Goal: Answer question/provide support: Share knowledge or assist other users

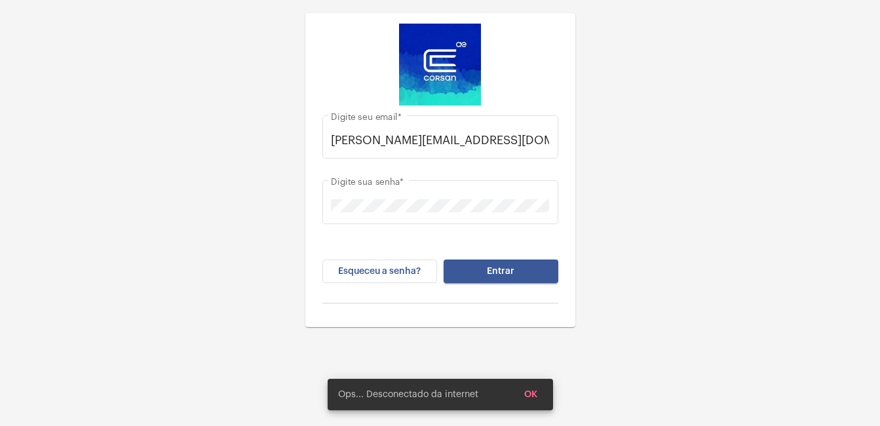
click at [543, 266] on button "Entrar" at bounding box center [501, 271] width 115 height 24
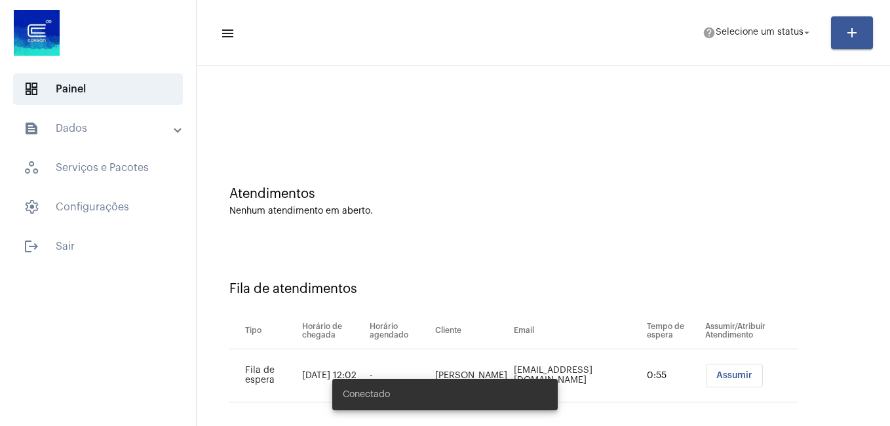
scroll to position [12, 0]
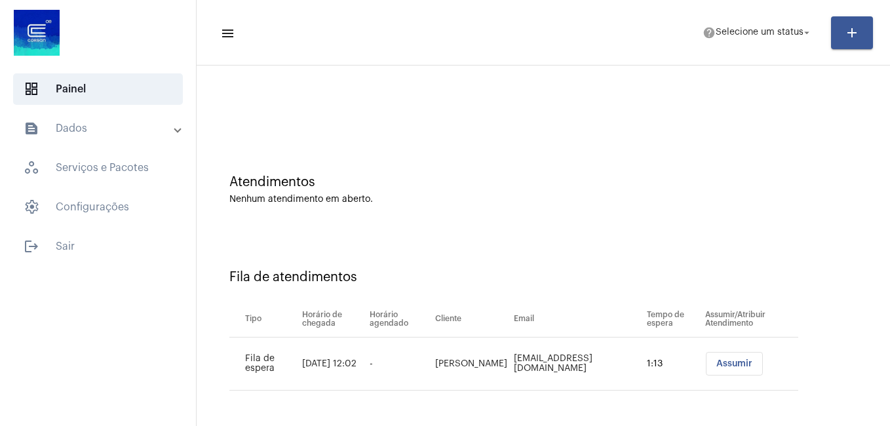
click at [789, 18] on mat-toolbar-row "menu help Selecione um status arrow_drop_down add" at bounding box center [543, 33] width 693 height 42
click at [786, 37] on span "help Selecione um status arrow_drop_down" at bounding box center [757, 32] width 110 height 24
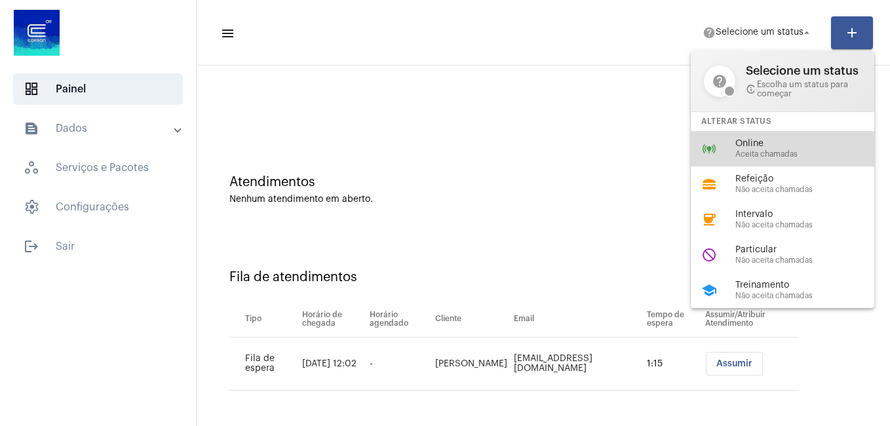
click at [770, 135] on div "online_prediction Online Aceita chamadas" at bounding box center [793, 148] width 204 height 35
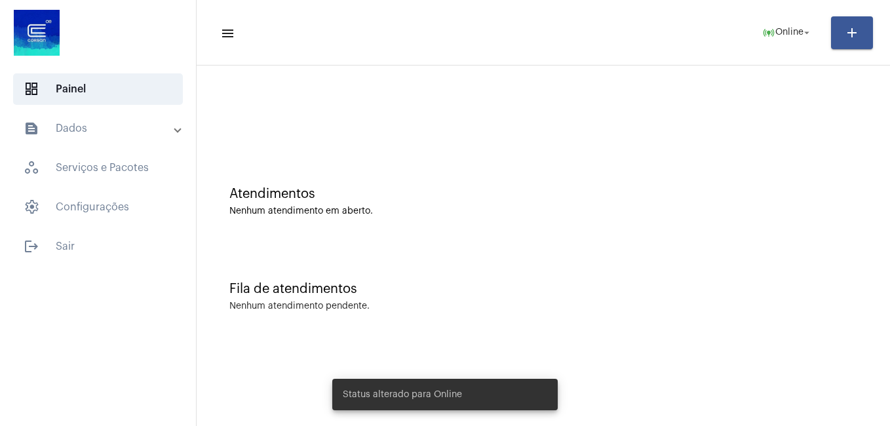
scroll to position [0, 0]
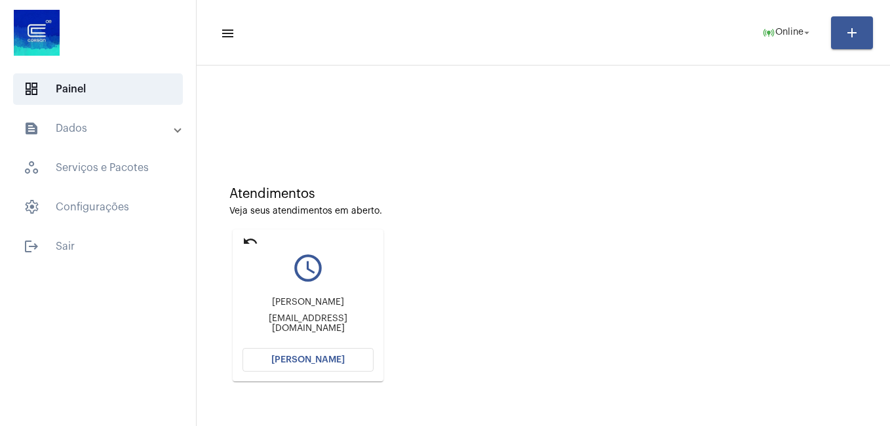
click at [259, 242] on mat-card "undo query_builder Diego Francisco da Cunha e Silva diegofporto@hotmail.com Abr…" at bounding box center [308, 305] width 151 height 152
click at [246, 242] on mat-icon "undo" at bounding box center [250, 241] width 16 height 16
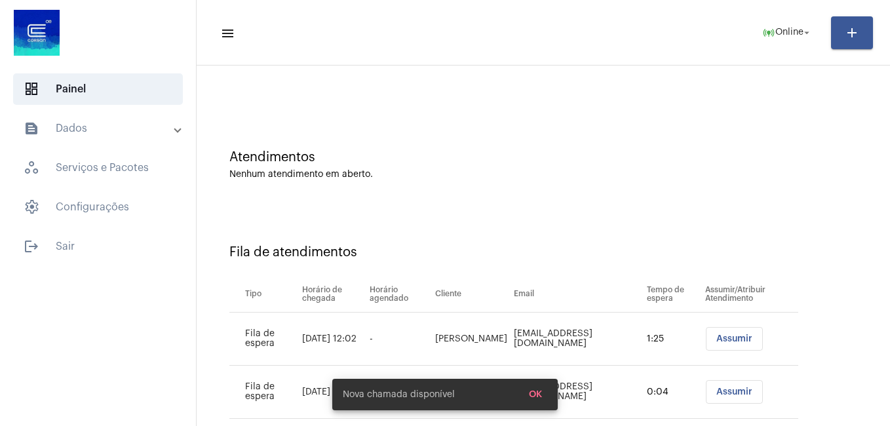
scroll to position [65, 0]
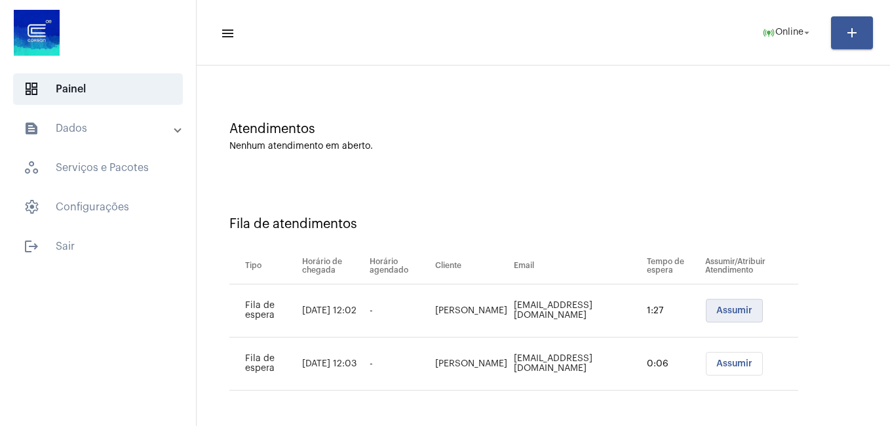
click at [721, 314] on span "Assumir" at bounding box center [734, 310] width 36 height 9
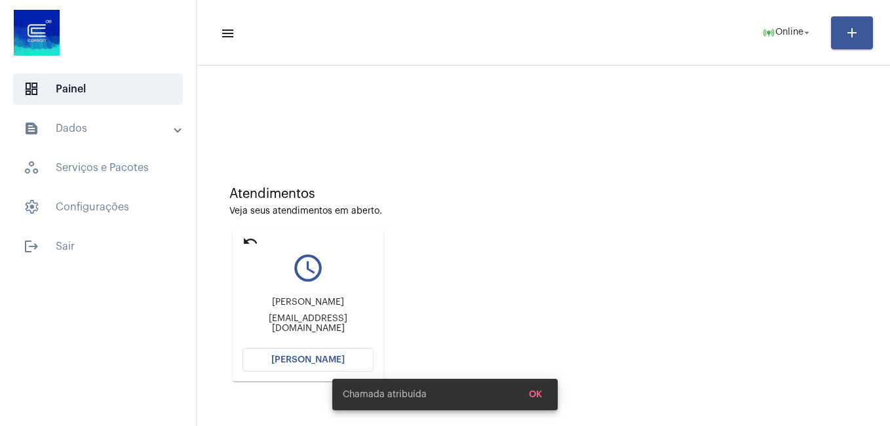
click at [333, 357] on span "[PERSON_NAME]" at bounding box center [307, 359] width 73 height 9
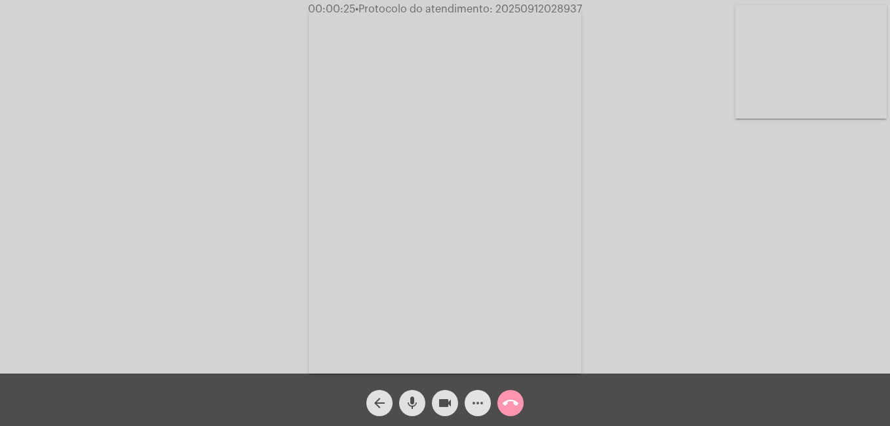
click at [476, 411] on span "more_horiz" at bounding box center [478, 403] width 16 height 26
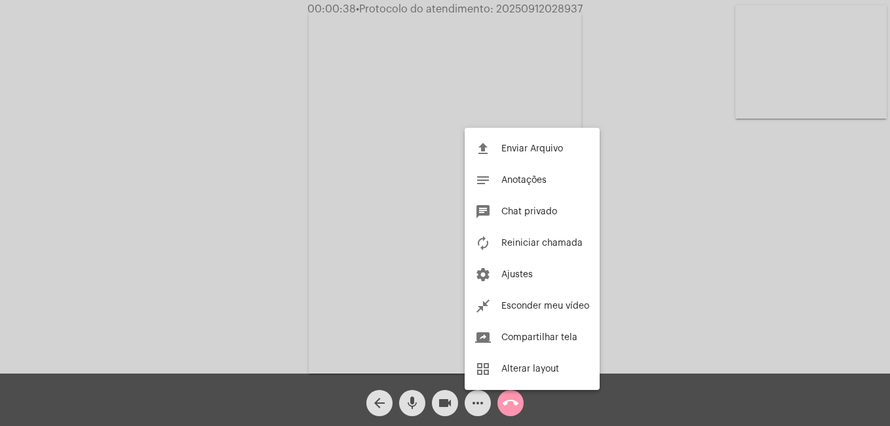
click at [482, 408] on div at bounding box center [445, 213] width 890 height 426
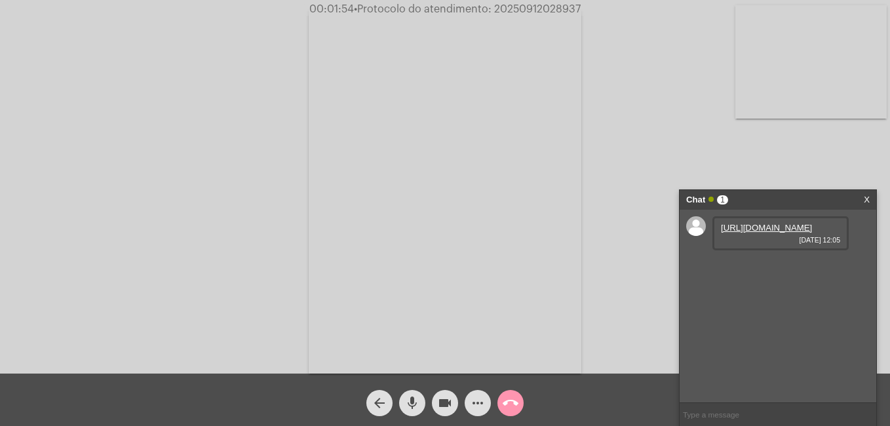
click at [734, 233] on link "https://neft-transfer-bucket.s3.amazonaws.com/temp-529eb7e5-5f91-3a5d-31c0-acc5…" at bounding box center [766, 228] width 91 height 10
click at [780, 270] on link "https://neft-transfer-bucket.s3.amazonaws.com/temp-35deefe3-b63e-5855-d8b0-d42d…" at bounding box center [766, 265] width 91 height 10
click at [780, 307] on link "https://neft-transfer-bucket.s3.amazonaws.com/temp-ae2646c6-39ae-5a82-dab9-f65b…" at bounding box center [766, 302] width 91 height 10
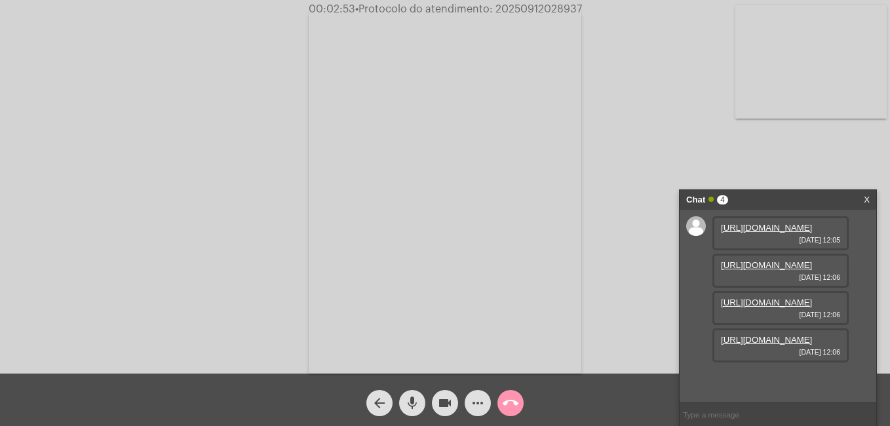
scroll to position [78, 0]
click at [788, 345] on link "https://neft-transfer-bucket.s3.amazonaws.com/temp-2bad5368-8302-f95c-7c8b-c822…" at bounding box center [766, 340] width 91 height 10
click at [784, 372] on link "https://neft-transfer-bucket.s3.amazonaws.com/temp-9bdc07d0-2519-387b-8937-2c19…" at bounding box center [766, 377] width 91 height 10
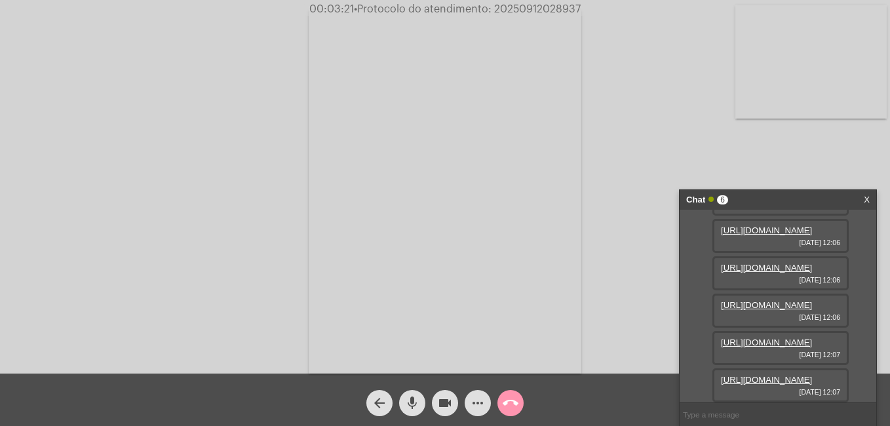
scroll to position [212, 0]
click at [782, 375] on link "https://neft-transfer-bucket.s3.amazonaws.com/temp-b2241dc6-d47d-abb3-5e2a-e32f…" at bounding box center [766, 380] width 91 height 10
click at [771, 375] on link "https://neft-transfer-bucket.s3.amazonaws.com/temp-1852f845-aa98-a13c-1373-2e1b…" at bounding box center [766, 380] width 91 height 10
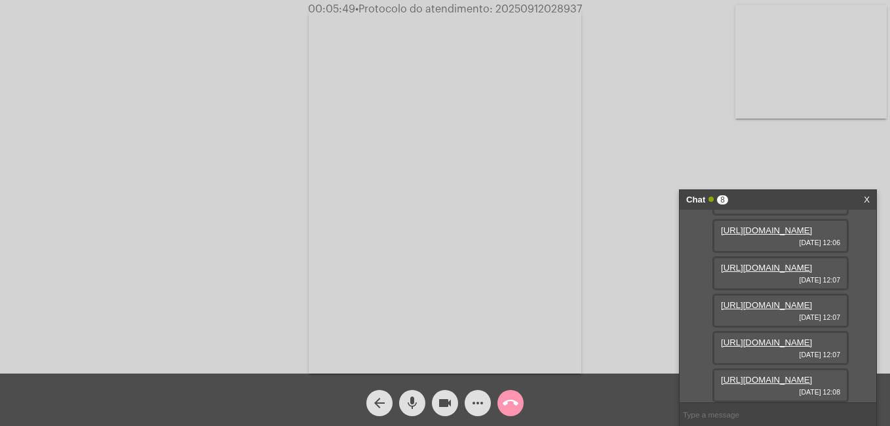
click at [448, 400] on mat-icon "videocam" at bounding box center [445, 403] width 16 height 16
click at [406, 398] on mat-icon "mic" at bounding box center [412, 403] width 16 height 16
click at [447, 411] on span "videocam_off" at bounding box center [445, 403] width 16 height 26
click at [410, 400] on mat-icon "mic_off" at bounding box center [412, 403] width 16 height 16
click at [449, 405] on mat-icon "videocam" at bounding box center [445, 403] width 16 height 16
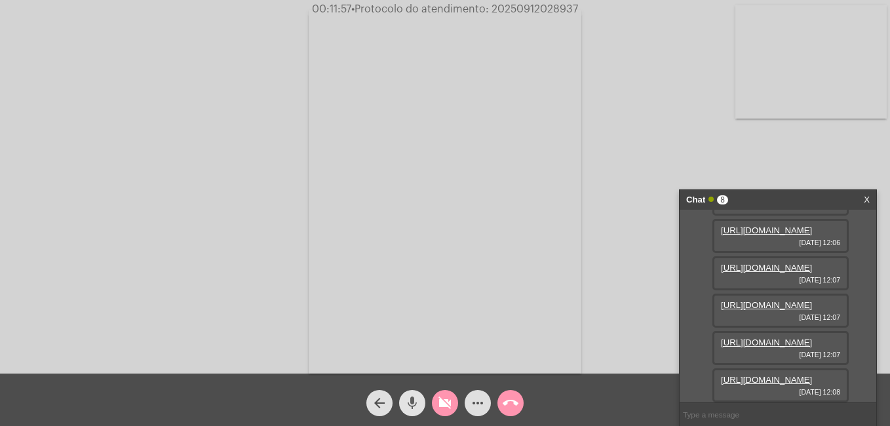
click at [409, 405] on mat-icon "mic" at bounding box center [412, 403] width 16 height 16
click at [444, 393] on span "videocam_off" at bounding box center [445, 403] width 16 height 26
click at [419, 398] on mat-icon "mic_off" at bounding box center [412, 403] width 16 height 16
click at [480, 404] on mat-icon "more_horiz" at bounding box center [478, 403] width 16 height 16
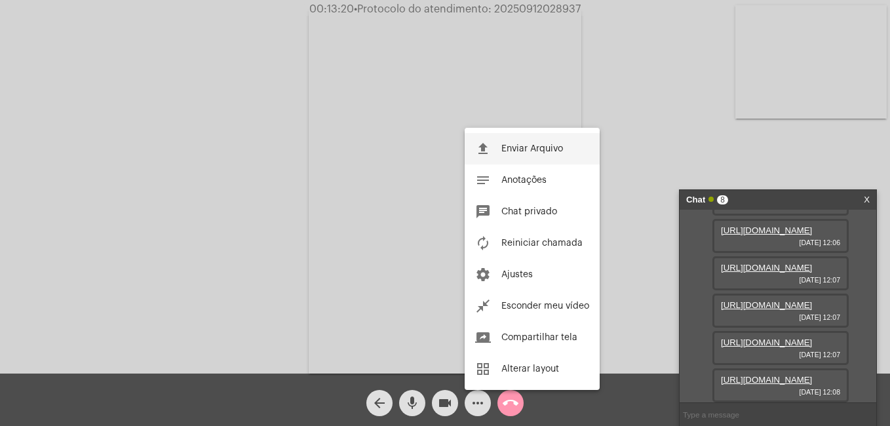
click at [533, 153] on span "Enviar Arquivo" at bounding box center [532, 148] width 62 height 9
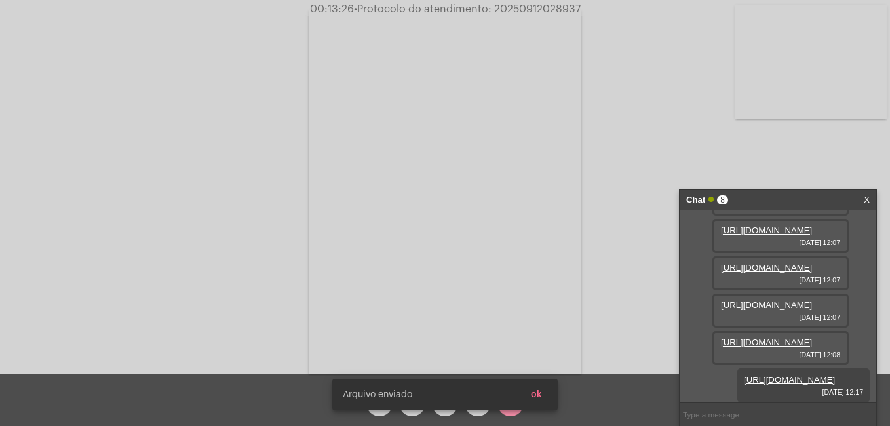
scroll to position [412, 0]
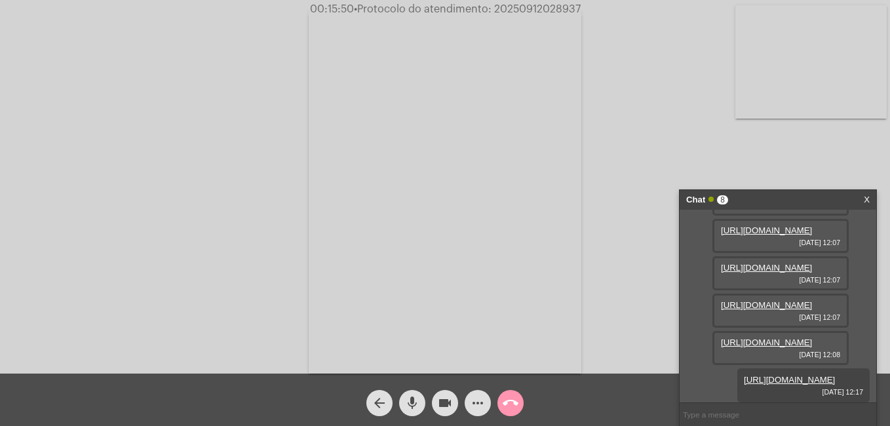
click at [505, 406] on mat-icon "call_end" at bounding box center [510, 403] width 16 height 16
click at [510, 390] on span "call_end" at bounding box center [510, 403] width 16 height 26
click at [504, 405] on mat-icon "call_end" at bounding box center [510, 403] width 16 height 16
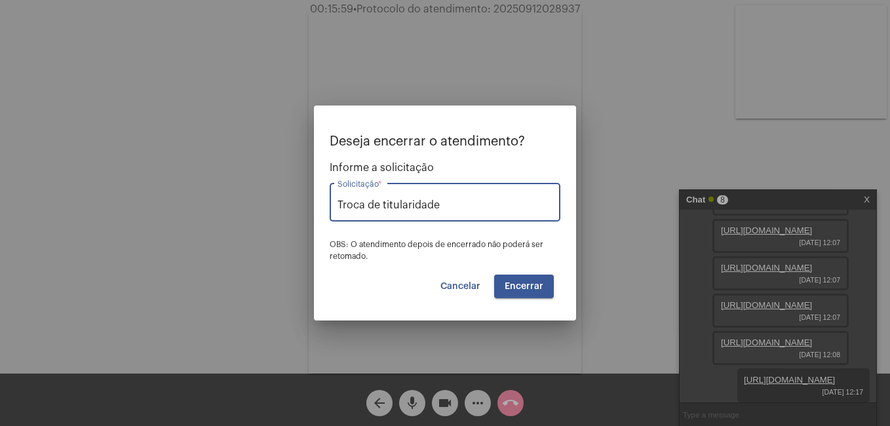
type input "Troca de titularidade"
click at [525, 286] on span "Encerrar" at bounding box center [523, 286] width 39 height 9
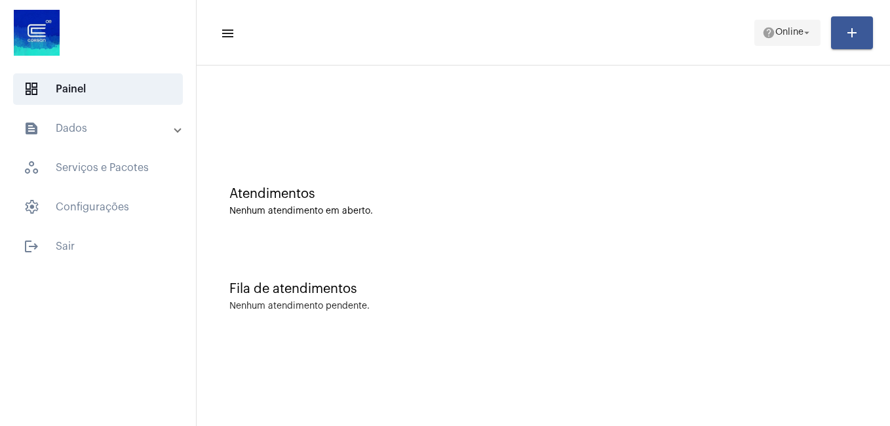
click at [786, 32] on span "Online" at bounding box center [789, 32] width 28 height 9
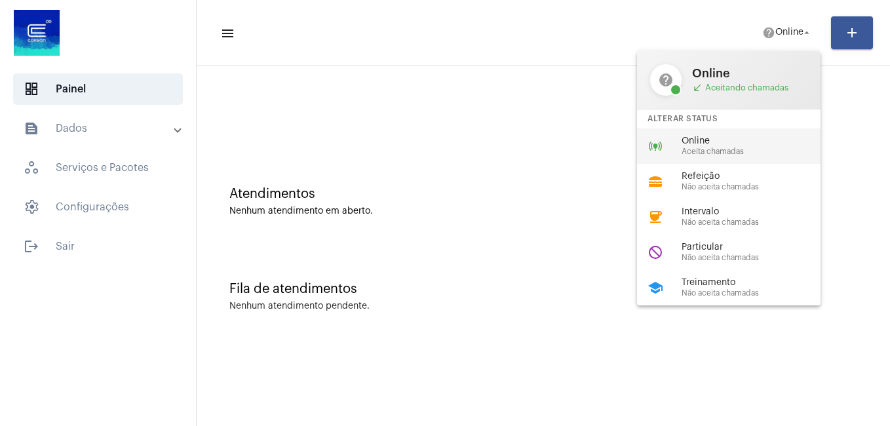
click at [697, 134] on div "online_prediction Online Aceita chamadas" at bounding box center [739, 145] width 204 height 35
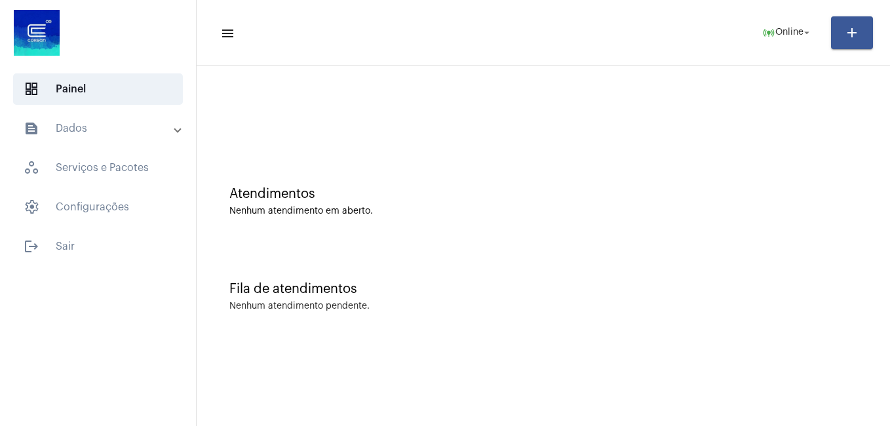
click at [708, 259] on div "Fila de atendimentos Nenhum atendimento pendente." at bounding box center [543, 289] width 680 height 95
click at [743, 24] on mat-toolbar-row "menu online_prediction Online arrow_drop_down add" at bounding box center [543, 33] width 693 height 42
click at [763, 26] on mat-icon "online_prediction" at bounding box center [768, 32] width 13 height 13
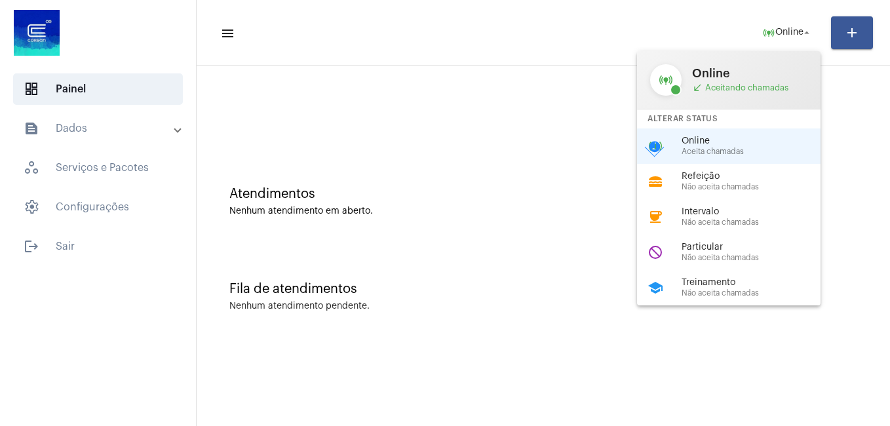
click at [797, 39] on div at bounding box center [445, 213] width 890 height 426
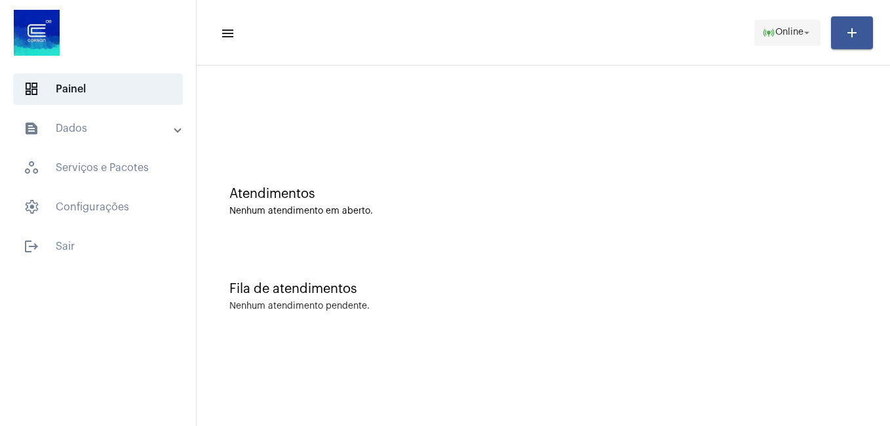
click at [762, 26] on mat-icon "online_prediction" at bounding box center [768, 32] width 13 height 13
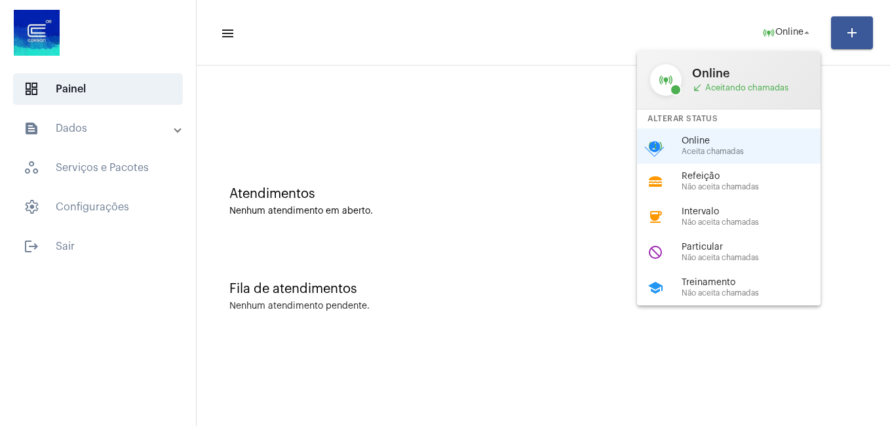
click at [554, 39] on div at bounding box center [445, 213] width 890 height 426
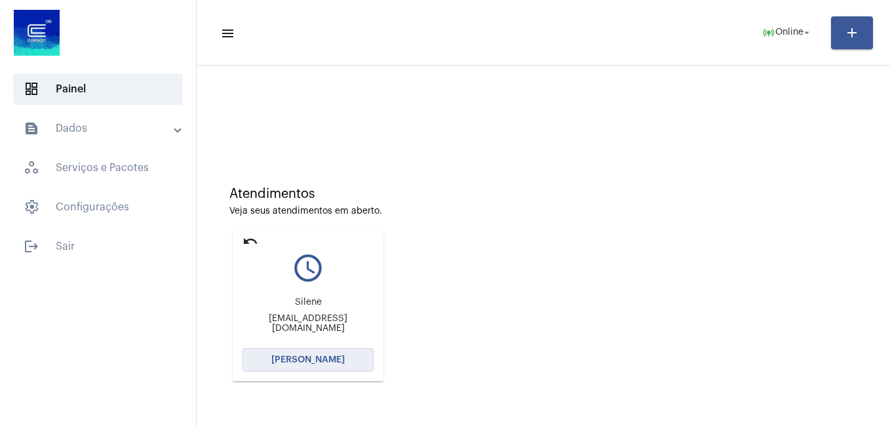
click at [321, 362] on span "[PERSON_NAME]" at bounding box center [307, 359] width 73 height 9
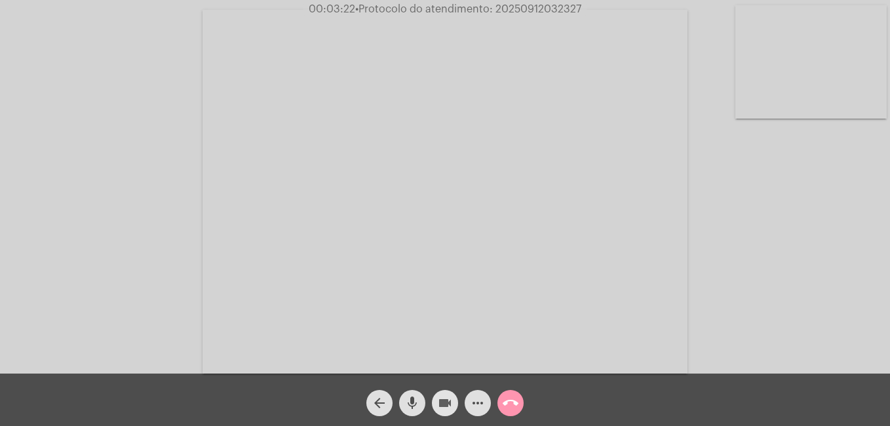
click at [446, 404] on mat-icon "videocam" at bounding box center [445, 403] width 16 height 16
click at [404, 399] on mat-icon "mic" at bounding box center [412, 403] width 16 height 16
click at [412, 402] on mat-icon "mic_off" at bounding box center [412, 403] width 16 height 16
click at [412, 402] on mat-icon "mic" at bounding box center [412, 403] width 16 height 16
click at [444, 400] on mat-icon "videocam_off" at bounding box center [445, 403] width 16 height 16
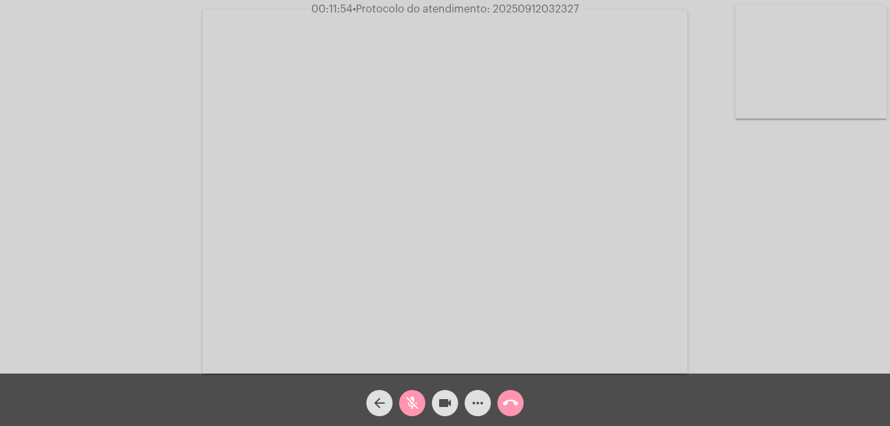
click at [408, 402] on mat-icon "mic_off" at bounding box center [412, 403] width 16 height 16
click at [476, 406] on mat-icon "more_horiz" at bounding box center [478, 403] width 16 height 16
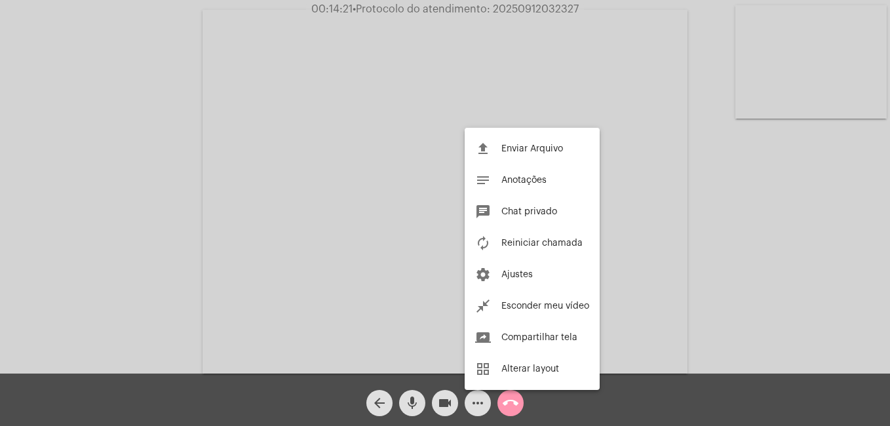
click at [474, 401] on div at bounding box center [445, 213] width 890 height 426
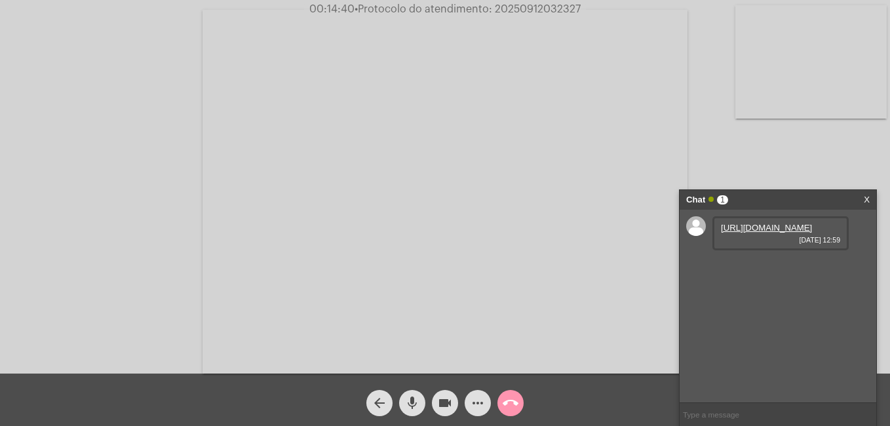
click at [795, 233] on link "https://neft-transfer-bucket.s3.amazonaws.com/temp-233632fe-f35a-6410-534e-744d…" at bounding box center [766, 228] width 91 height 10
click at [867, 197] on link "X" at bounding box center [866, 200] width 6 height 20
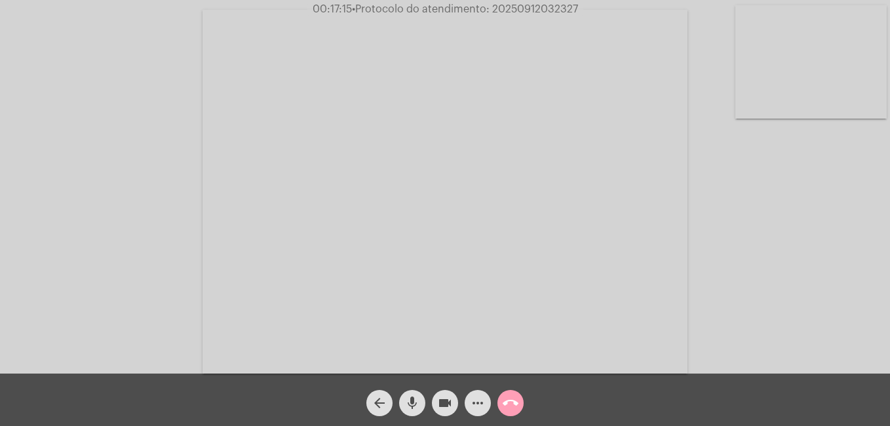
click at [515, 404] on mat-icon "call_end" at bounding box center [510, 403] width 16 height 16
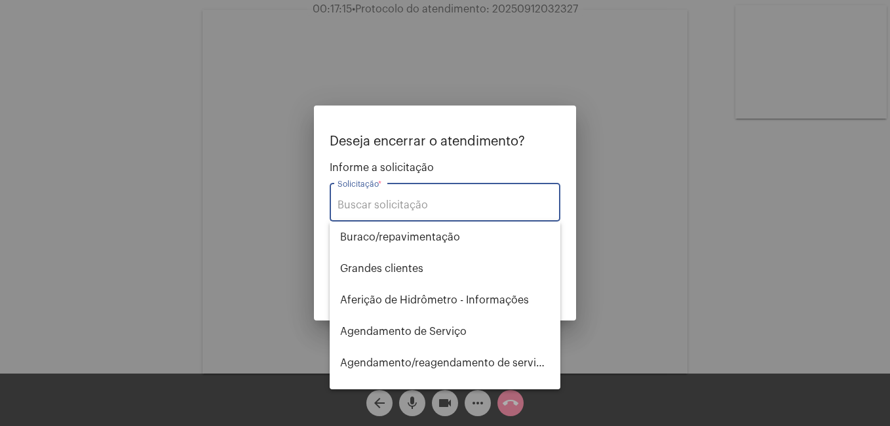
click at [471, 211] on div "Solicitação *" at bounding box center [444, 200] width 215 height 41
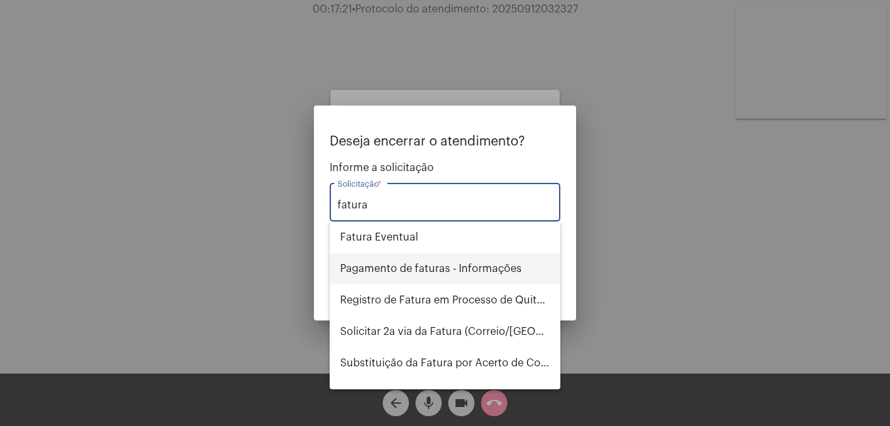
scroll to position [66, 0]
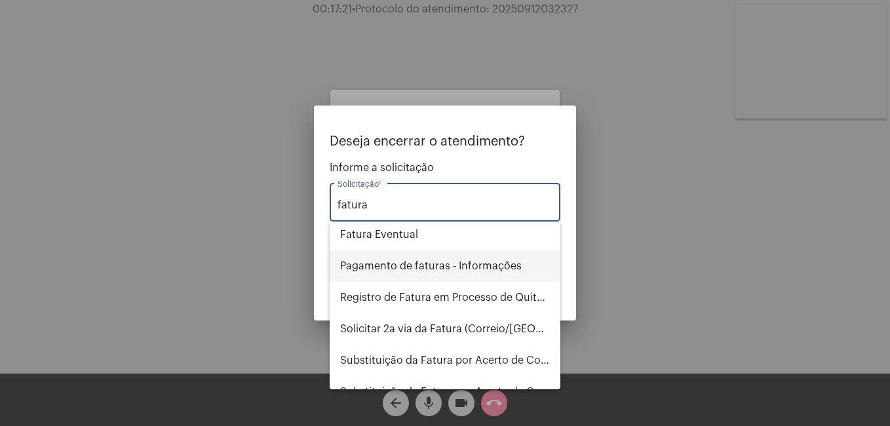
click at [473, 276] on span "Pagamento de faturas - Informações" at bounding box center [445, 265] width 210 height 31
type input "Pagamento de faturas - Informações"
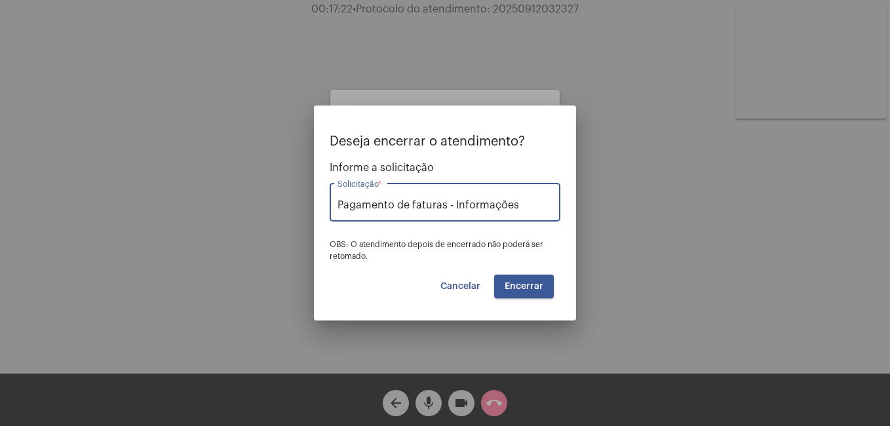
click at [532, 280] on button "Encerrar" at bounding box center [524, 287] width 60 height 24
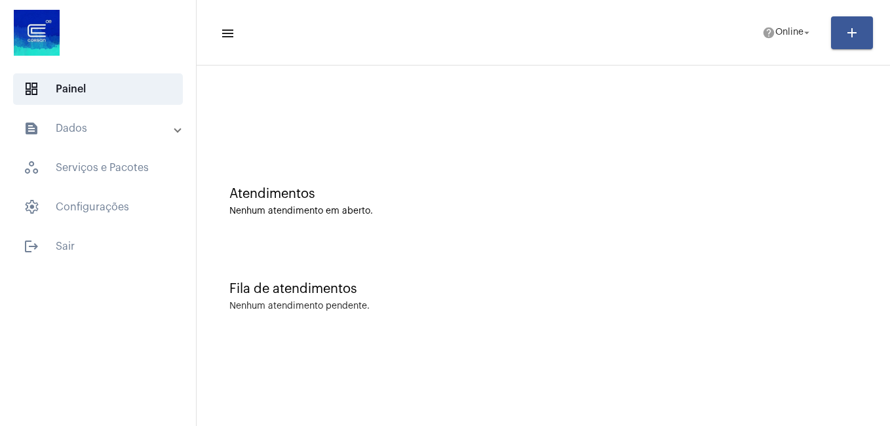
click at [782, 0] on mat-toolbar "menu help Online arrow_drop_down add" at bounding box center [543, 33] width 693 height 66
click at [780, 12] on mat-toolbar-row "menu help Online arrow_drop_down add" at bounding box center [543, 33] width 693 height 42
click at [781, 28] on span "Online" at bounding box center [789, 32] width 28 height 9
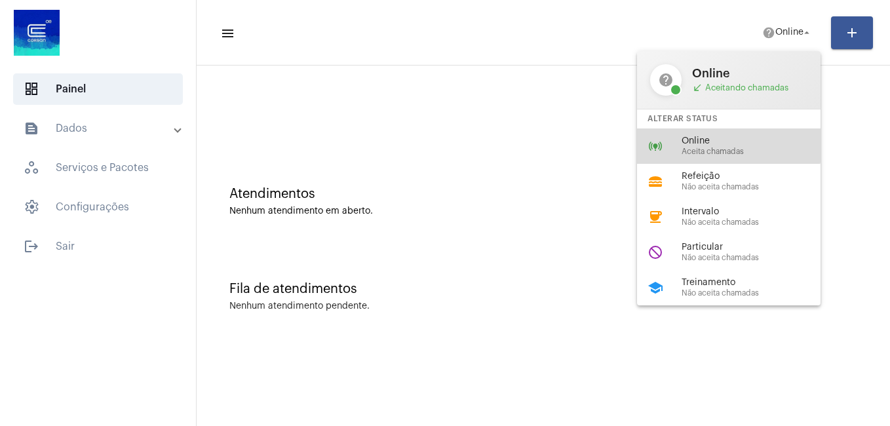
click at [689, 136] on span "Online" at bounding box center [755, 141] width 149 height 10
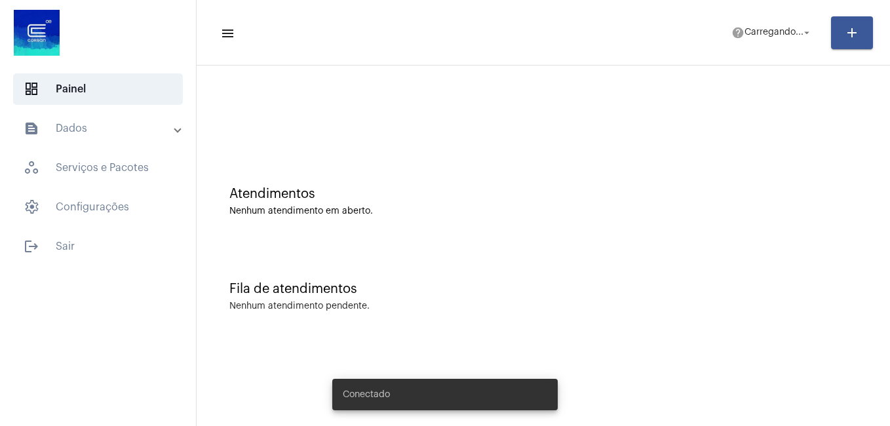
click at [776, 37] on span "help Carregando... arrow_drop_down" at bounding box center [771, 32] width 81 height 24
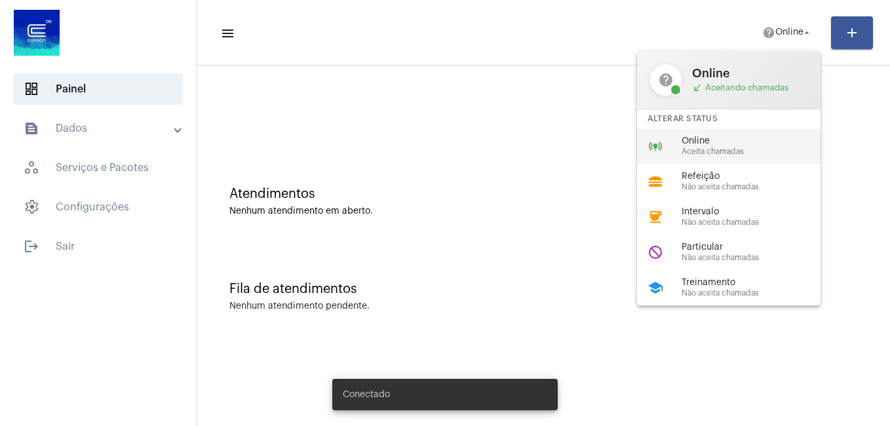
click at [694, 132] on div "online_prediction Online Aceita chamadas" at bounding box center [739, 145] width 204 height 35
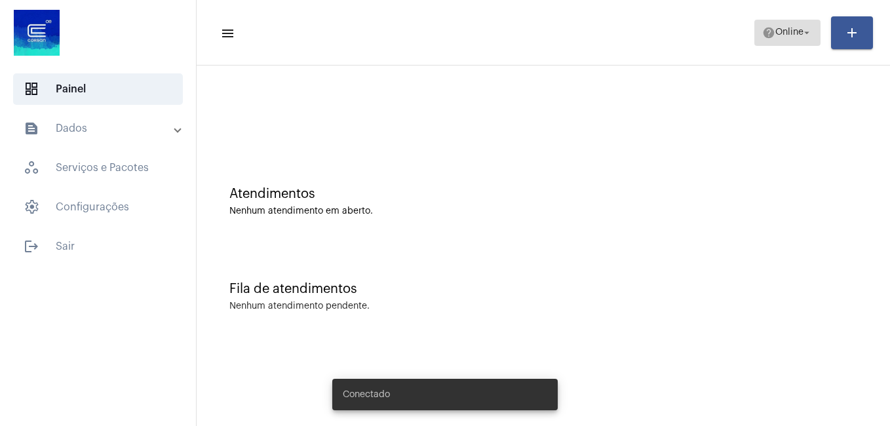
click at [784, 31] on span "Online" at bounding box center [789, 32] width 28 height 9
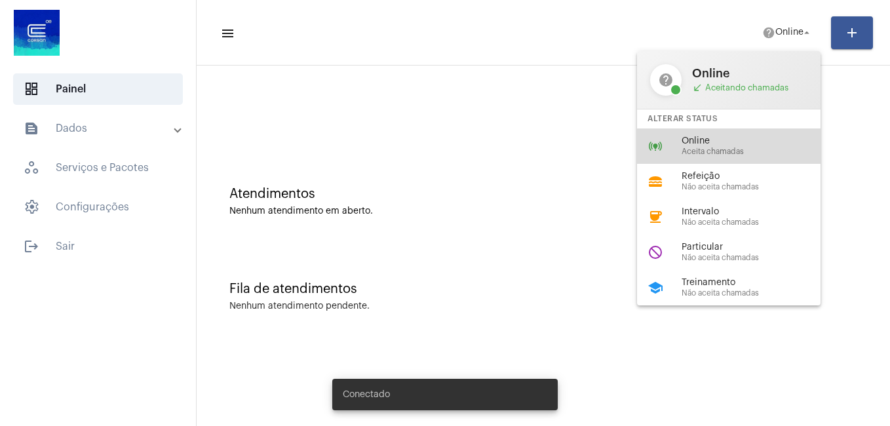
click at [706, 148] on span "Aceita chamadas" at bounding box center [755, 151] width 149 height 9
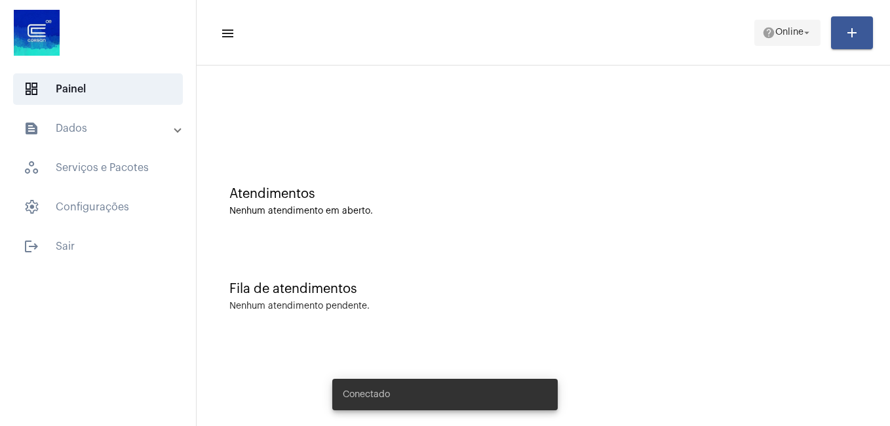
click at [775, 35] on span "Online" at bounding box center [789, 32] width 28 height 9
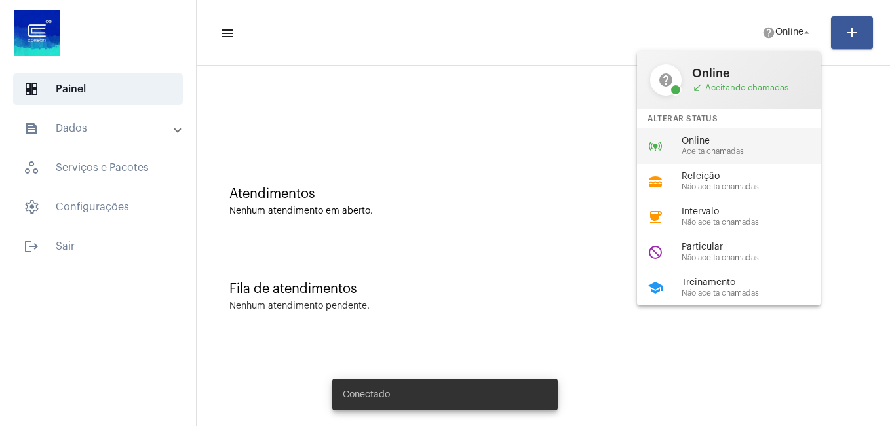
click at [708, 137] on span "Online" at bounding box center [755, 141] width 149 height 10
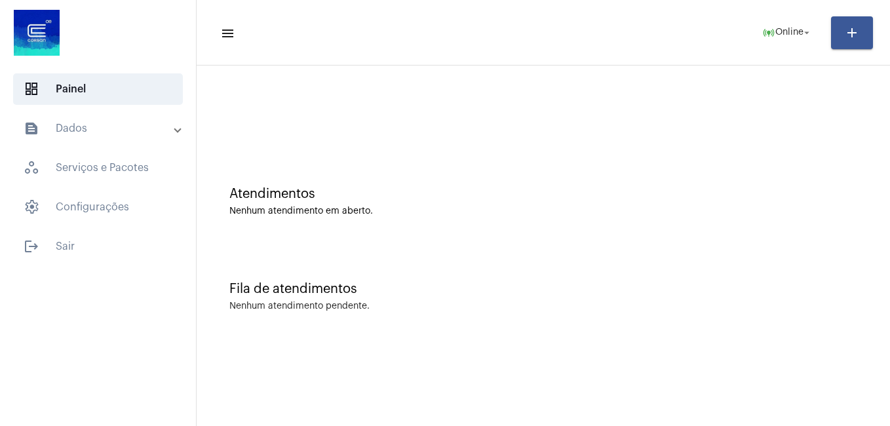
click at [367, 151] on div "Atendimentos Nenhum atendimento em aberto." at bounding box center [543, 194] width 680 height 95
click at [385, 208] on div "Nenhum atendimento em aberto." at bounding box center [543, 211] width 628 height 10
click at [777, 43] on span "online_prediction Online arrow_drop_down" at bounding box center [787, 32] width 50 height 24
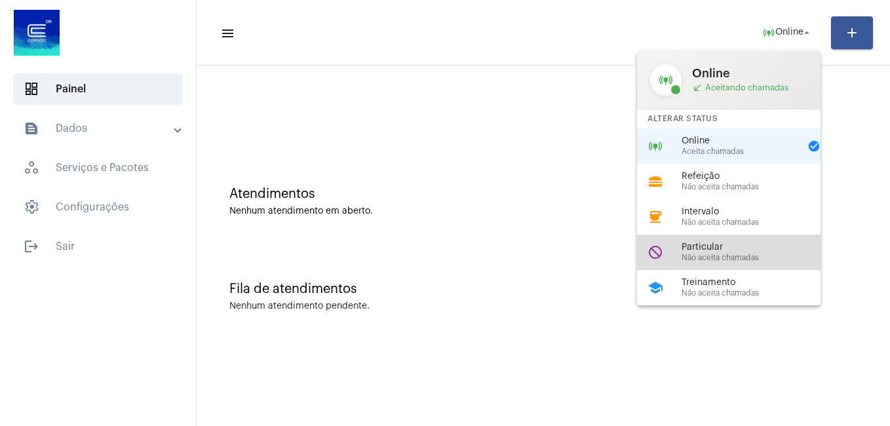
click at [732, 257] on span "Não aceita chamadas" at bounding box center [755, 258] width 149 height 9
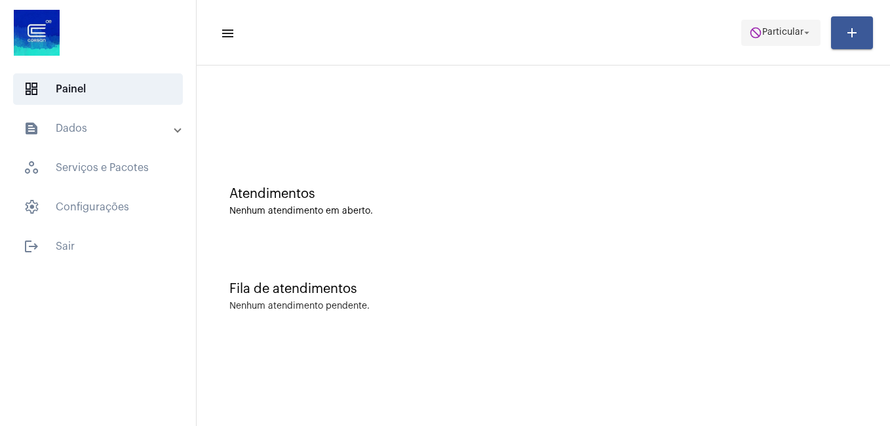
click at [771, 32] on span "Particular" at bounding box center [782, 32] width 41 height 9
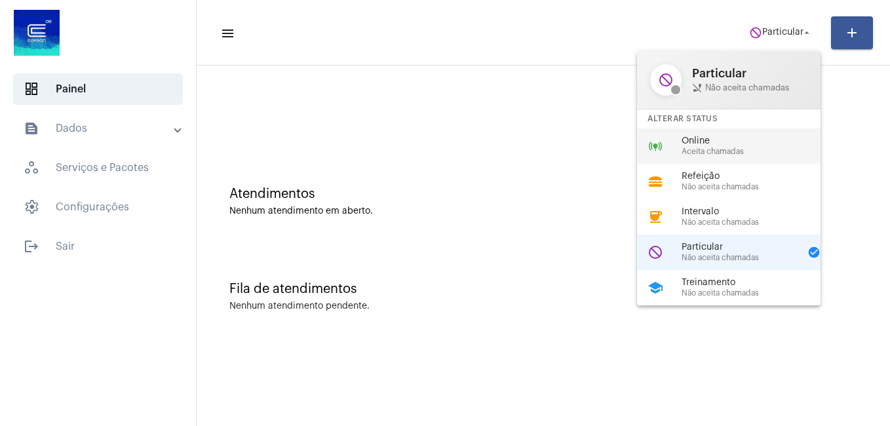
click at [708, 148] on span "Aceita chamadas" at bounding box center [755, 151] width 149 height 9
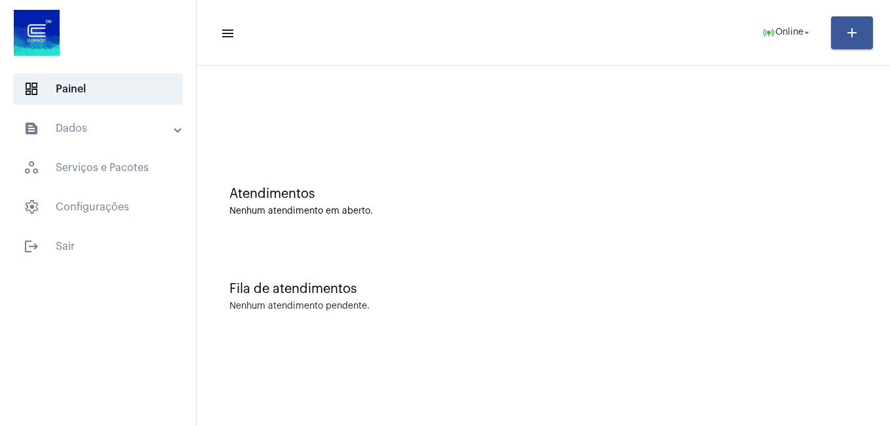
click at [452, 143] on div at bounding box center [543, 109] width 680 height 75
click at [456, 155] on div "Atendimentos Nenhum atendimento em aberto." at bounding box center [543, 194] width 680 height 95
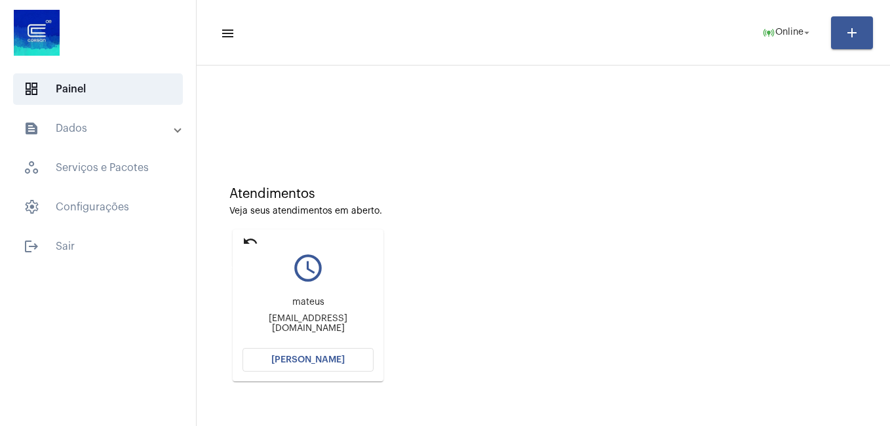
click at [252, 237] on mat-icon "undo" at bounding box center [250, 241] width 16 height 16
click at [250, 242] on mat-icon "undo" at bounding box center [250, 241] width 16 height 16
click at [253, 240] on mat-icon "undo" at bounding box center [250, 241] width 16 height 16
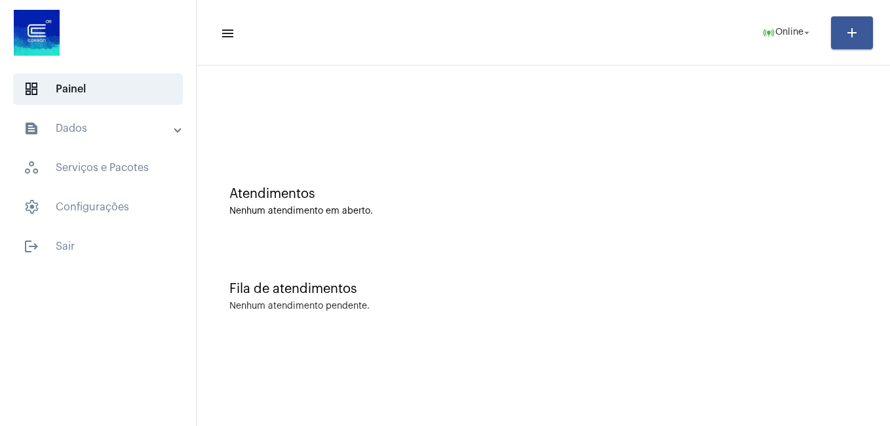
click at [102, 121] on mat-panel-title "text_snippet_outlined Dados" at bounding box center [99, 129] width 151 height 16
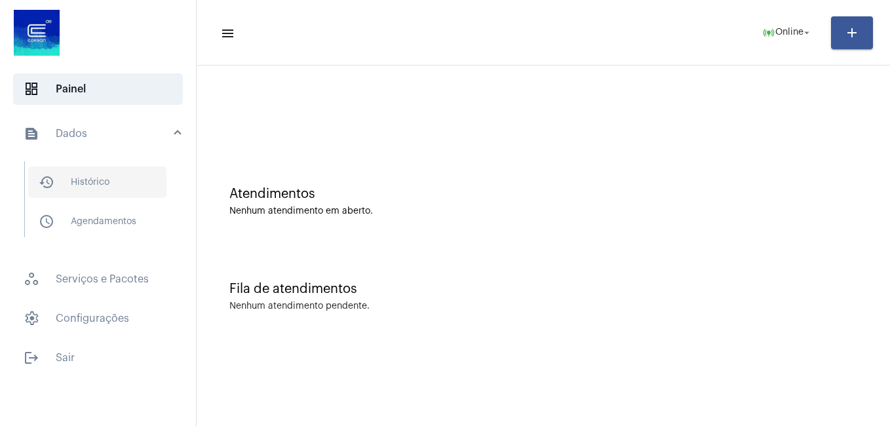
click at [114, 183] on span "history_outlined Histórico" at bounding box center [97, 181] width 138 height 31
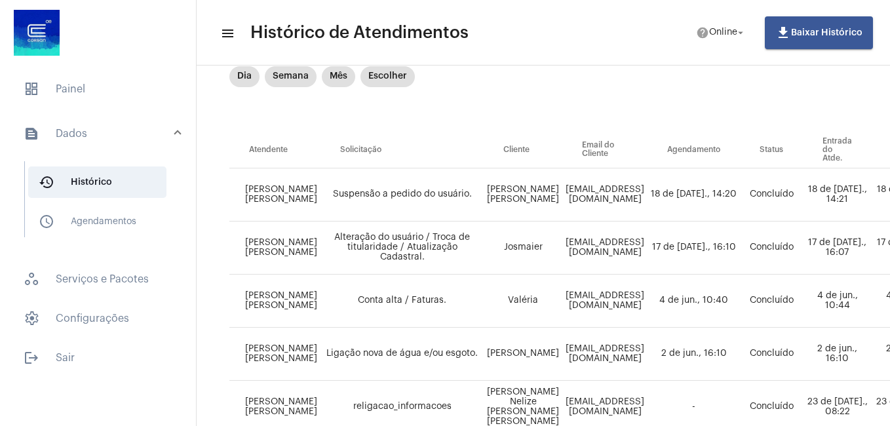
scroll to position [66, 0]
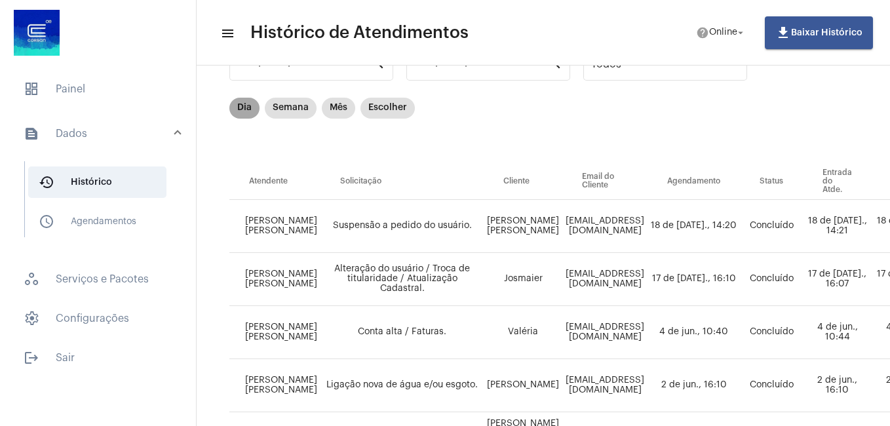
click at [240, 108] on mat-chip "Dia" at bounding box center [244, 108] width 30 height 21
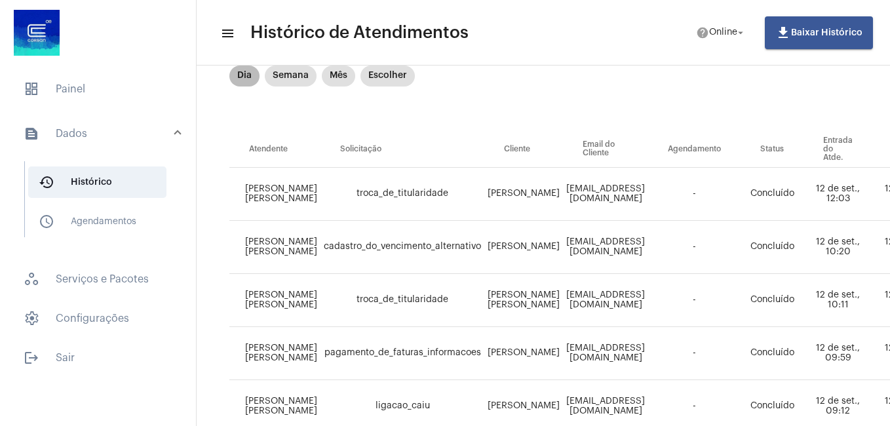
scroll to position [97, 0]
click at [709, 37] on span "Online" at bounding box center [723, 32] width 28 height 9
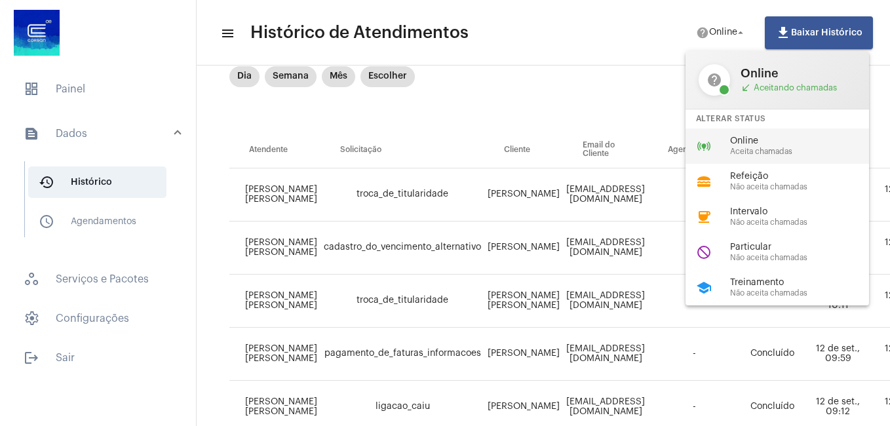
click at [730, 130] on div "online_prediction Online Aceita chamadas" at bounding box center [787, 145] width 204 height 35
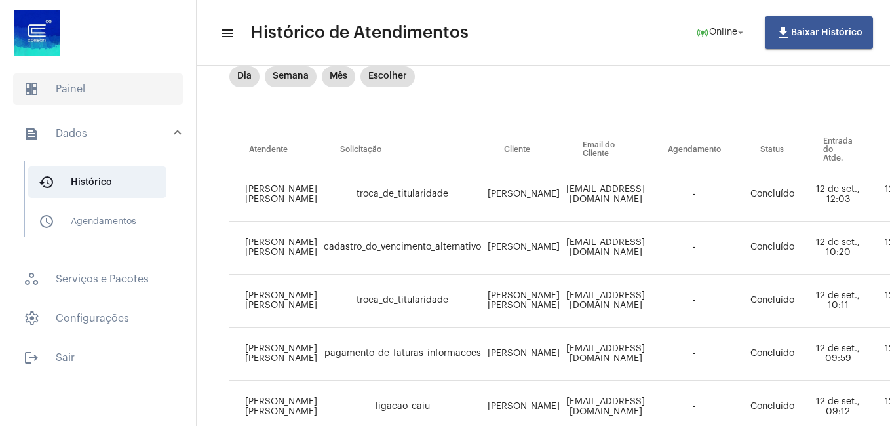
click at [105, 75] on span "dashboard Painel" at bounding box center [98, 88] width 170 height 31
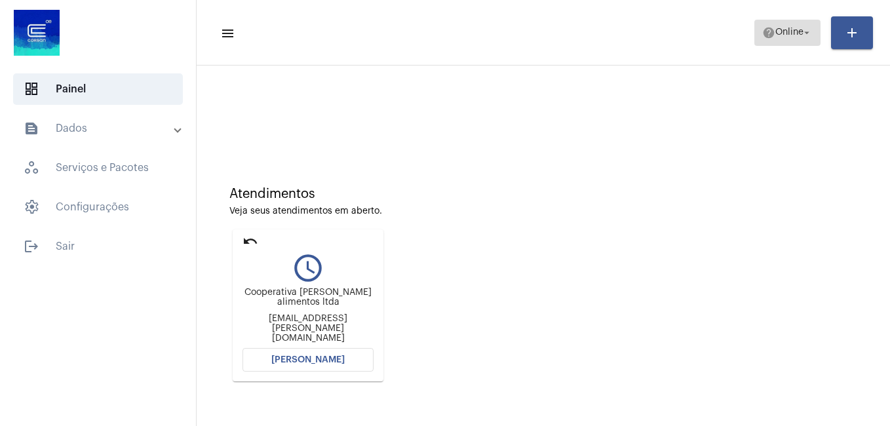
click at [813, 43] on button "help Online arrow_drop_down" at bounding box center [787, 33] width 66 height 26
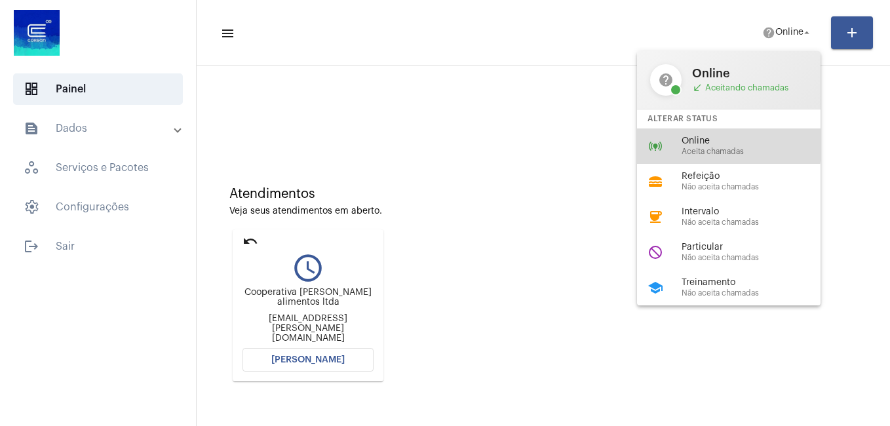
click at [703, 144] on span "Online" at bounding box center [755, 141] width 149 height 10
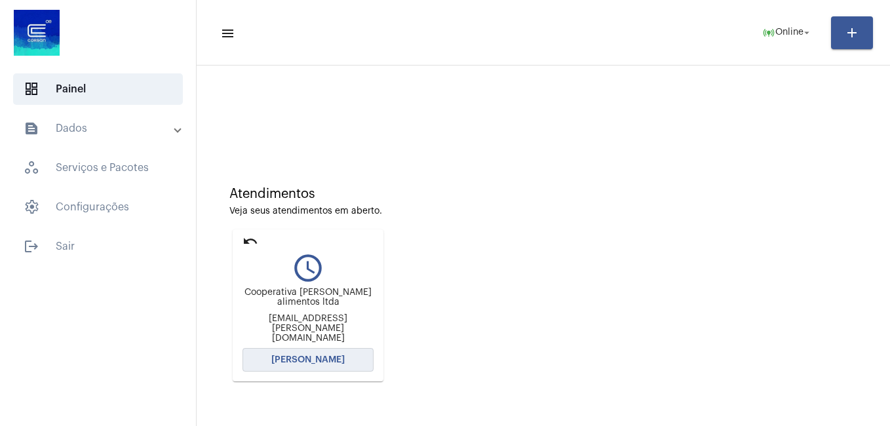
click at [332, 363] on span "[PERSON_NAME]" at bounding box center [307, 359] width 73 height 9
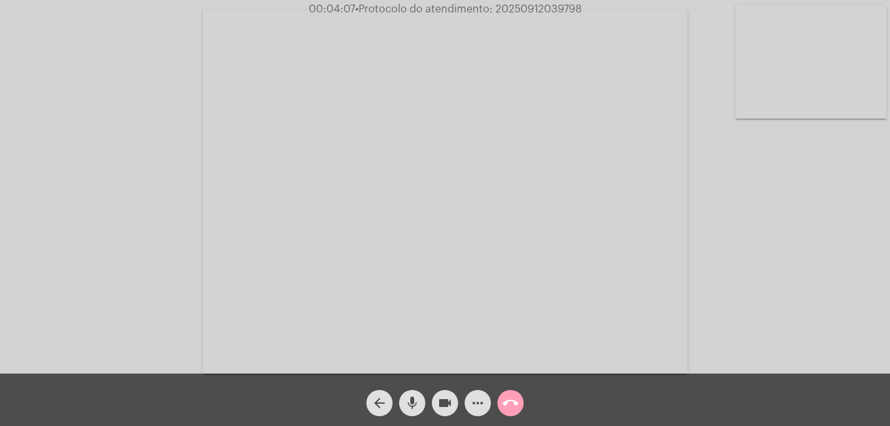
click at [507, 403] on mat-icon "call_end" at bounding box center [510, 403] width 16 height 16
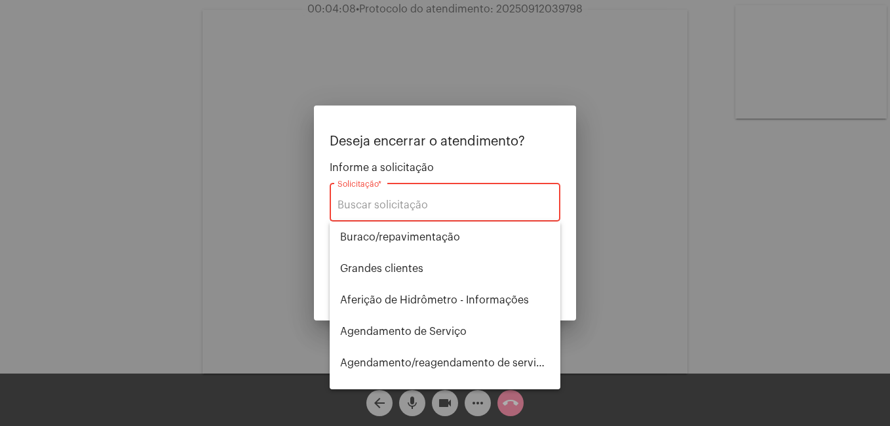
click at [462, 213] on div "Solicitação *" at bounding box center [444, 200] width 215 height 41
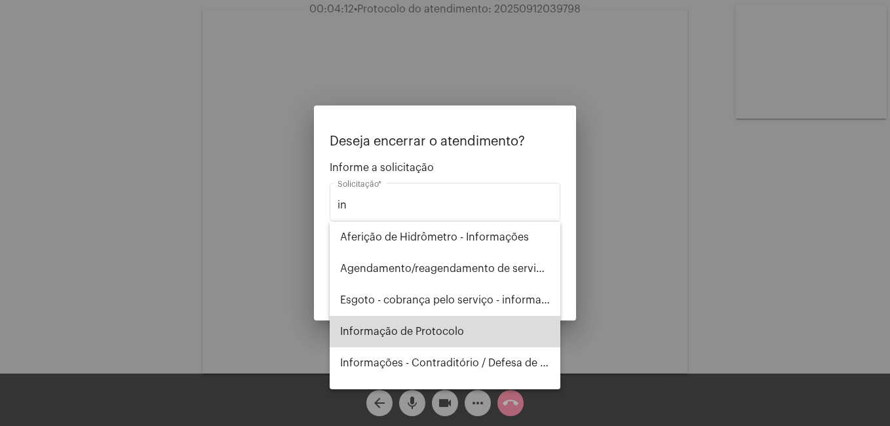
click at [469, 316] on span "Informação de Protocolo" at bounding box center [445, 331] width 210 height 31
type input "Informação de Protocolo"
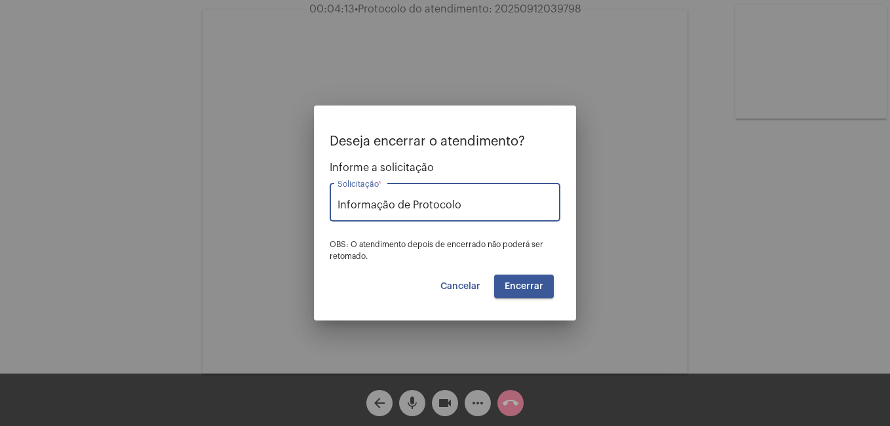
click at [531, 280] on button "Encerrar" at bounding box center [524, 287] width 60 height 24
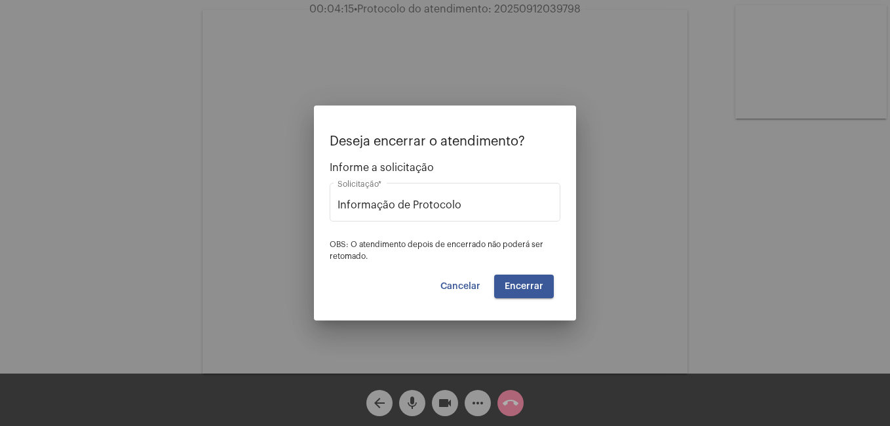
click at [522, 293] on button "Encerrar" at bounding box center [524, 287] width 60 height 24
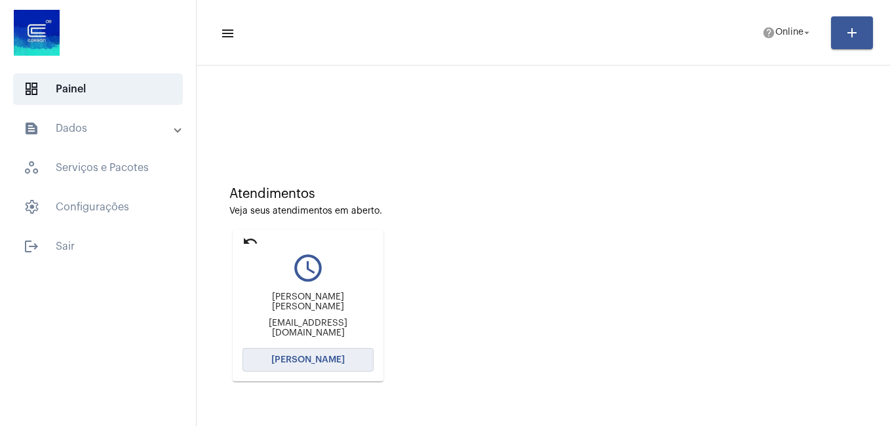
click at [330, 355] on span "[PERSON_NAME]" at bounding box center [307, 359] width 73 height 9
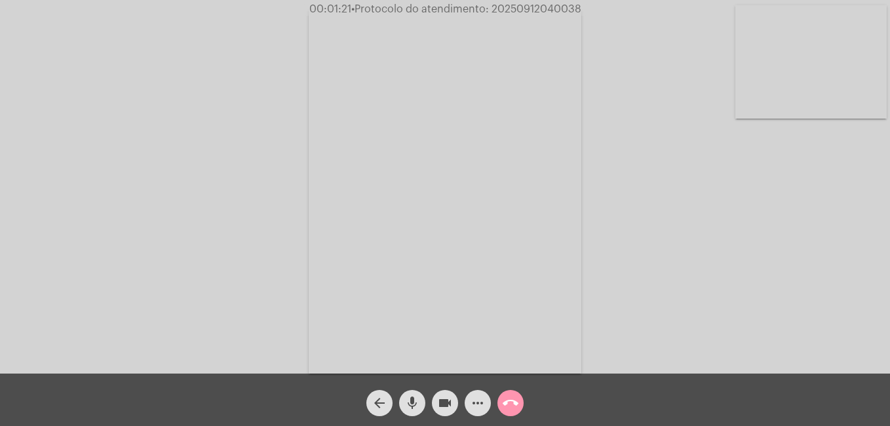
click at [507, 401] on mat-icon "call_end" at bounding box center [510, 403] width 16 height 16
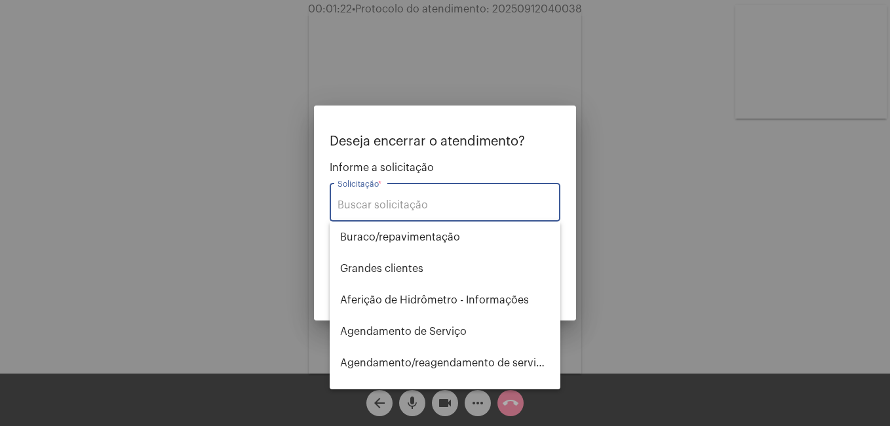
click at [414, 206] on input "Solicitação *" at bounding box center [444, 205] width 215 height 12
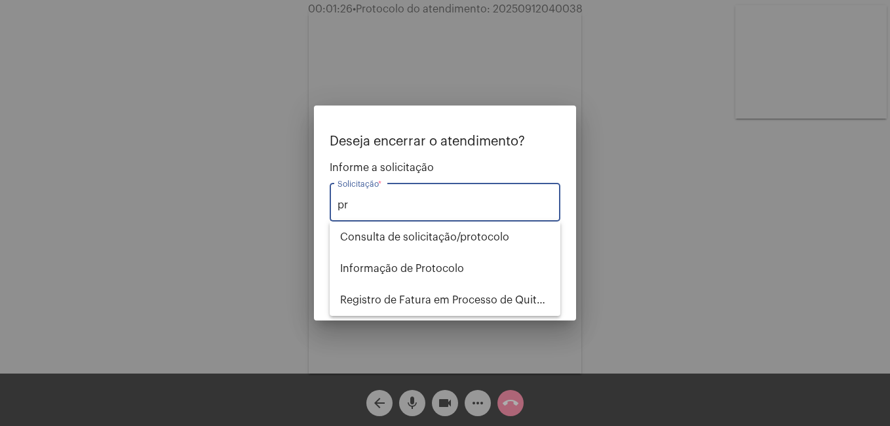
type input "p"
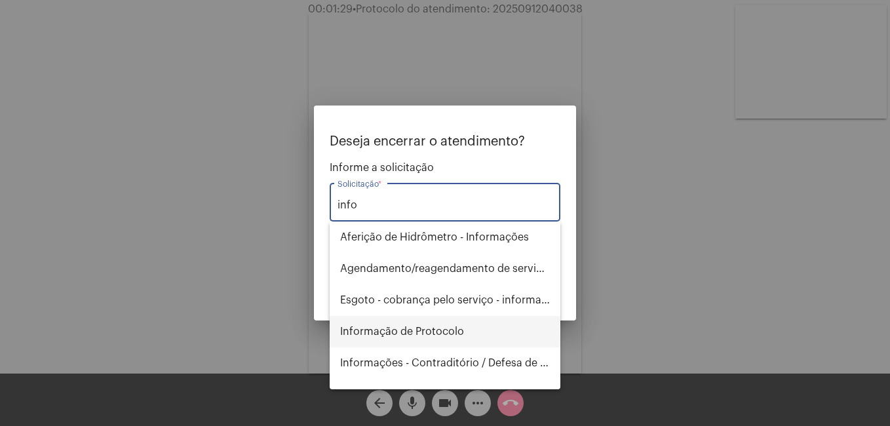
click at [450, 326] on span "Informação de Protocolo" at bounding box center [445, 331] width 210 height 31
type input "Informação de Protocolo"
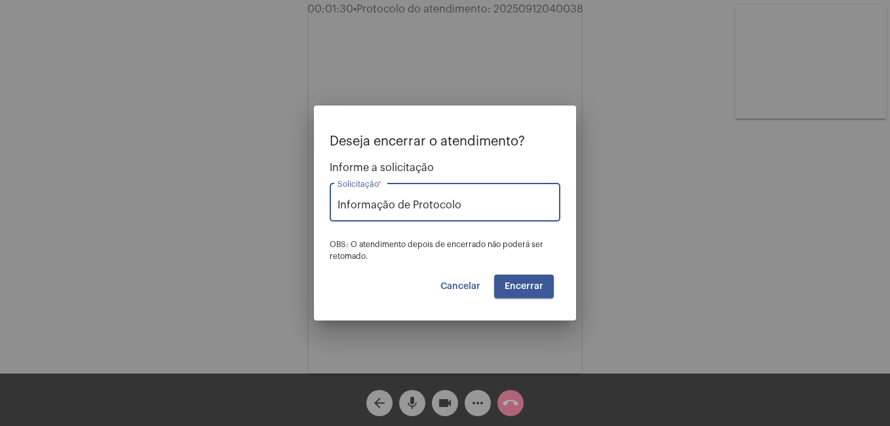
click at [520, 281] on button "Encerrar" at bounding box center [524, 287] width 60 height 24
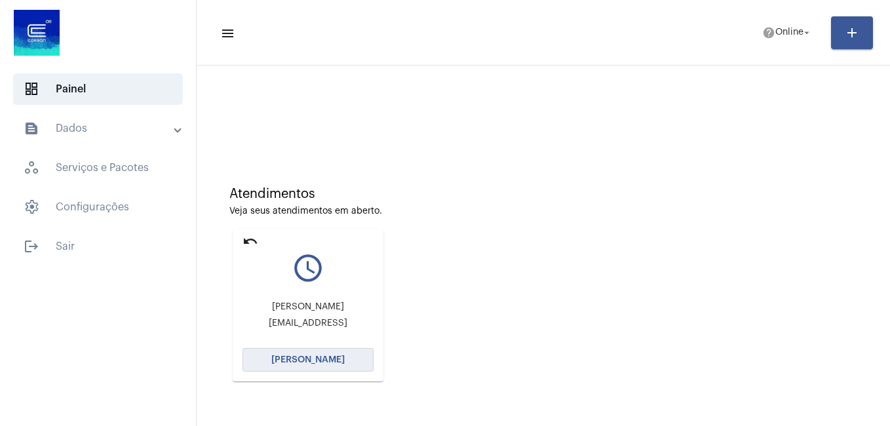
click at [335, 358] on span "[PERSON_NAME]" at bounding box center [307, 359] width 73 height 9
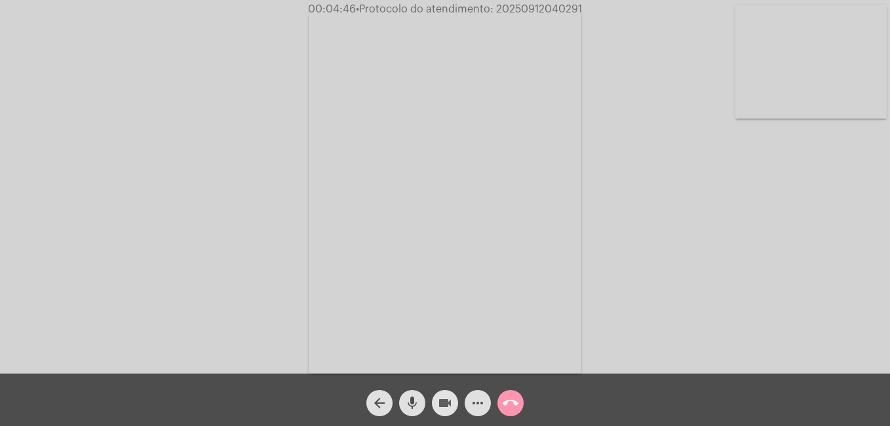
click at [444, 401] on mat-icon "videocam" at bounding box center [445, 403] width 16 height 16
click at [415, 403] on mat-icon "mic" at bounding box center [412, 403] width 16 height 16
click at [444, 404] on mat-icon "videocam_off" at bounding box center [445, 403] width 16 height 16
click at [423, 402] on button "mic_off" at bounding box center [412, 403] width 26 height 26
click at [439, 402] on mat-icon "videocam" at bounding box center [445, 403] width 16 height 16
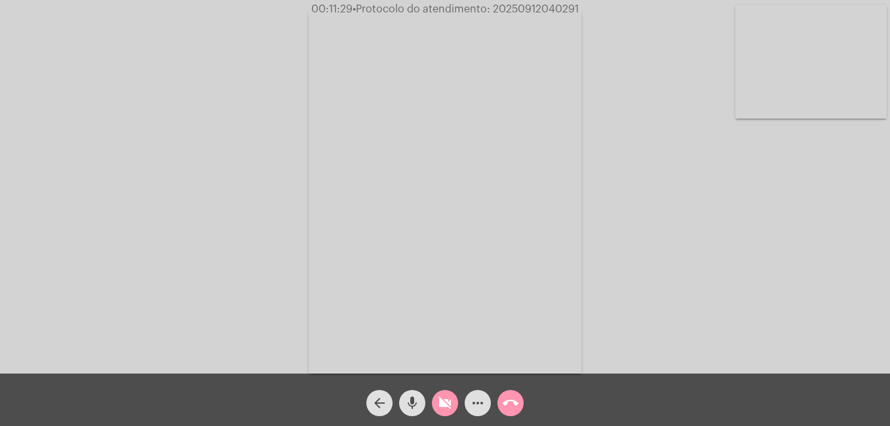
click at [404, 401] on mat-icon "mic" at bounding box center [412, 403] width 16 height 16
click at [438, 402] on mat-icon "videocam_off" at bounding box center [445, 403] width 16 height 16
click at [421, 403] on button "mic_off" at bounding box center [412, 403] width 26 height 26
click at [517, 403] on mat-icon "call_end" at bounding box center [510, 403] width 16 height 16
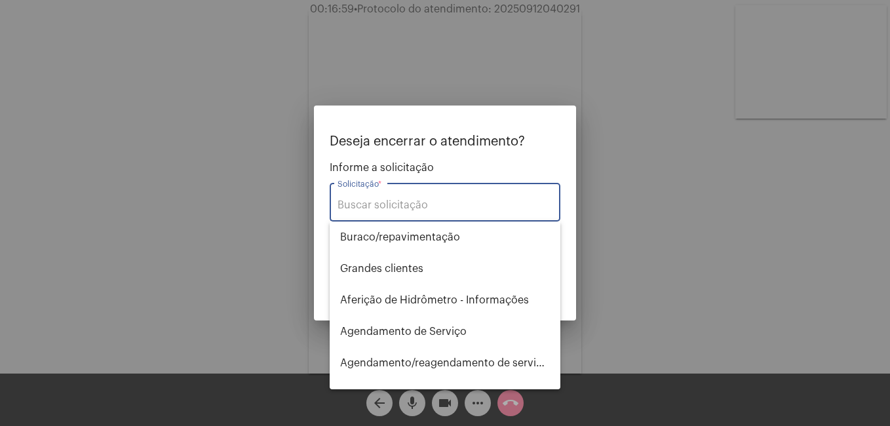
click at [449, 199] on input "Solicitação *" at bounding box center [444, 205] width 215 height 12
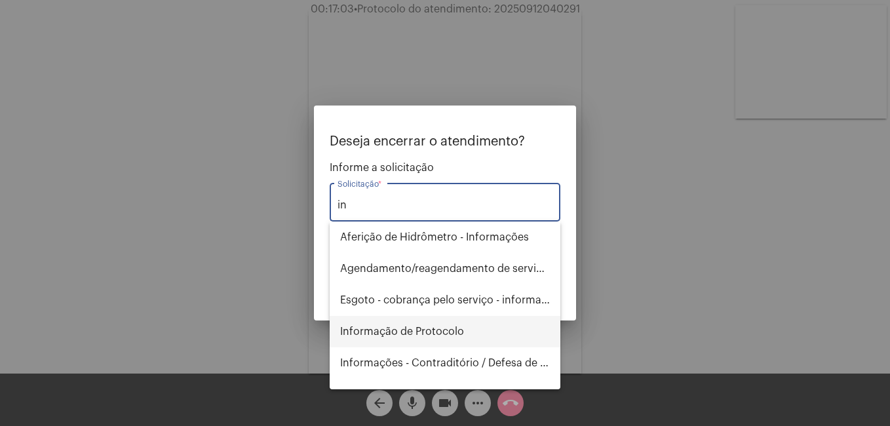
click at [503, 337] on span "Informação de Protocolo" at bounding box center [445, 331] width 210 height 31
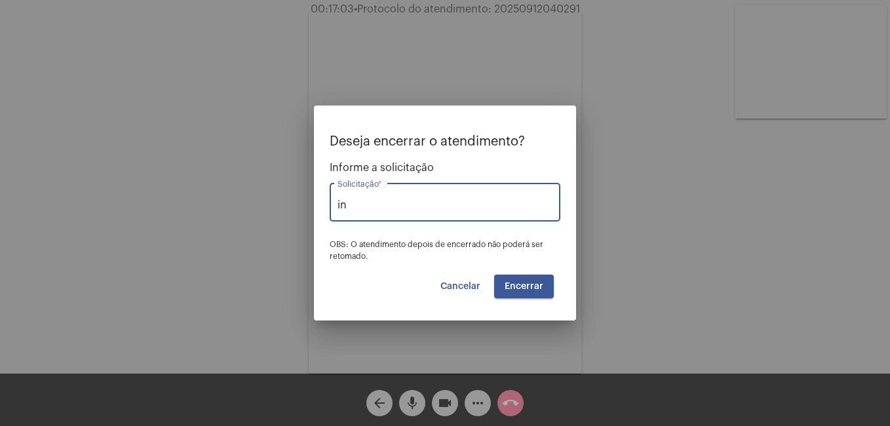
type input "Informação de Protocolo"
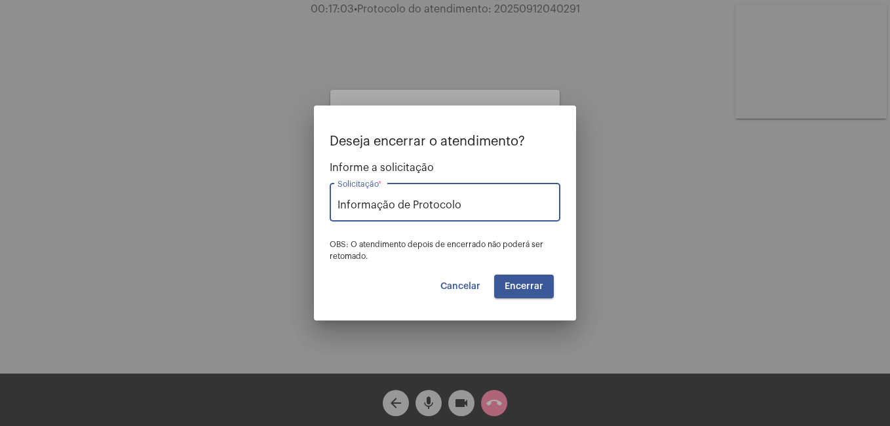
click at [532, 292] on button "Encerrar" at bounding box center [524, 287] width 60 height 24
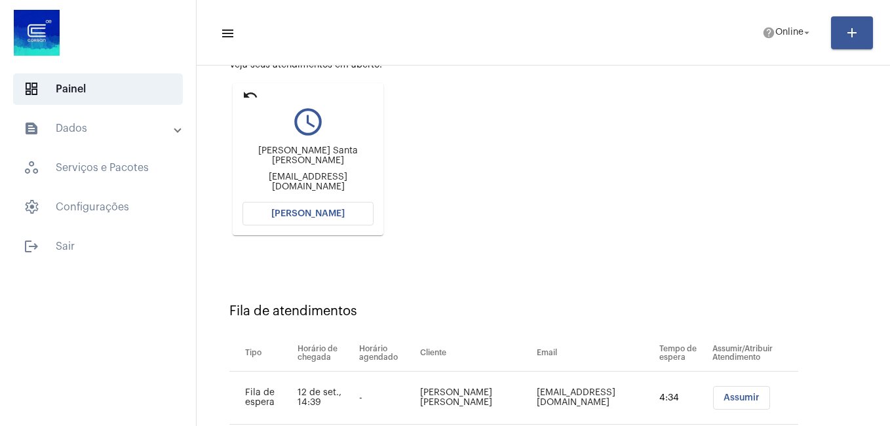
scroll to position [115, 0]
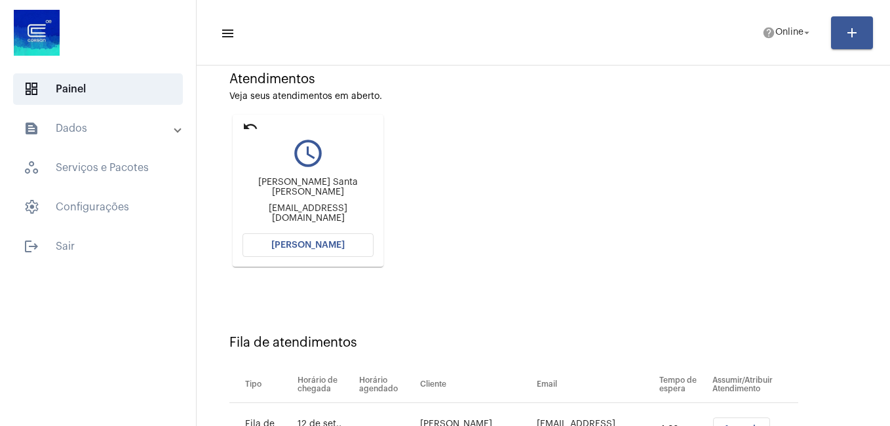
click at [349, 247] on button "[PERSON_NAME]" at bounding box center [307, 245] width 131 height 24
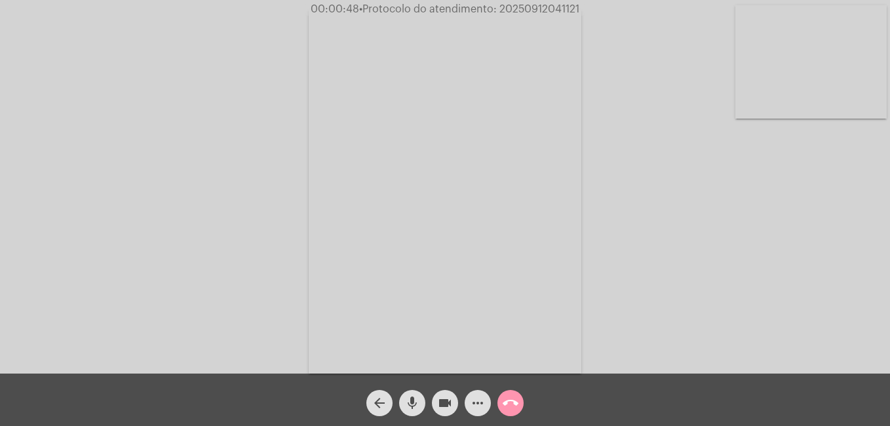
click at [478, 398] on mat-icon "more_horiz" at bounding box center [478, 403] width 16 height 16
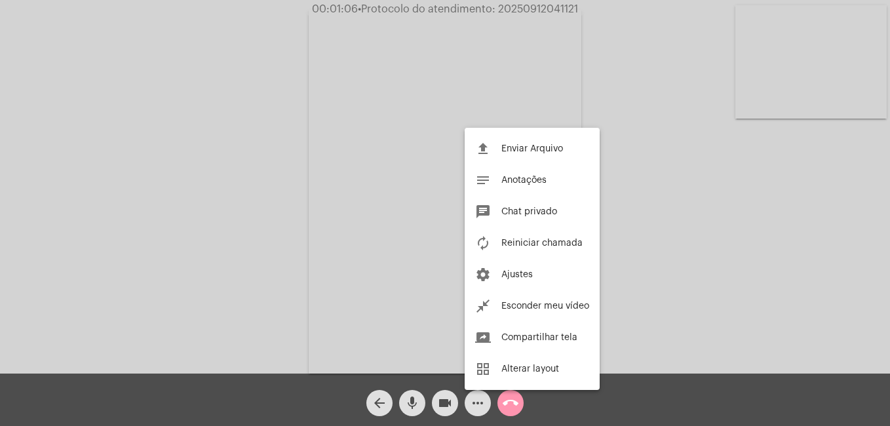
click at [473, 398] on div at bounding box center [445, 213] width 890 height 426
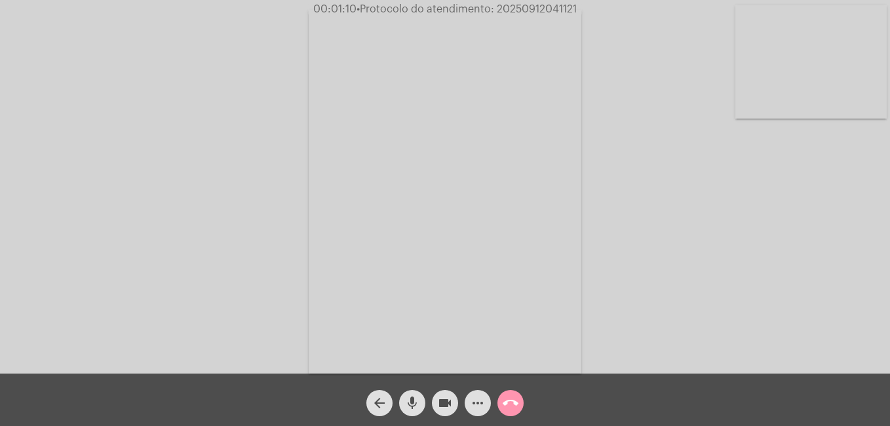
click at [478, 404] on mat-icon "more_horiz" at bounding box center [478, 403] width 16 height 16
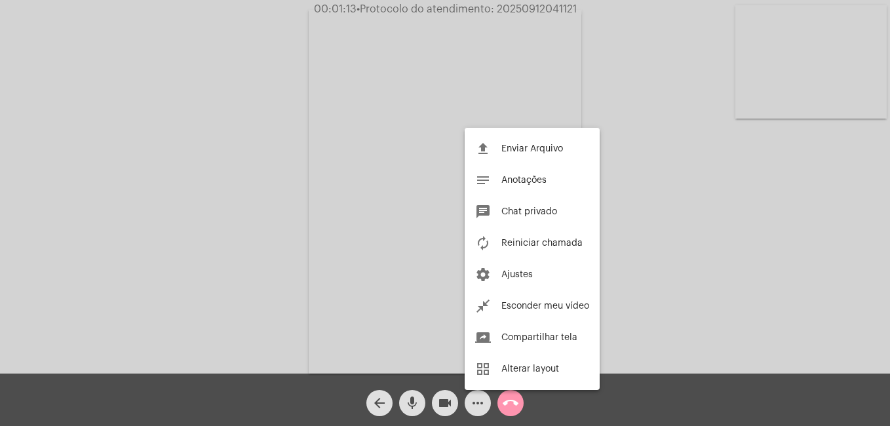
click at [482, 402] on div at bounding box center [445, 213] width 890 height 426
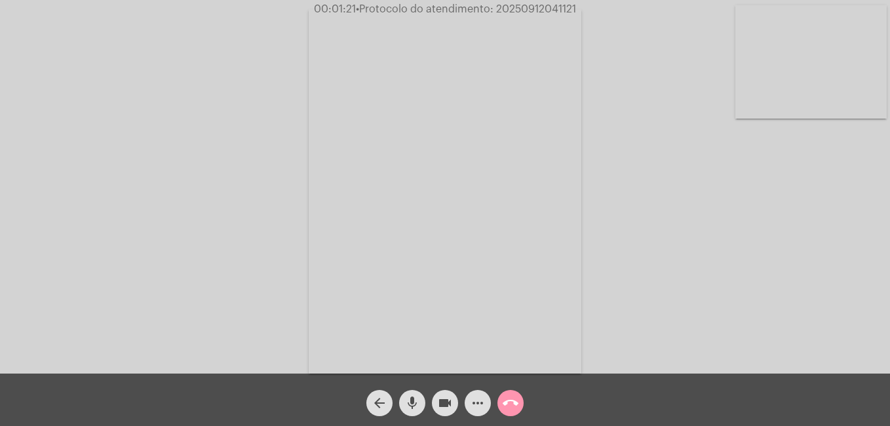
click at [474, 402] on mat-icon "more_horiz" at bounding box center [478, 403] width 16 height 16
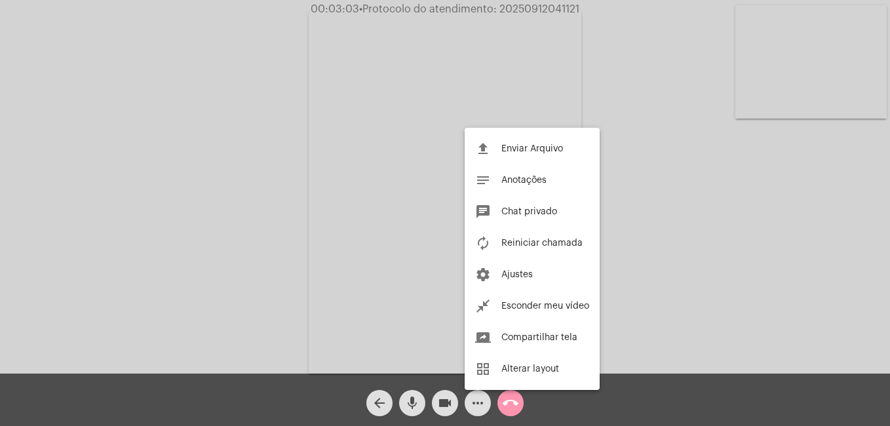
click at [474, 409] on div at bounding box center [445, 213] width 890 height 426
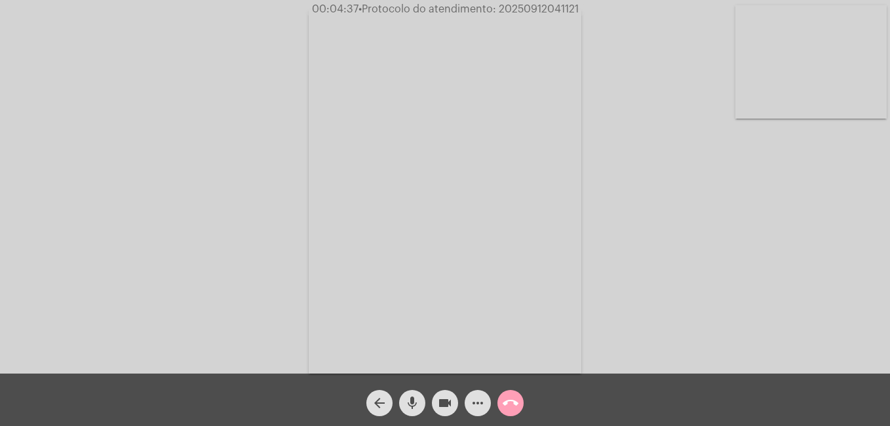
click at [519, 406] on button "call_end" at bounding box center [510, 403] width 26 height 26
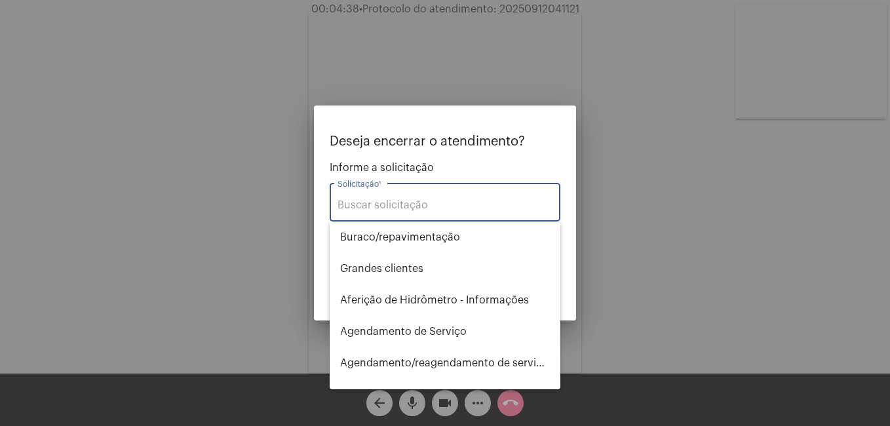
click at [426, 197] on div "Solicitação *" at bounding box center [444, 200] width 215 height 41
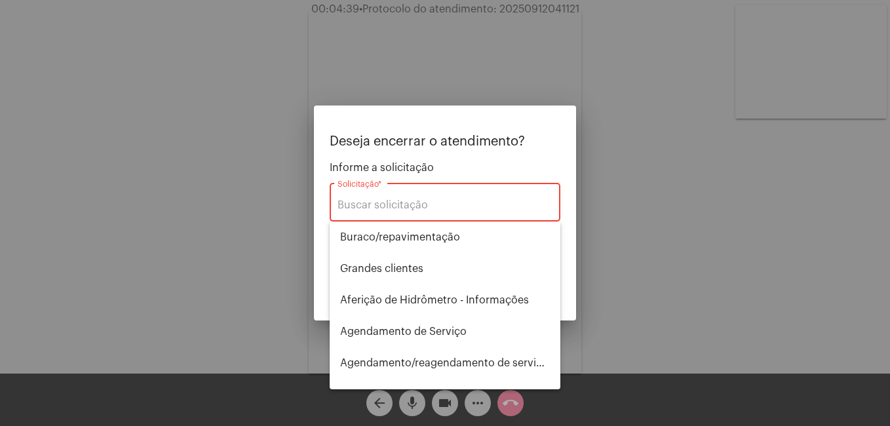
click at [426, 207] on input "Solicitação *" at bounding box center [444, 205] width 215 height 12
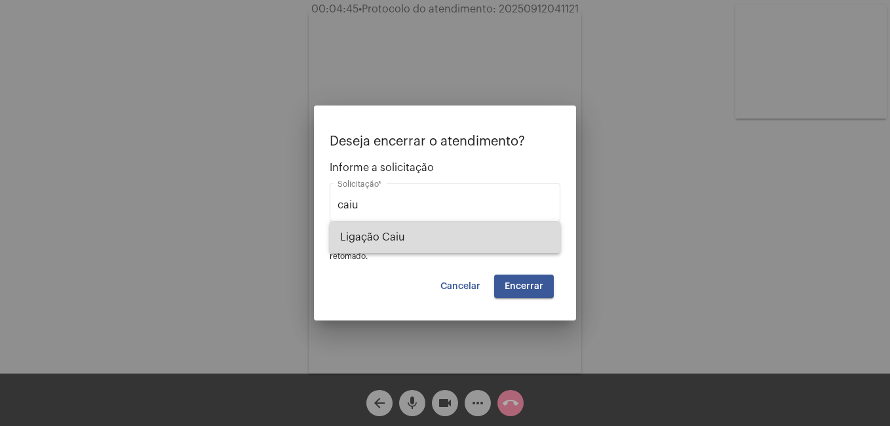
click at [436, 241] on span "Ligação Caiu" at bounding box center [445, 236] width 210 height 31
type input "Ligação Caiu"
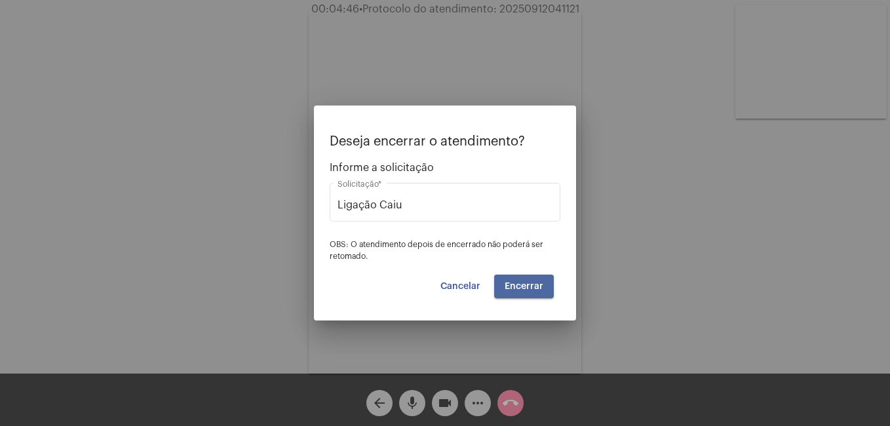
click at [547, 286] on button "Encerrar" at bounding box center [524, 287] width 60 height 24
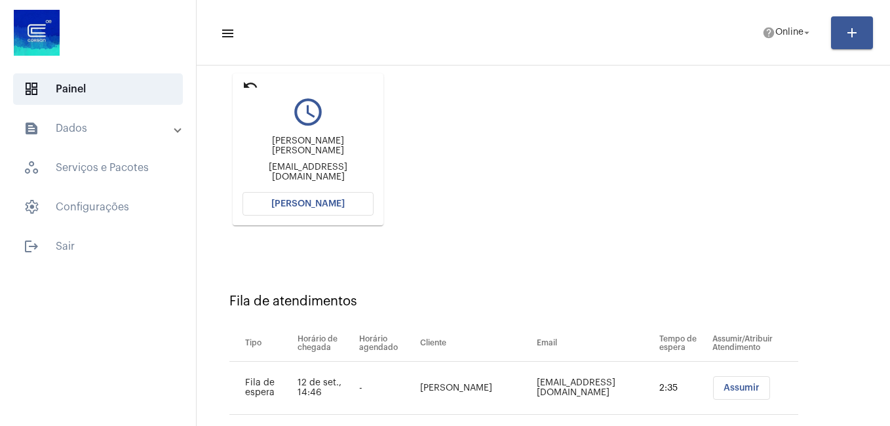
scroll to position [155, 0]
click at [314, 210] on button "[PERSON_NAME]" at bounding box center [307, 205] width 131 height 24
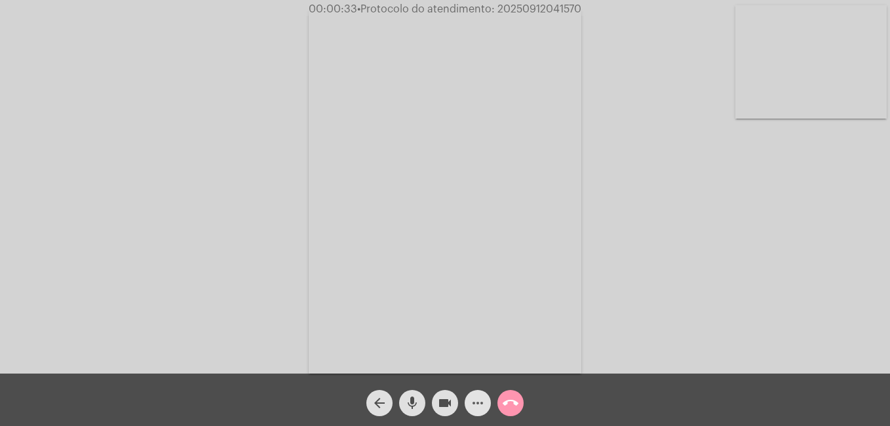
click at [472, 404] on mat-icon "more_horiz" at bounding box center [478, 403] width 16 height 16
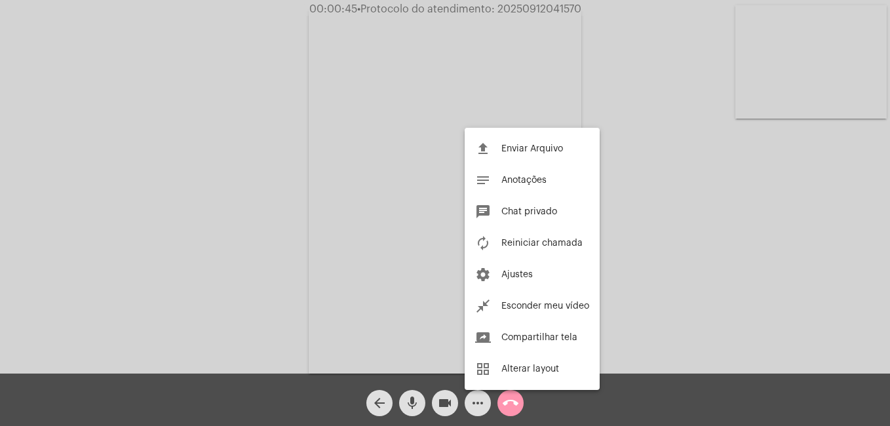
click at [480, 401] on div at bounding box center [445, 213] width 890 height 426
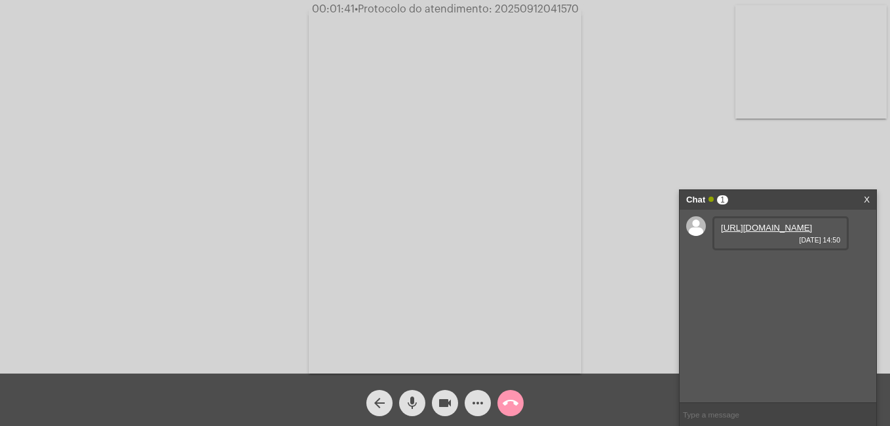
click at [776, 233] on link "[URL][DOMAIN_NAME]" at bounding box center [766, 228] width 91 height 10
click at [768, 270] on link "[URL][DOMAIN_NAME]" at bounding box center [766, 265] width 91 height 10
drag, startPoint x: 814, startPoint y: 34, endPoint x: 777, endPoint y: 91, distance: 68.1
click at [777, 91] on video at bounding box center [810, 61] width 151 height 113
click at [634, 109] on video at bounding box center [562, 191] width 485 height 364
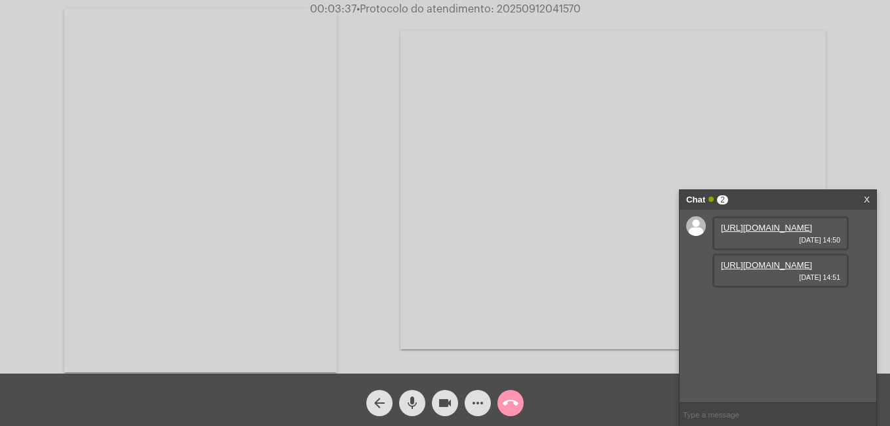
click at [868, 201] on link "X" at bounding box center [866, 200] width 6 height 20
click at [782, 307] on link "[URL][DOMAIN_NAME]" at bounding box center [766, 302] width 91 height 10
click at [812, 307] on link "[URL][DOMAIN_NAME]" at bounding box center [766, 302] width 91 height 10
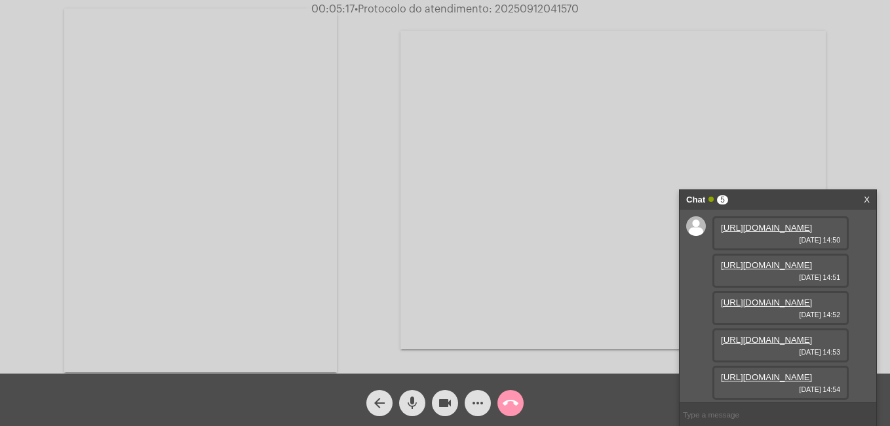
scroll to position [145, 0]
click at [782, 372] on link "[URL][DOMAIN_NAME]" at bounding box center [766, 377] width 91 height 10
click at [850, 28] on div "Acessando Câmera e Microfone..." at bounding box center [444, 188] width 887 height 373
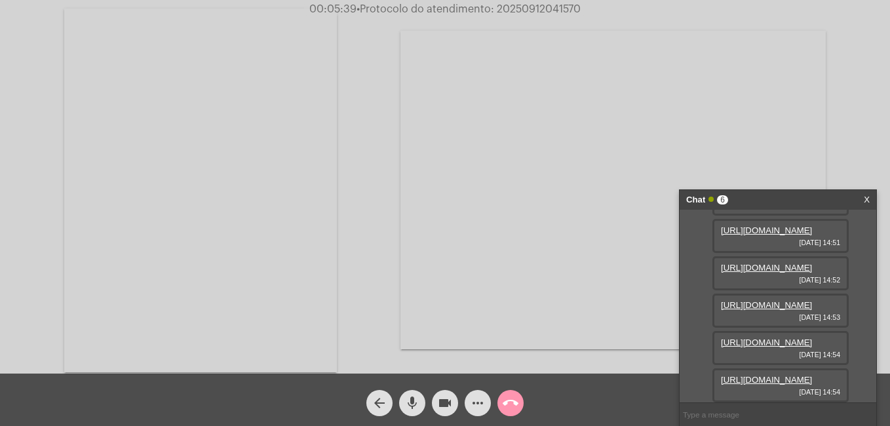
scroll to position [212, 0]
click at [764, 375] on link "[URL][DOMAIN_NAME]" at bounding box center [766, 380] width 91 height 10
click at [788, 375] on link "[URL][DOMAIN_NAME]" at bounding box center [766, 380] width 91 height 10
click at [862, 42] on div "Acessando Câmera e Microfone..." at bounding box center [444, 188] width 887 height 373
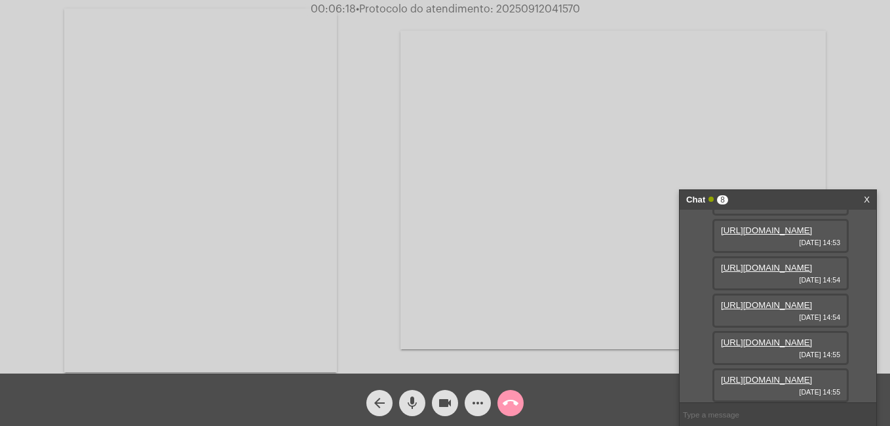
scroll to position [345, 0]
click at [770, 375] on link "[URL][DOMAIN_NAME]" at bounding box center [766, 380] width 91 height 10
click at [790, 375] on link "[URL][DOMAIN_NAME]" at bounding box center [766, 380] width 91 height 10
click at [804, 375] on link "[URL][DOMAIN_NAME]" at bounding box center [766, 380] width 91 height 10
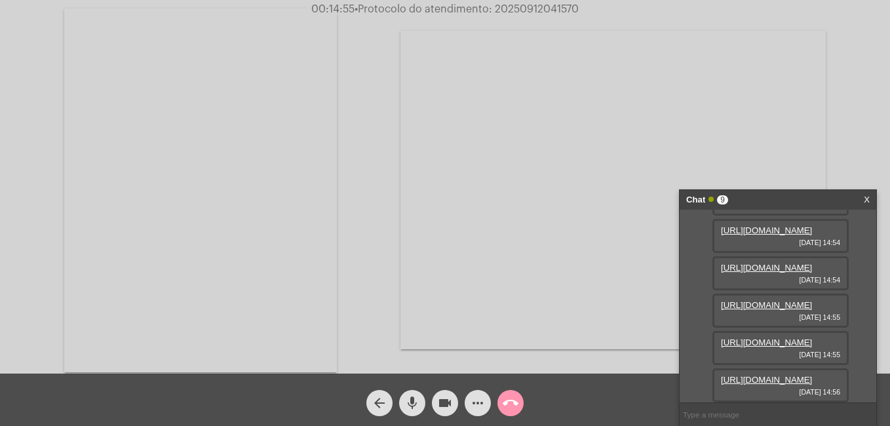
click at [823, 33] on video at bounding box center [612, 190] width 425 height 318
click at [438, 407] on mat-icon "videocam" at bounding box center [445, 403] width 16 height 16
click at [405, 407] on mat-icon "mic" at bounding box center [412, 403] width 16 height 16
click at [473, 217] on video at bounding box center [562, 191] width 485 height 364
click at [436, 53] on video at bounding box center [612, 190] width 425 height 318
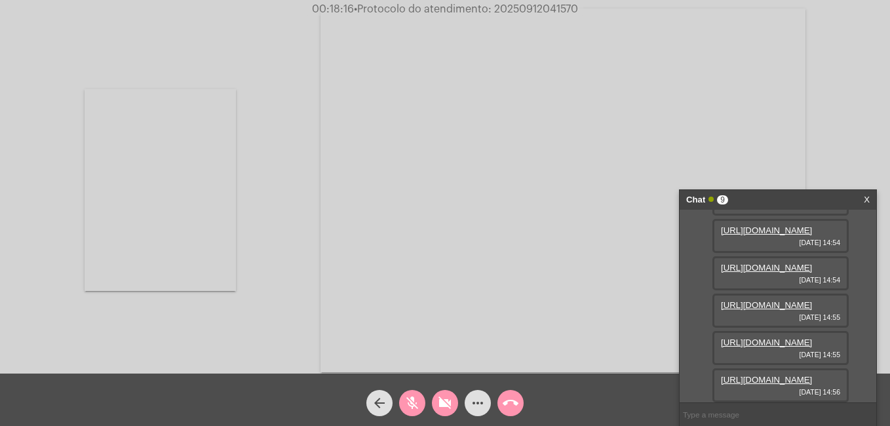
click at [865, 199] on link "X" at bounding box center [866, 200] width 6 height 20
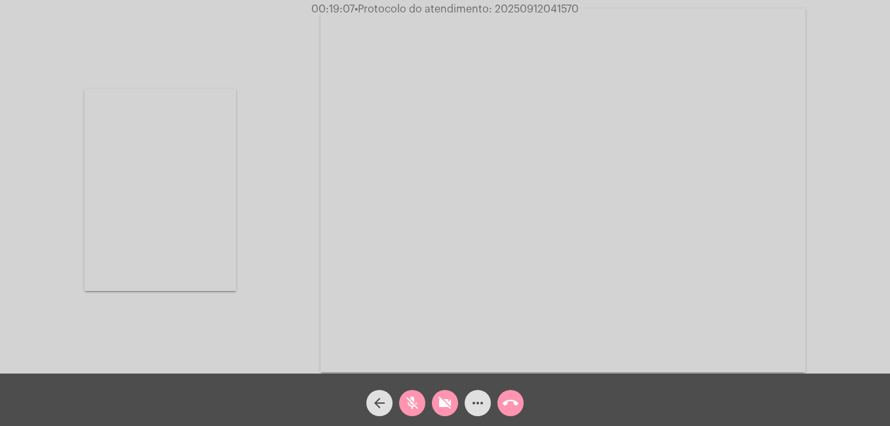
click at [436, 391] on div "videocam_off" at bounding box center [444, 399] width 33 height 33
click at [413, 399] on mat-icon "mic_off" at bounding box center [412, 403] width 16 height 16
click at [472, 396] on mat-icon "more_horiz" at bounding box center [478, 403] width 16 height 16
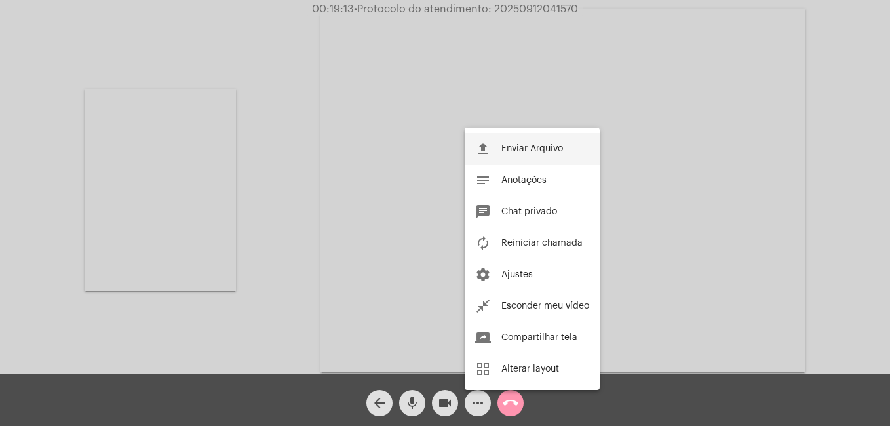
click at [508, 156] on button "file_upload Enviar Arquivo" at bounding box center [531, 148] width 135 height 31
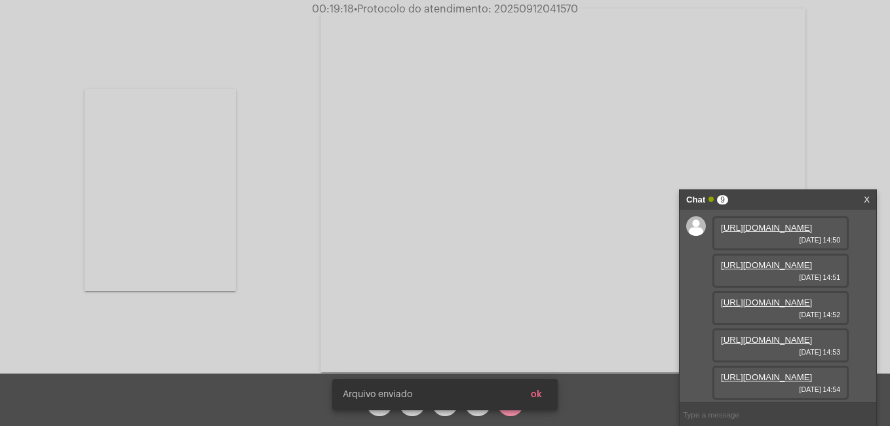
scroll to position [479, 0]
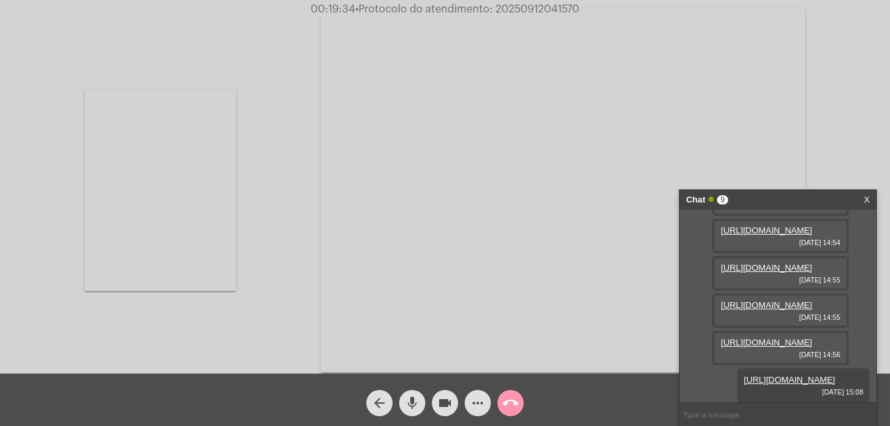
click at [512, 397] on mat-icon "call_end" at bounding box center [510, 403] width 16 height 16
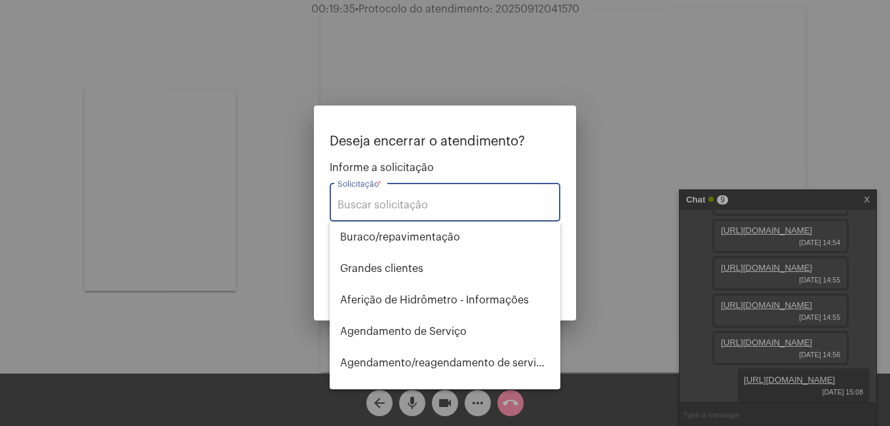
click at [440, 200] on input "Solicitação *" at bounding box center [444, 205] width 215 height 12
type input "s"
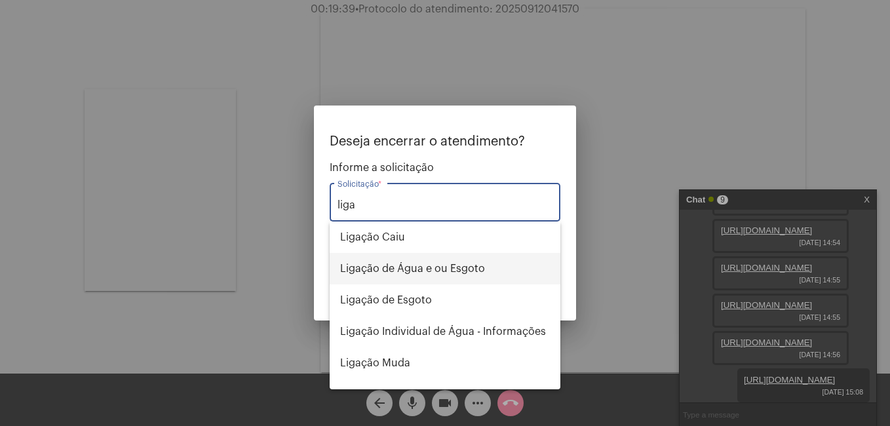
click at [435, 264] on span "Ligação de Água e ou Esgoto" at bounding box center [445, 268] width 210 height 31
type input "Ligação de Água e ou Esgoto"
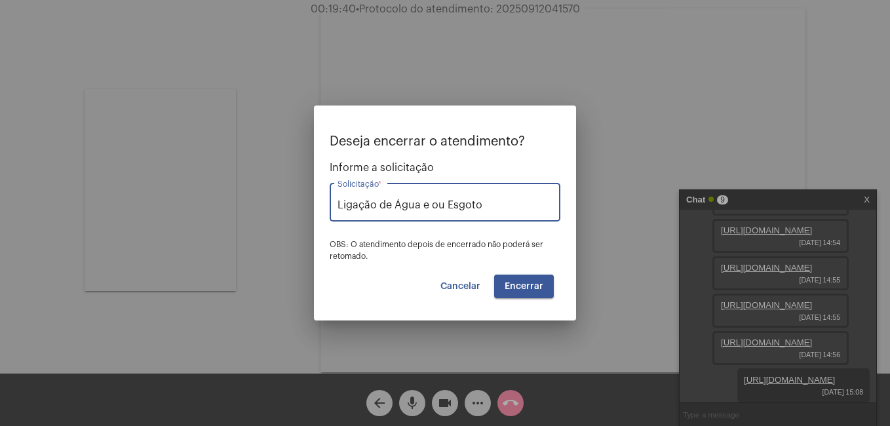
click at [533, 282] on span "Encerrar" at bounding box center [523, 286] width 39 height 9
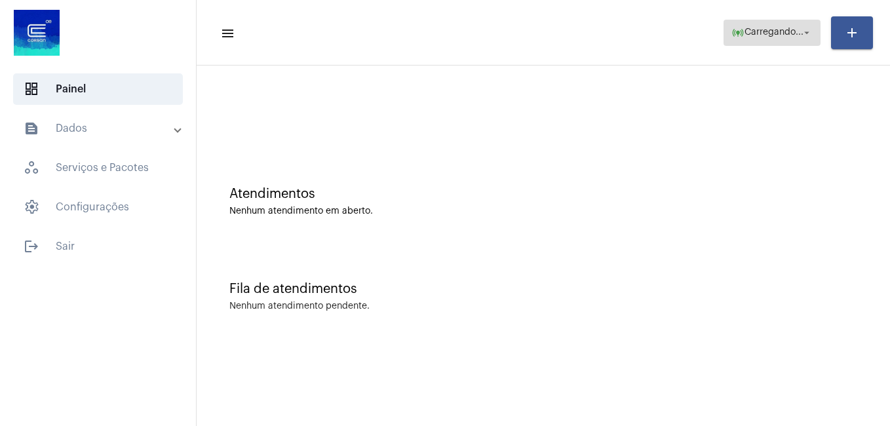
click at [789, 29] on span "Carregando..." at bounding box center [773, 32] width 59 height 9
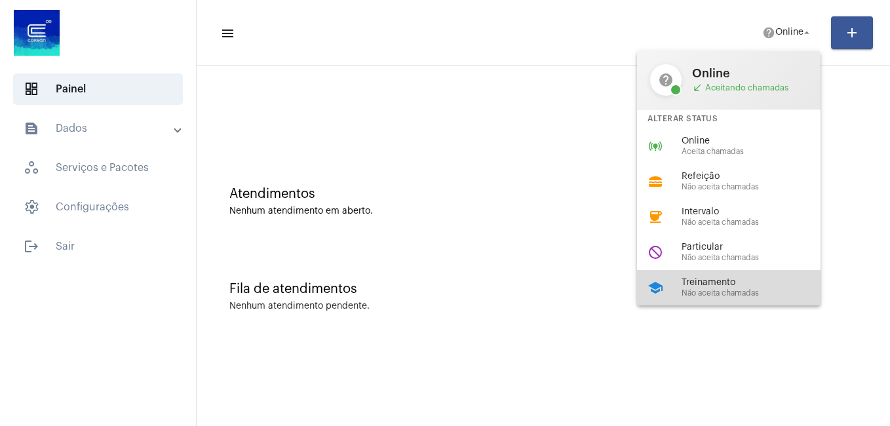
click at [670, 285] on div "school Treinamento Não aceita chamadas" at bounding box center [739, 287] width 204 height 35
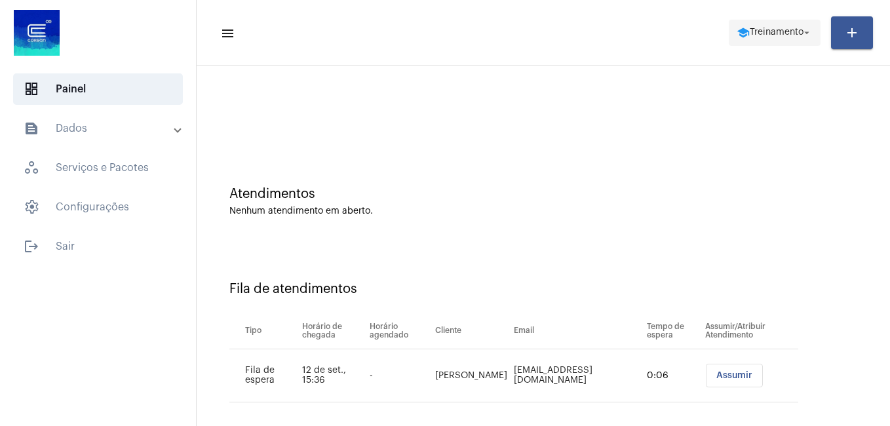
click at [763, 22] on span "school Treinamento arrow_drop_down" at bounding box center [774, 32] width 76 height 24
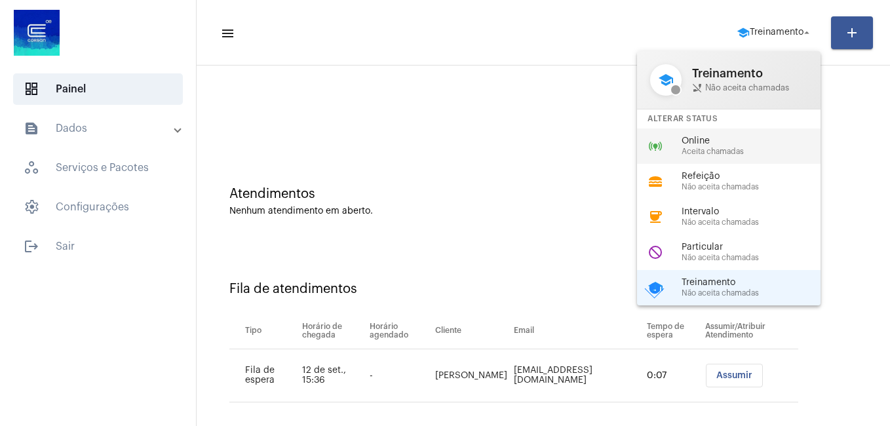
click at [702, 155] on span "Aceita chamadas" at bounding box center [755, 151] width 149 height 9
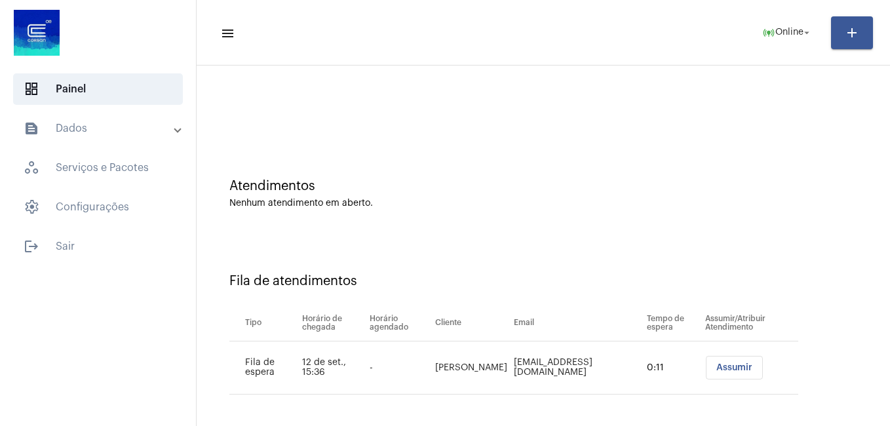
scroll to position [12, 0]
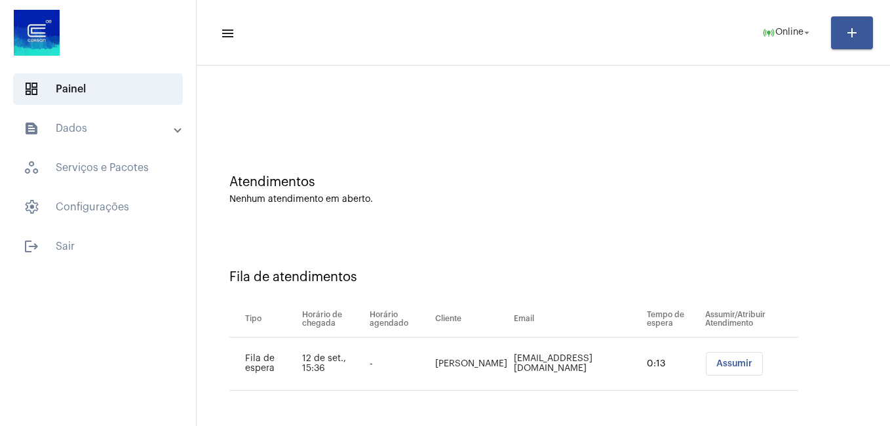
click at [635, 188] on div "Atendimentos" at bounding box center [543, 182] width 628 height 14
click at [672, 197] on div "Nenhum atendimento em aberto." at bounding box center [543, 200] width 628 height 10
click at [721, 364] on span "Assumir" at bounding box center [734, 363] width 36 height 9
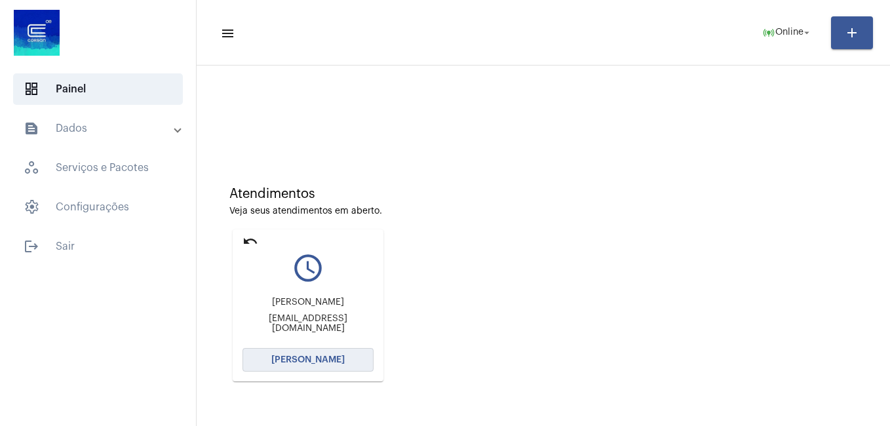
click at [335, 356] on span "[PERSON_NAME]" at bounding box center [307, 359] width 73 height 9
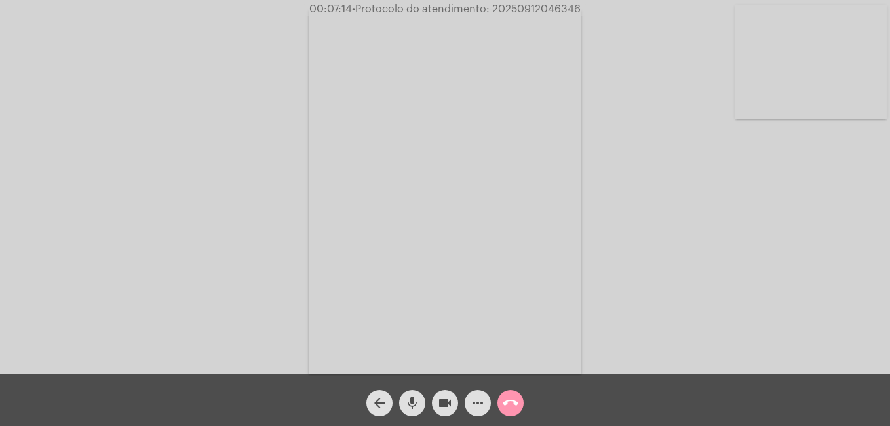
click at [446, 400] on mat-icon "videocam" at bounding box center [445, 403] width 16 height 16
click at [419, 401] on mat-icon "mic" at bounding box center [412, 403] width 16 height 16
click at [446, 394] on span "videocam_off" at bounding box center [445, 403] width 16 height 26
click at [401, 400] on button "mic_off" at bounding box center [412, 403] width 26 height 26
click at [512, 400] on mat-icon "call_end" at bounding box center [510, 403] width 16 height 16
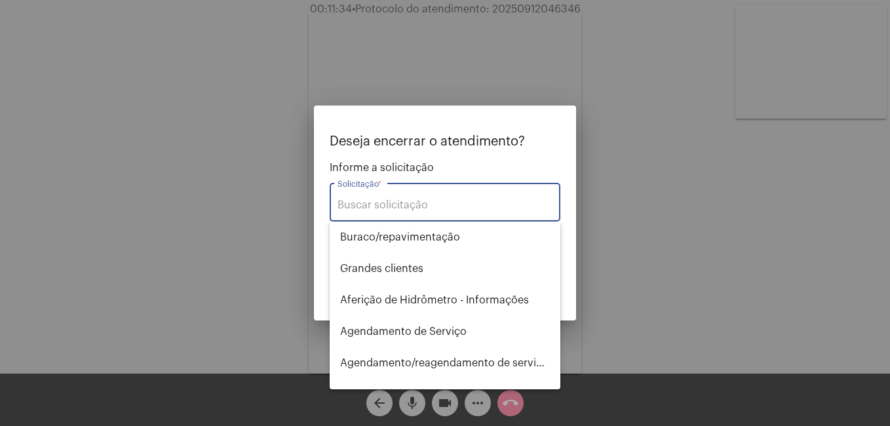
click at [442, 206] on input "Solicitação *" at bounding box center [444, 205] width 215 height 12
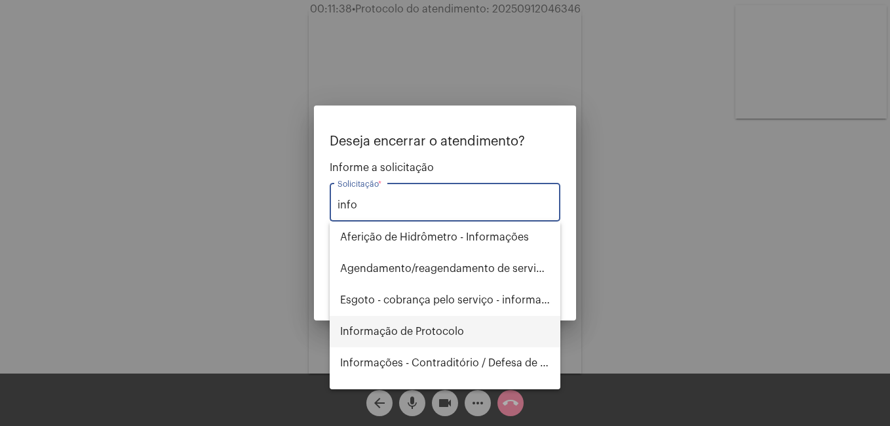
click at [437, 333] on span "Informação de Protocolo" at bounding box center [445, 331] width 210 height 31
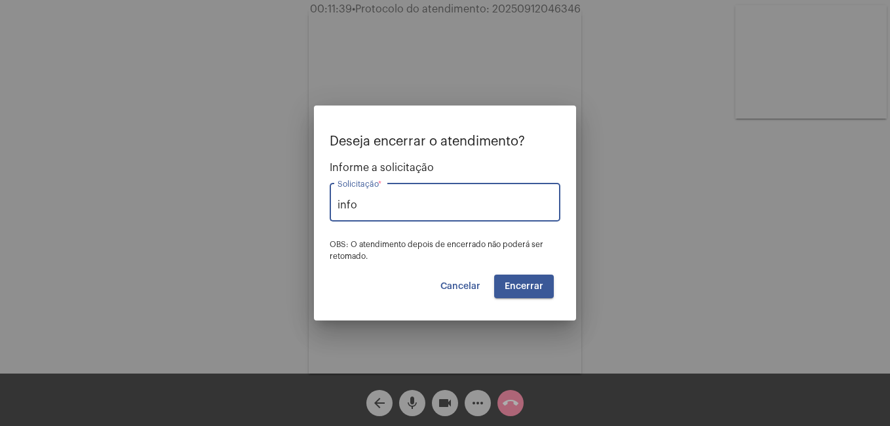
type input "Informação de Protocolo"
click at [539, 290] on span "Encerrar" at bounding box center [523, 286] width 39 height 9
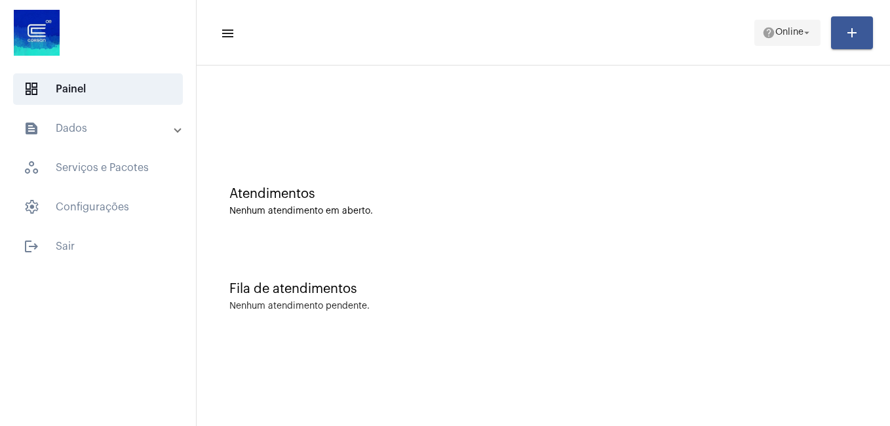
click at [784, 40] on span "help Online arrow_drop_down" at bounding box center [787, 32] width 50 height 24
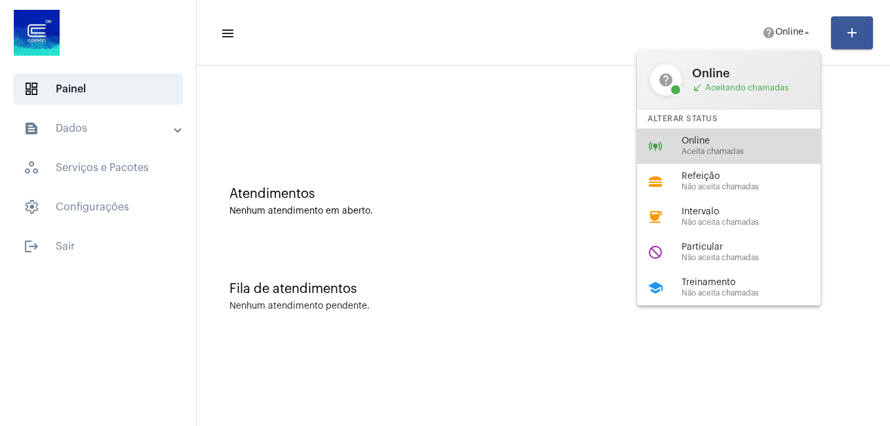
click at [725, 144] on span "Online" at bounding box center [755, 141] width 149 height 10
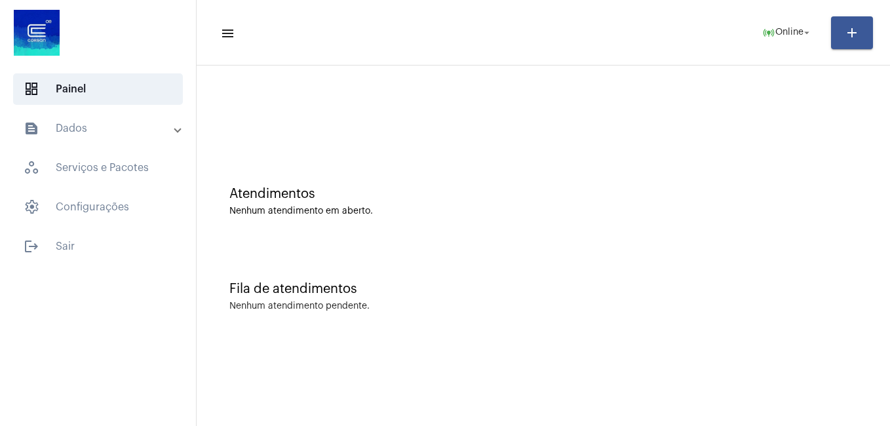
click at [328, 96] on div at bounding box center [543, 109] width 680 height 75
click at [145, 124] on mat-panel-title "text_snippet_outlined Dados" at bounding box center [99, 129] width 151 height 16
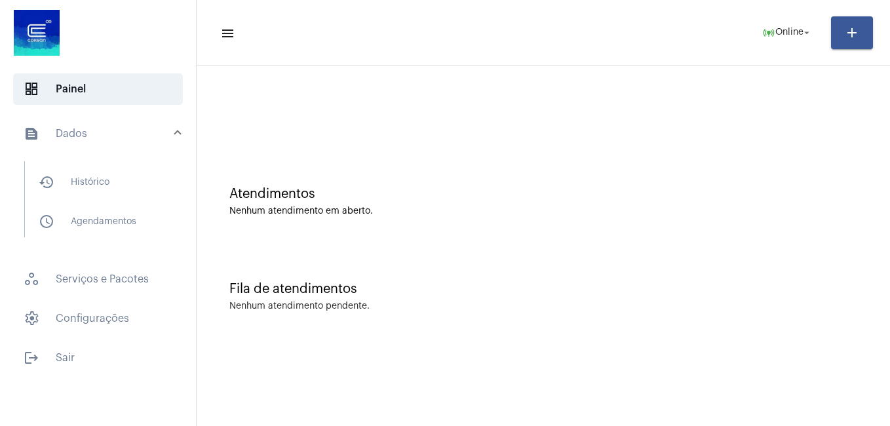
click at [178, 131] on span at bounding box center [177, 133] width 5 height 11
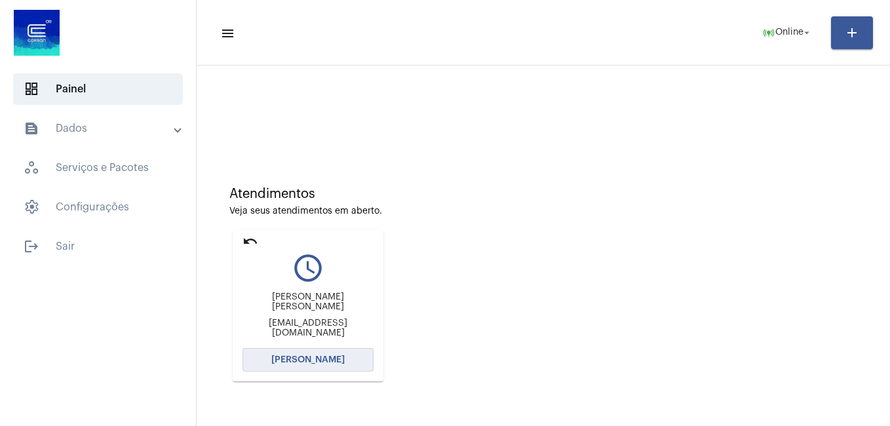
click at [315, 358] on span "[PERSON_NAME]" at bounding box center [307, 359] width 73 height 9
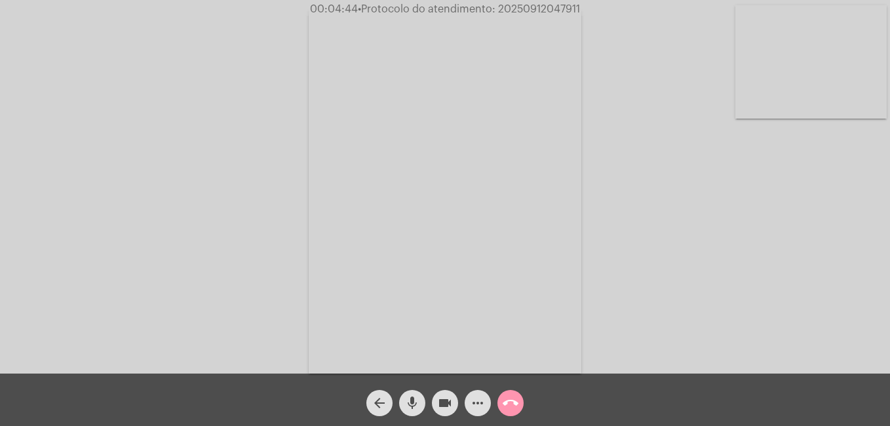
click at [474, 401] on mat-icon "more_horiz" at bounding box center [478, 403] width 16 height 16
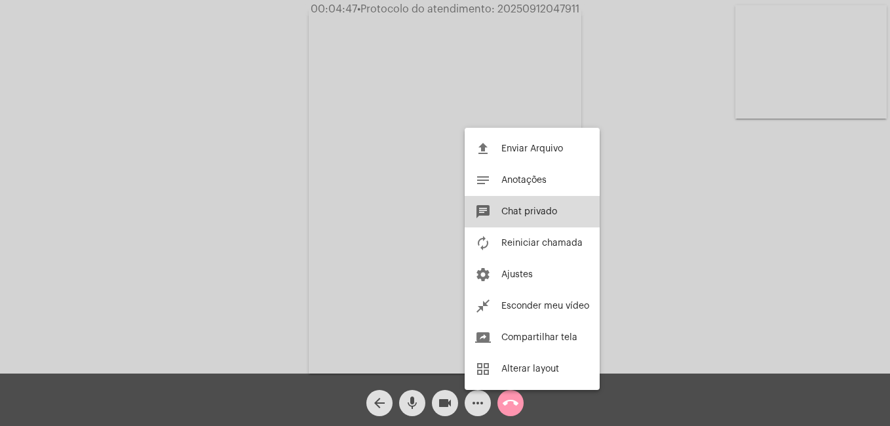
click at [531, 202] on button "chat Chat privado" at bounding box center [531, 211] width 135 height 31
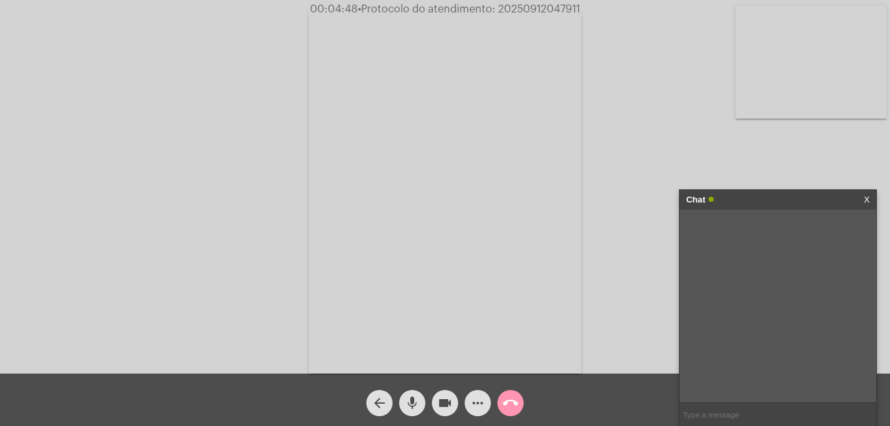
click at [742, 411] on input "text" at bounding box center [777, 414] width 197 height 23
paste input "[STREET_ADDRESS]-VIAMAO-RS-CEP:94458150"
type input "[STREET_ADDRESS]-VIAMAO-RS-CEP:94458150"
drag, startPoint x: 798, startPoint y: 20, endPoint x: 243, endPoint y: 6, distance: 555.1
click at [236, 7] on app-call "00:05:19 • Protocolo do atendimento: 20250912047911 Acessando Câmera e Microfon…" at bounding box center [445, 213] width 890 height 426
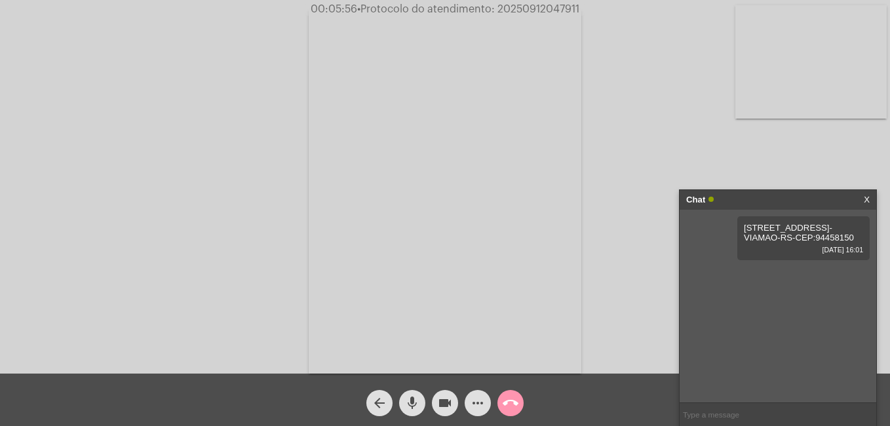
click at [870, 199] on div "Chat X" at bounding box center [777, 200] width 197 height 20
click at [869, 199] on link "X" at bounding box center [866, 200] width 6 height 20
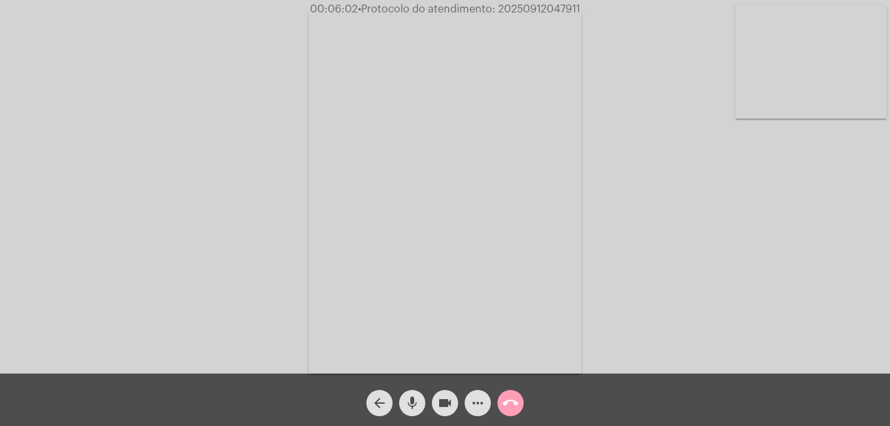
click at [509, 411] on span "call_end" at bounding box center [510, 403] width 16 height 26
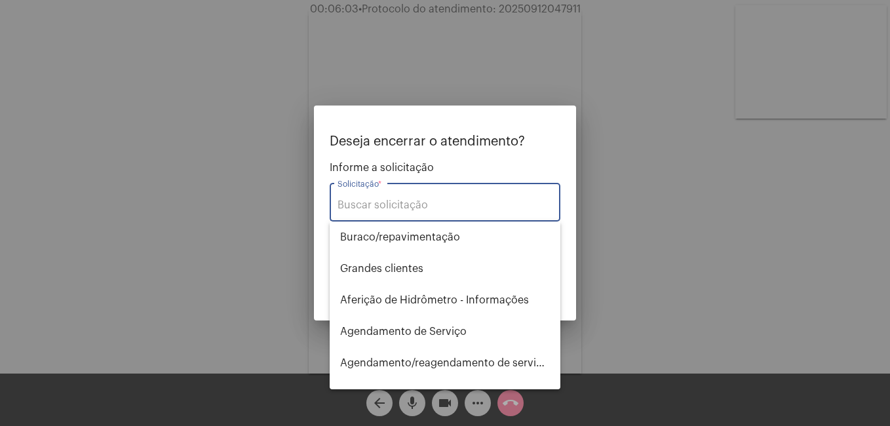
click at [461, 204] on input "Solicitação *" at bounding box center [444, 205] width 215 height 12
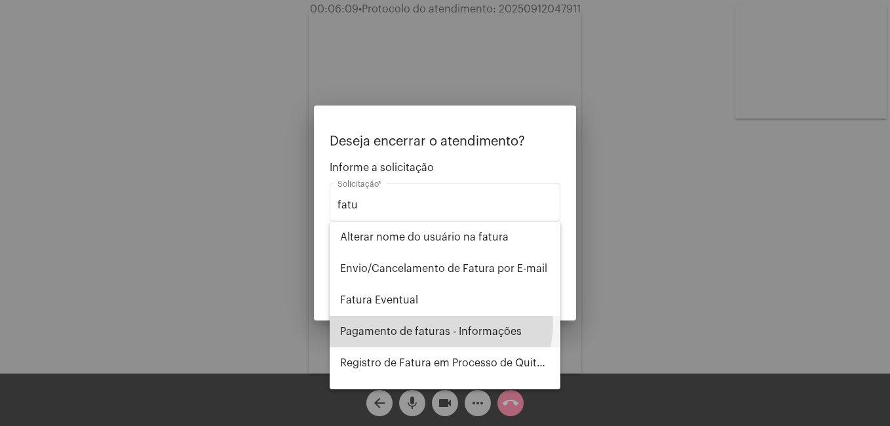
click at [434, 322] on span "Pagamento de faturas - Informações" at bounding box center [445, 331] width 210 height 31
type input "Pagamento de faturas - Informações"
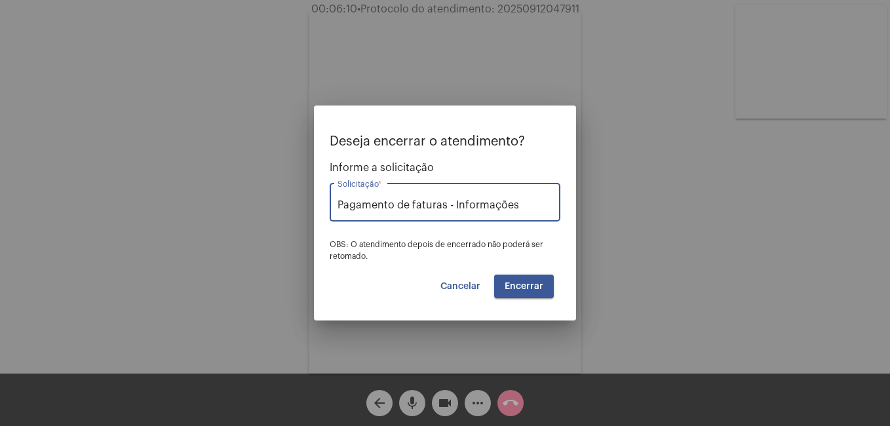
click at [522, 288] on span "Encerrar" at bounding box center [523, 286] width 39 height 9
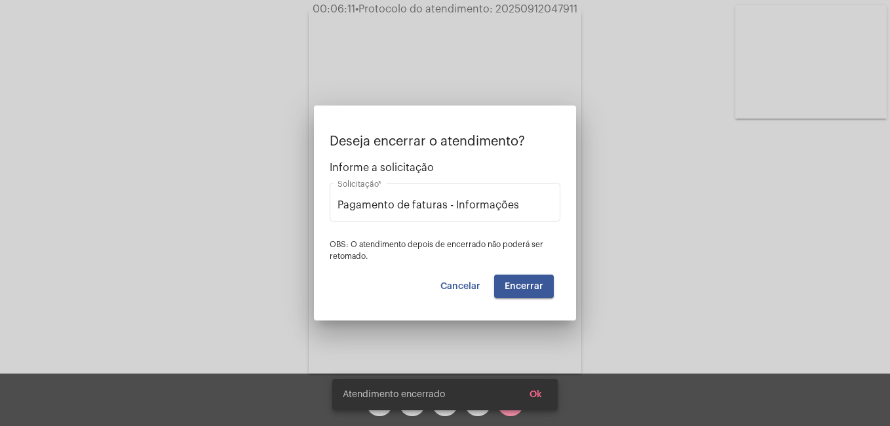
click at [514, 287] on video at bounding box center [445, 192] width 273 height 364
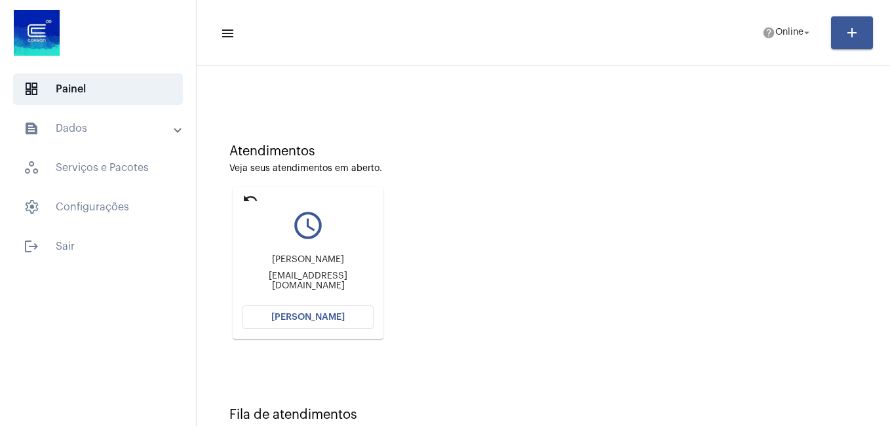
scroll to position [86, 0]
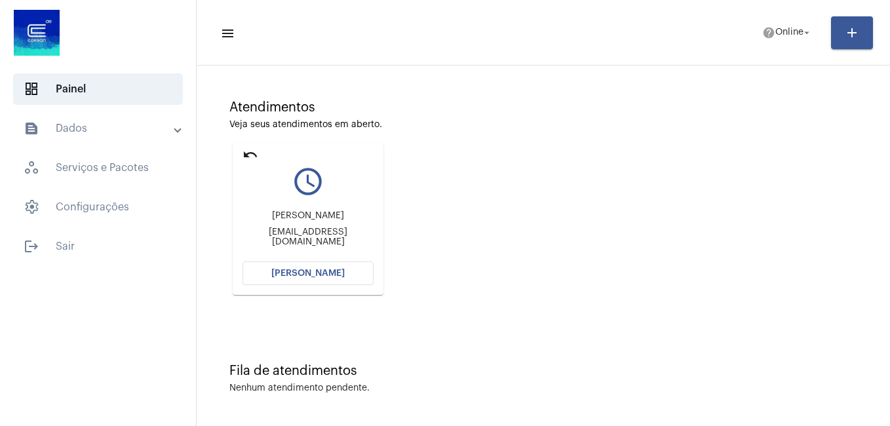
click at [302, 280] on button "[PERSON_NAME]" at bounding box center [307, 273] width 131 height 24
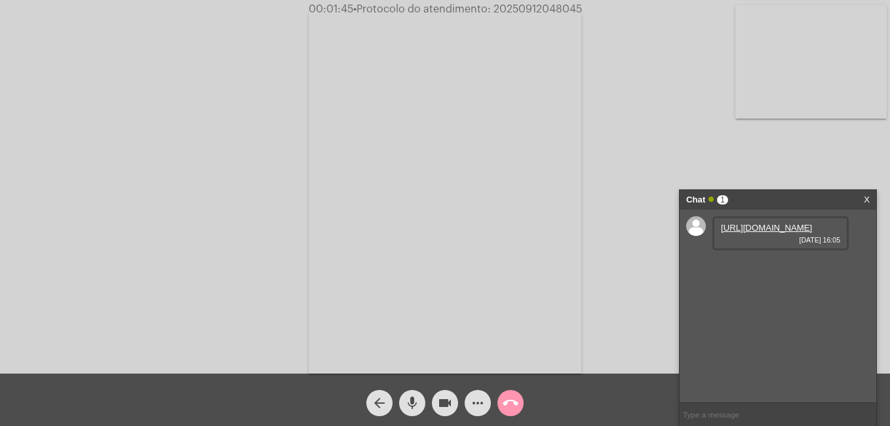
click at [790, 233] on link "[URL][DOMAIN_NAME]" at bounding box center [766, 228] width 91 height 10
click at [513, 402] on mat-icon "call_end" at bounding box center [510, 403] width 16 height 16
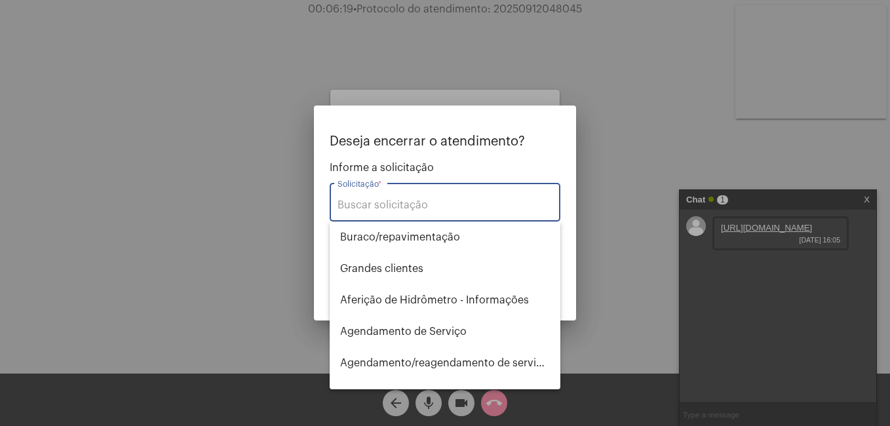
click at [427, 206] on input "Solicitação *" at bounding box center [444, 205] width 215 height 12
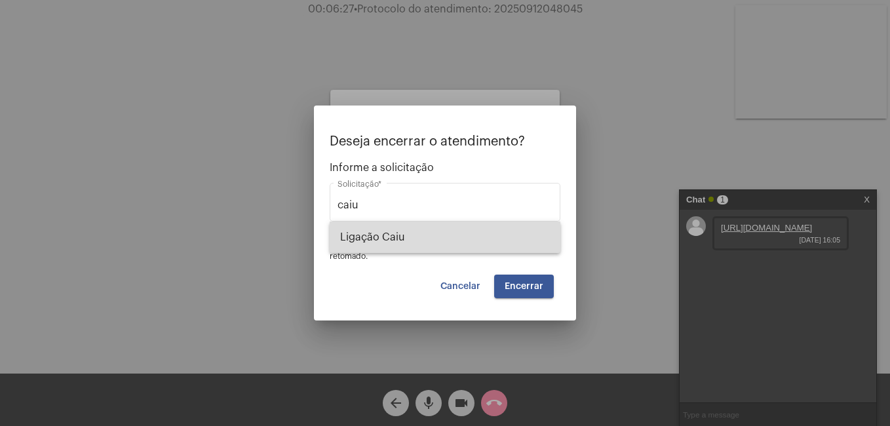
click at [436, 232] on span "Ligação Caiu" at bounding box center [445, 236] width 210 height 31
type input "Ligação Caiu"
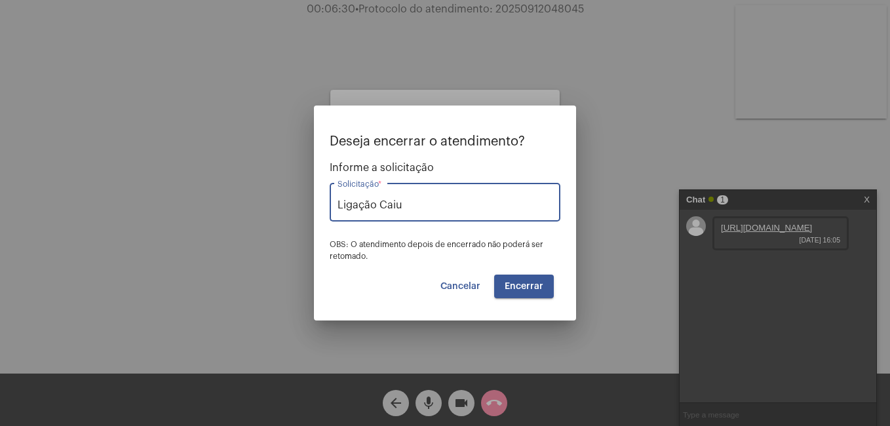
click at [529, 283] on span "Encerrar" at bounding box center [523, 286] width 39 height 9
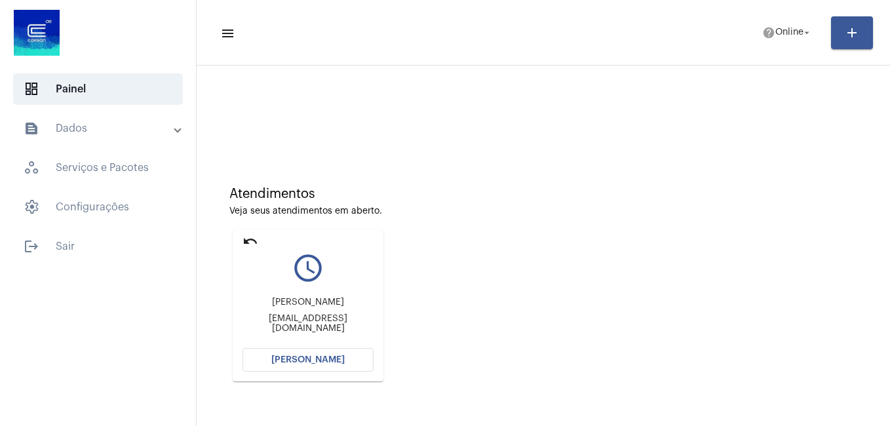
click at [252, 233] on mat-icon "undo" at bounding box center [250, 241] width 16 height 16
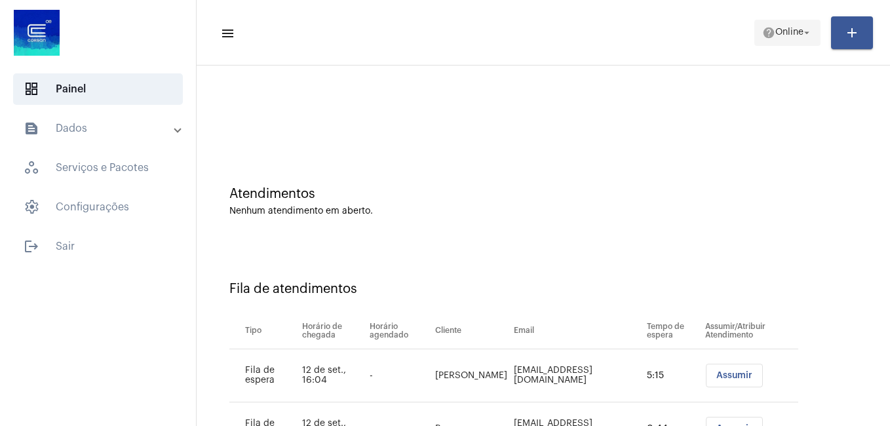
click at [772, 41] on span "help Online arrow_drop_down" at bounding box center [787, 32] width 50 height 24
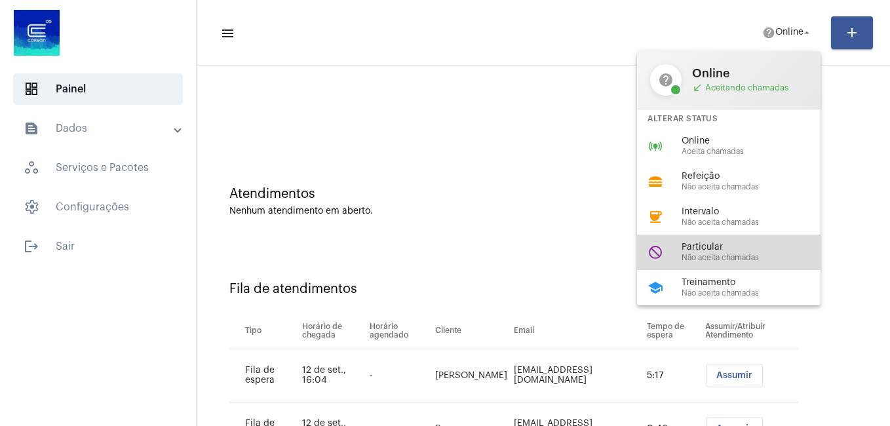
click at [703, 256] on span "Não aceita chamadas" at bounding box center [755, 258] width 149 height 9
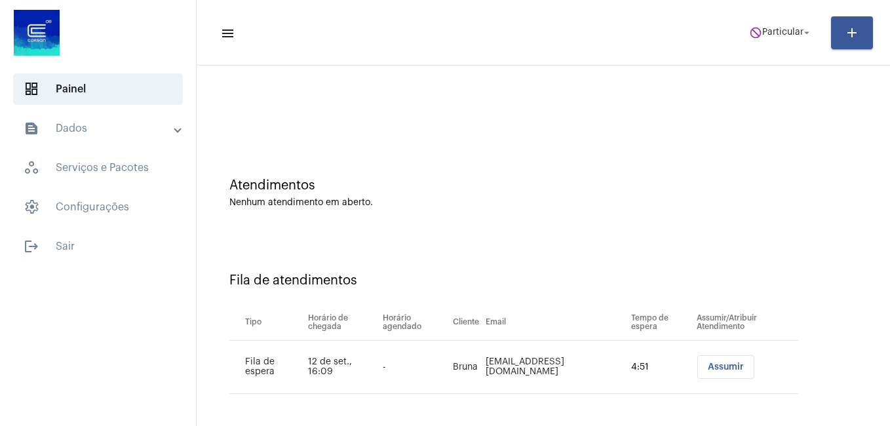
scroll to position [12, 0]
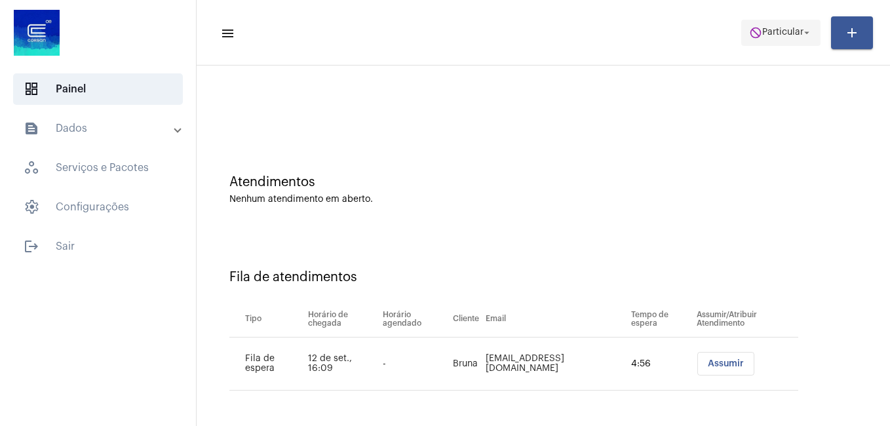
click at [767, 44] on span "do_not_disturb Particular arrow_drop_down" at bounding box center [781, 32] width 64 height 24
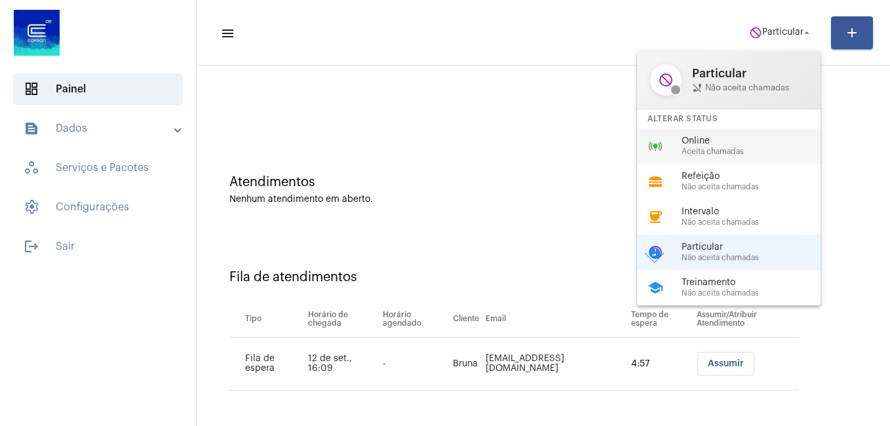
click at [726, 139] on span "Online" at bounding box center [755, 141] width 149 height 10
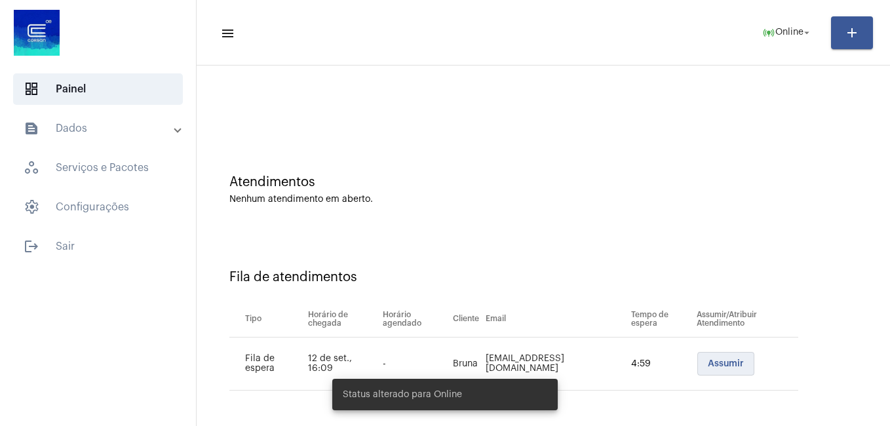
click at [708, 359] on span "Assumir" at bounding box center [726, 363] width 36 height 9
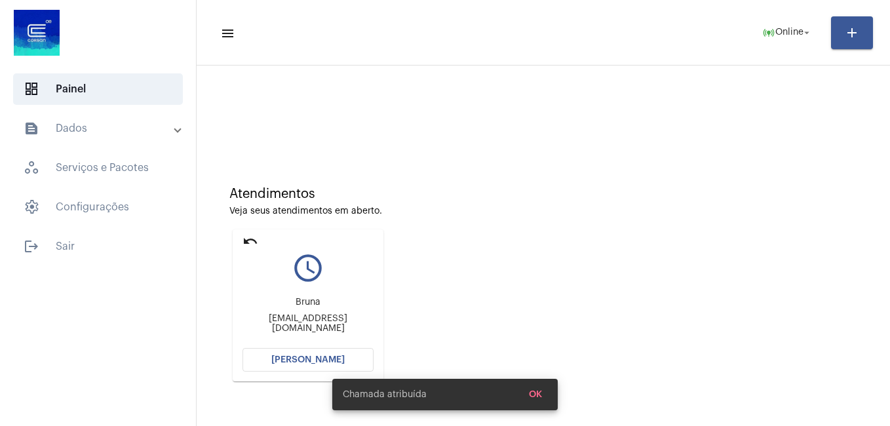
click at [280, 364] on span "[PERSON_NAME]" at bounding box center [307, 359] width 73 height 9
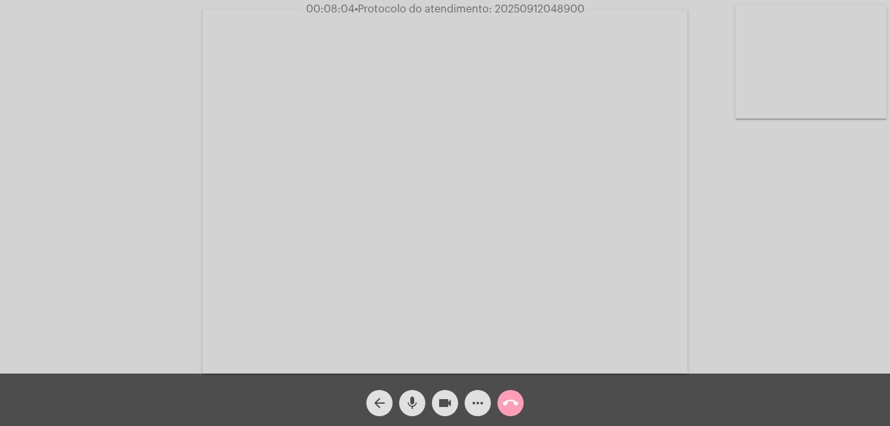
click at [518, 403] on button "call_end" at bounding box center [510, 403] width 26 height 26
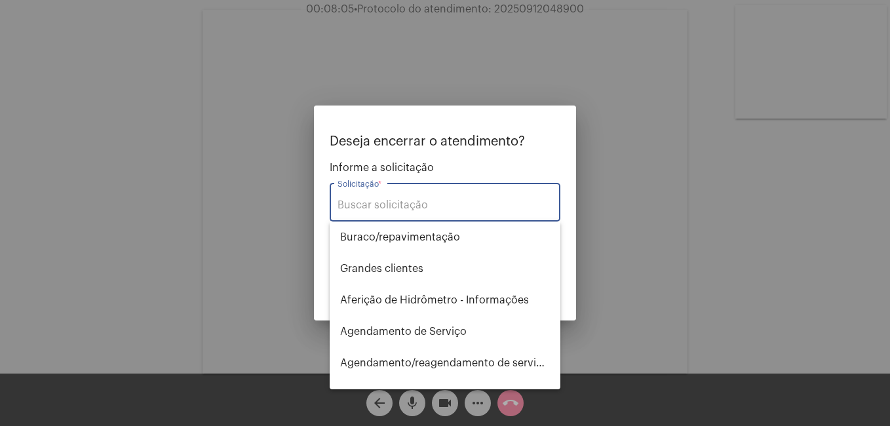
click at [397, 200] on input "Solicitação *" at bounding box center [444, 205] width 215 height 12
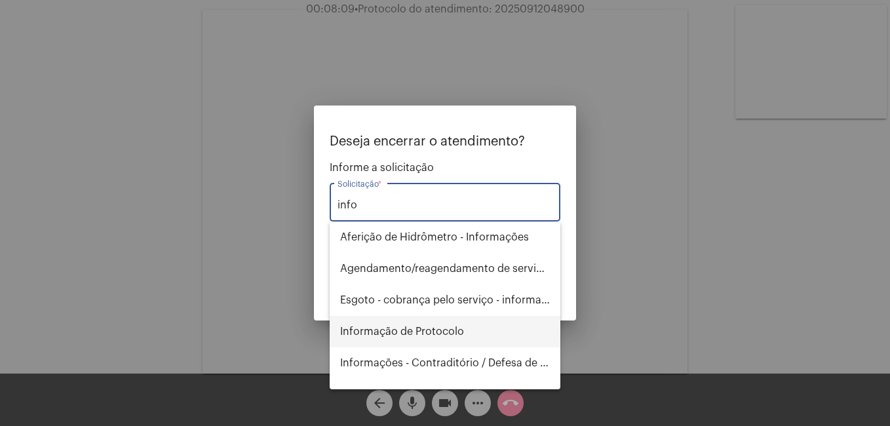
click at [405, 331] on span "Informação de Protocolo" at bounding box center [445, 331] width 210 height 31
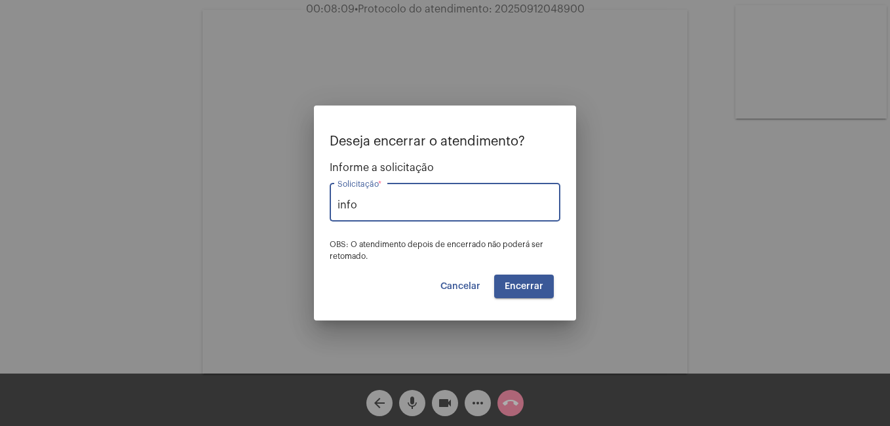
type input "Informação de Protocolo"
click at [533, 293] on button "Encerrar" at bounding box center [524, 287] width 60 height 24
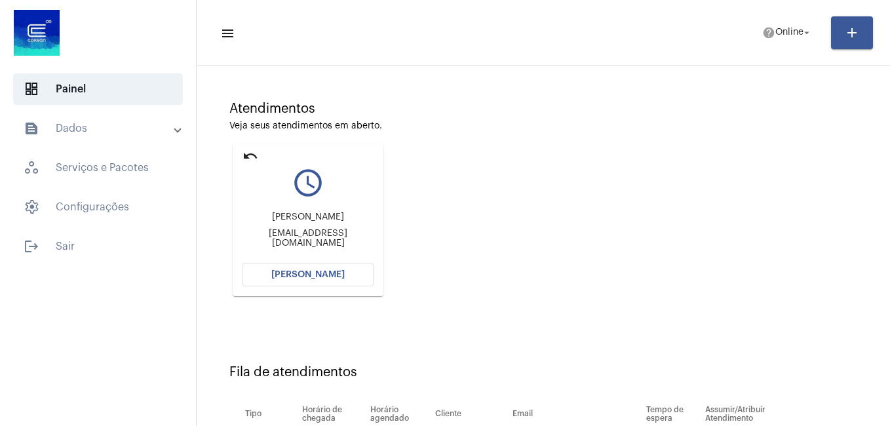
scroll to position [180, 0]
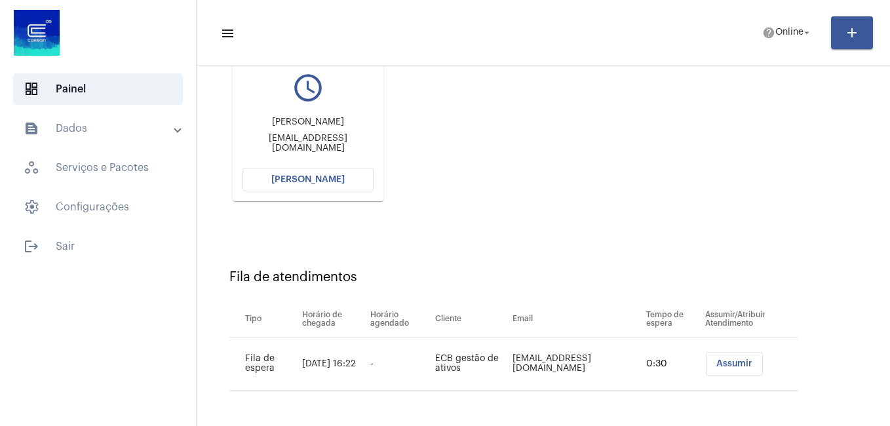
click at [345, 177] on button "[PERSON_NAME]" at bounding box center [307, 180] width 131 height 24
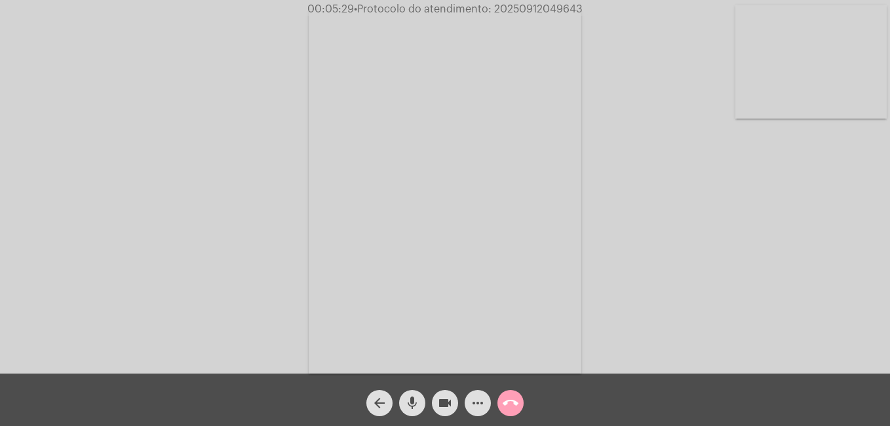
click at [506, 407] on mat-icon "call_end" at bounding box center [510, 403] width 16 height 16
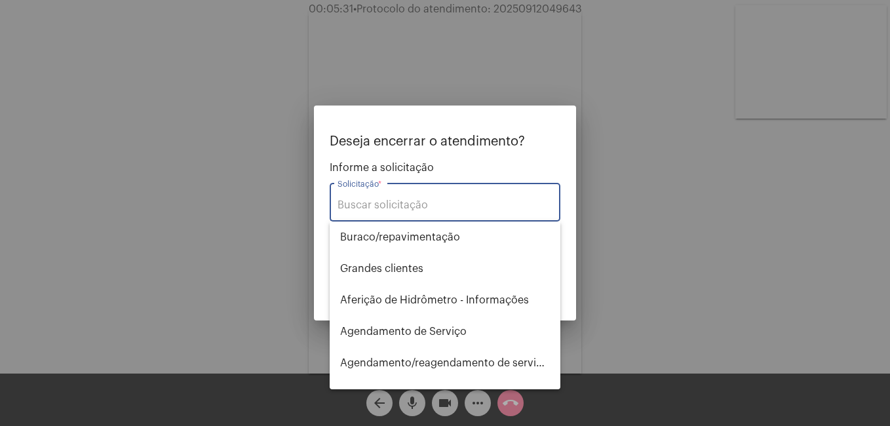
click at [415, 208] on input "Solicitação *" at bounding box center [444, 205] width 215 height 12
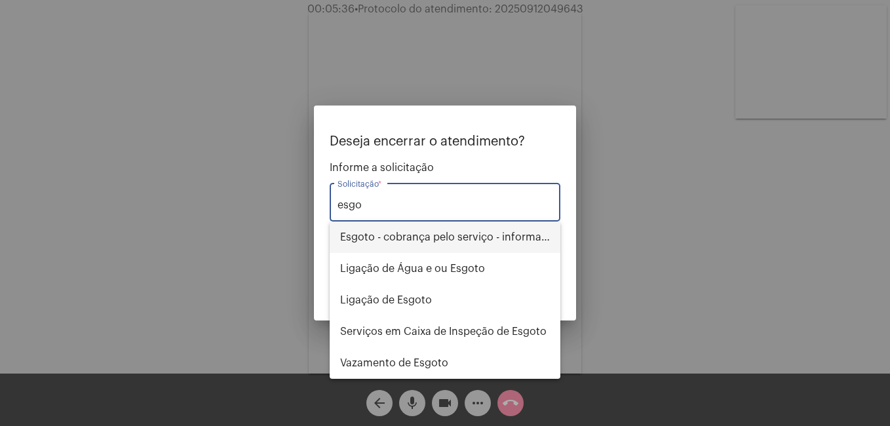
click at [467, 240] on span "Esgoto - cobrança pelo serviço - informações" at bounding box center [445, 236] width 210 height 31
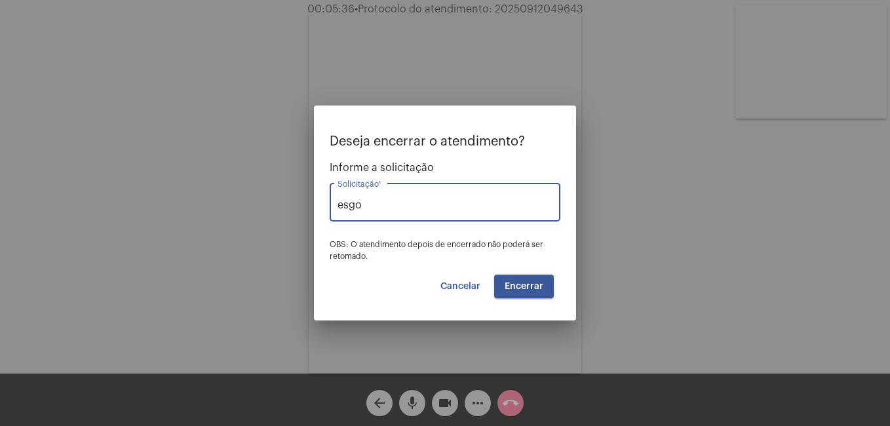
type input "Esgoto - cobrança pelo serviço - informações"
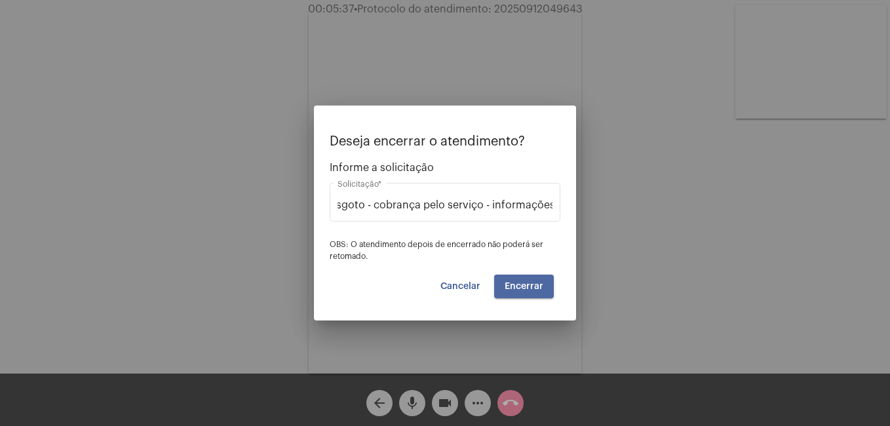
click at [525, 291] on span "Encerrar" at bounding box center [523, 286] width 39 height 9
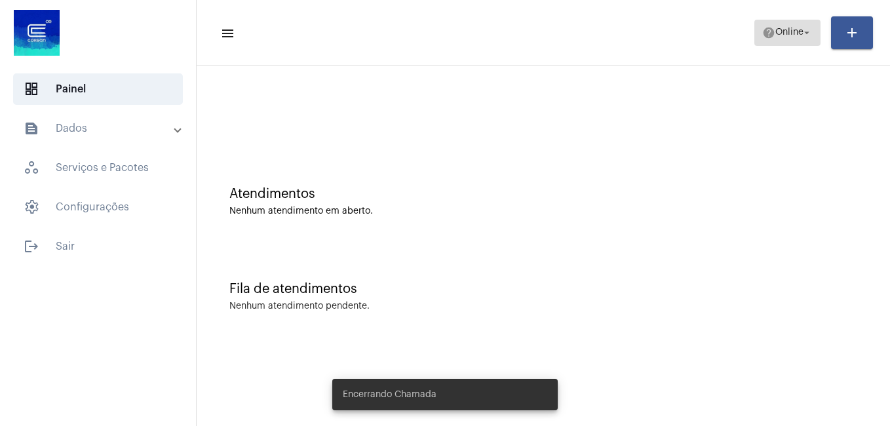
click at [763, 37] on mat-icon "help" at bounding box center [768, 32] width 13 height 13
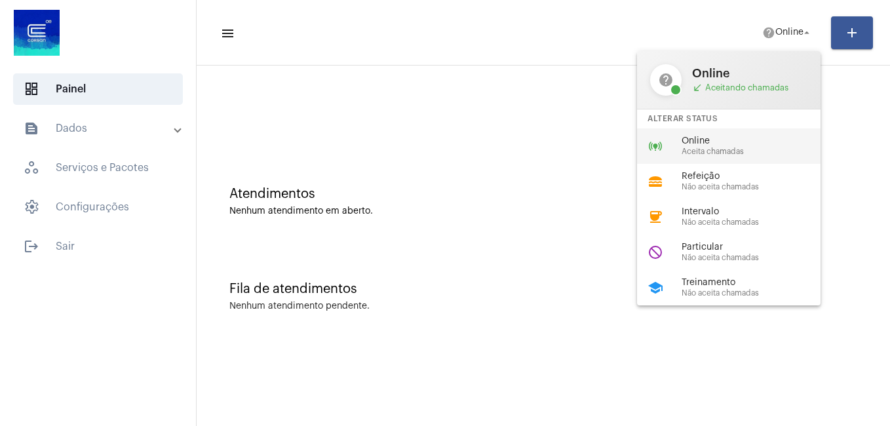
click at [667, 159] on div "online_prediction Online Aceita chamadas" at bounding box center [739, 145] width 204 height 35
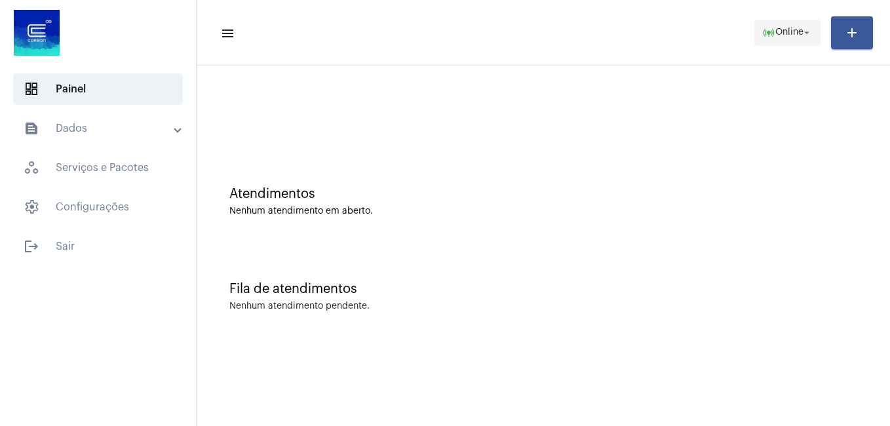
click at [785, 34] on span "Online" at bounding box center [789, 32] width 28 height 9
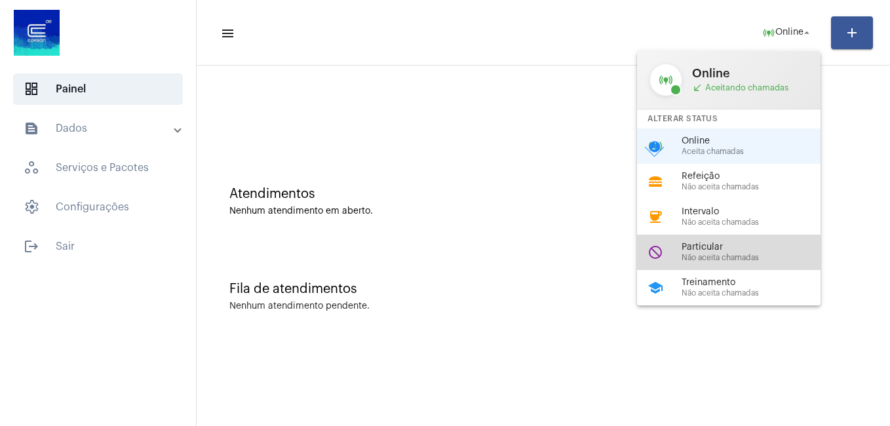
click at [704, 254] on span "Não aceita chamadas" at bounding box center [755, 258] width 149 height 9
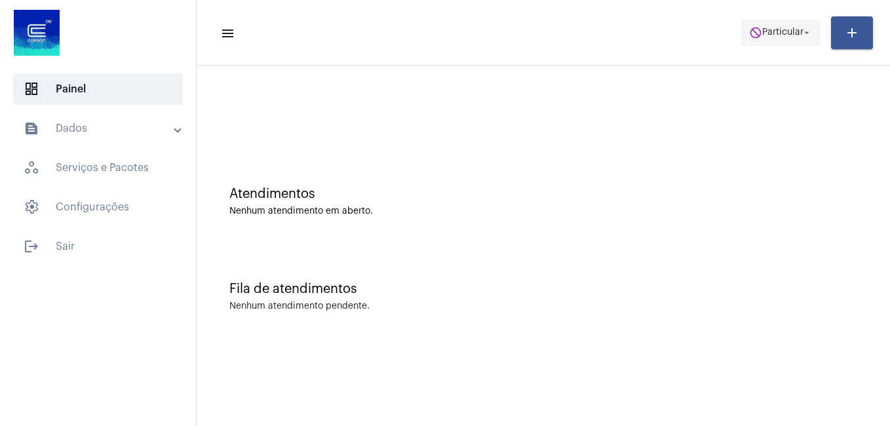
click at [749, 30] on mat-icon "do_not_disturb" at bounding box center [755, 32] width 13 height 13
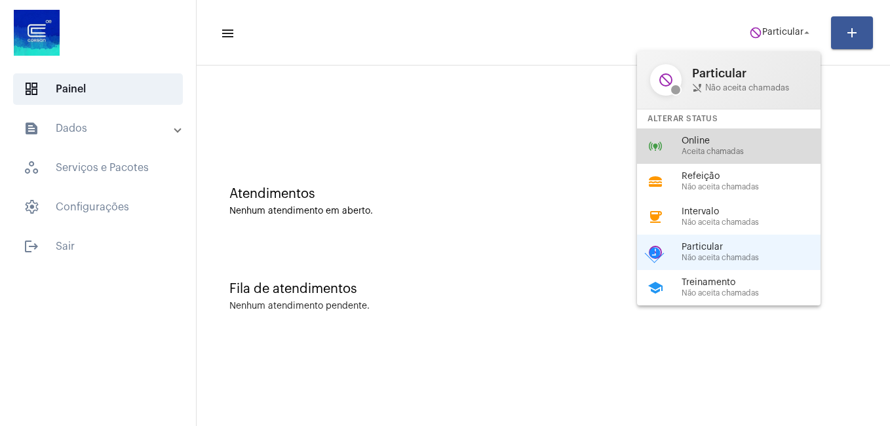
click at [720, 157] on div "online_prediction Online Aceita chamadas" at bounding box center [739, 145] width 204 height 35
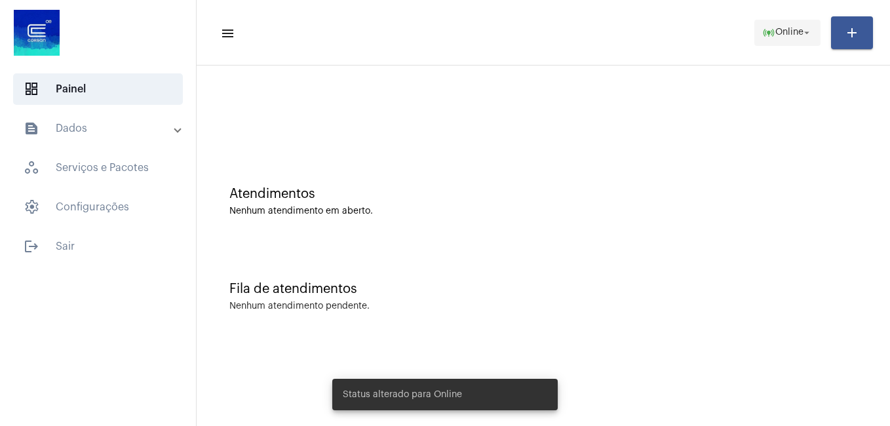
click at [768, 28] on mat-icon "online_prediction" at bounding box center [768, 32] width 13 height 13
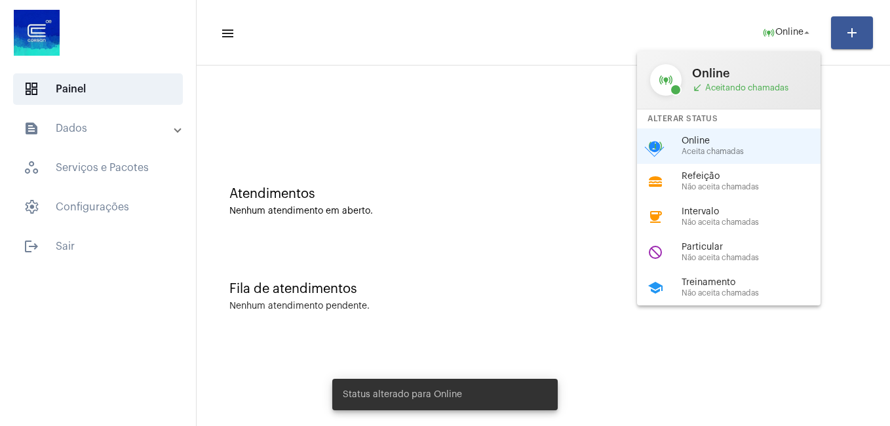
click at [447, 141] on div at bounding box center [445, 213] width 890 height 426
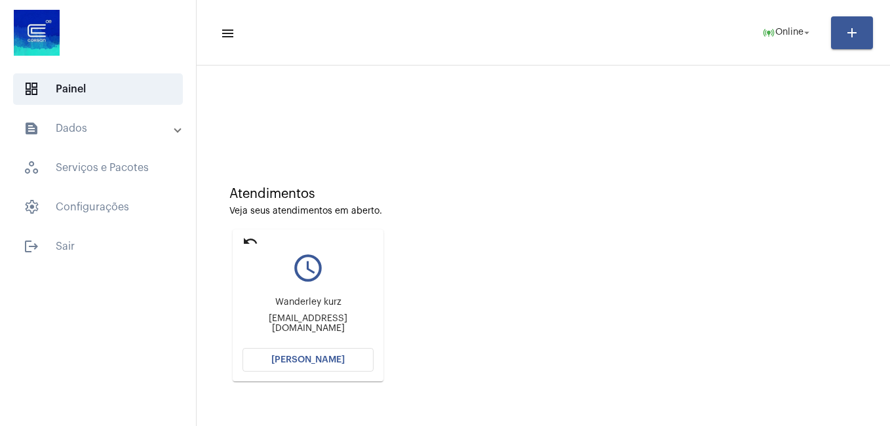
click at [319, 352] on button "[PERSON_NAME]" at bounding box center [307, 360] width 131 height 24
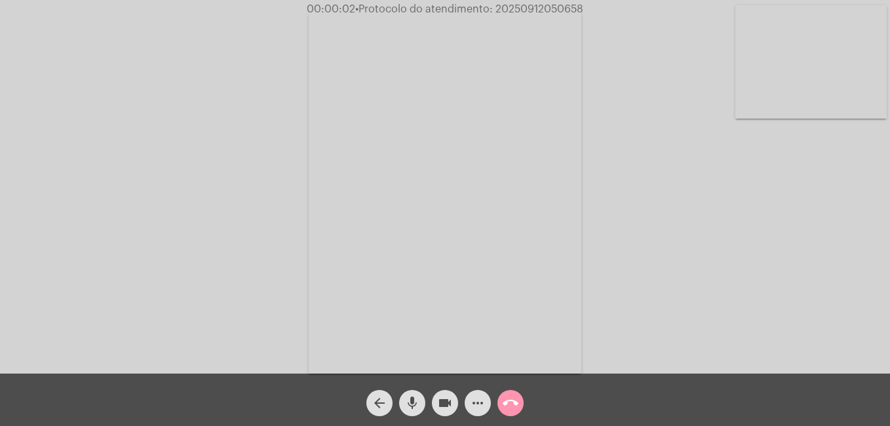
click at [95, 172] on div "Acessando Câmera e Microfone..." at bounding box center [444, 189] width 887 height 373
drag, startPoint x: 494, startPoint y: 10, endPoint x: 588, endPoint y: 8, distance: 94.4
click at [588, 8] on div "00:07:31 • Protocolo do atendimento: 20250912050658" at bounding box center [445, 9] width 890 height 12
click at [510, 401] on mat-icon "call_end" at bounding box center [510, 403] width 16 height 16
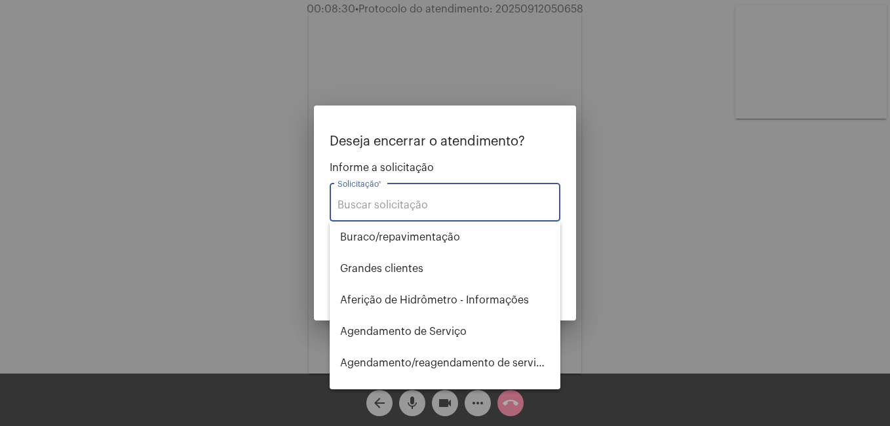
click at [408, 197] on div "Solicitação *" at bounding box center [444, 200] width 215 height 41
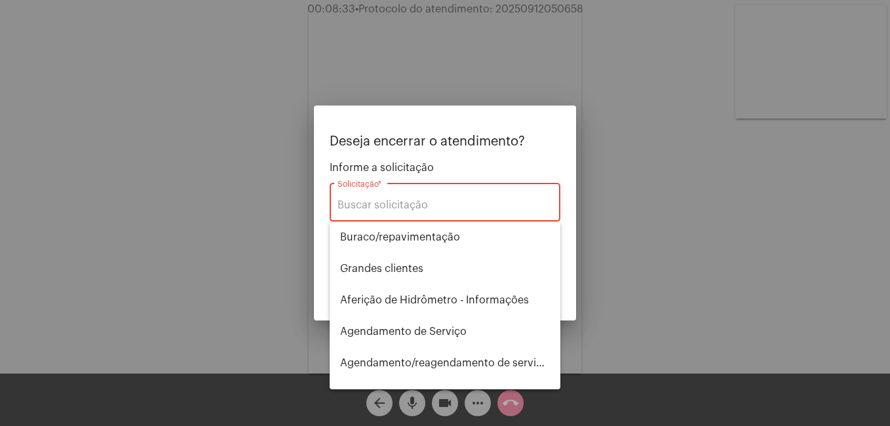
click at [411, 202] on input "Solicitação *" at bounding box center [444, 205] width 215 height 12
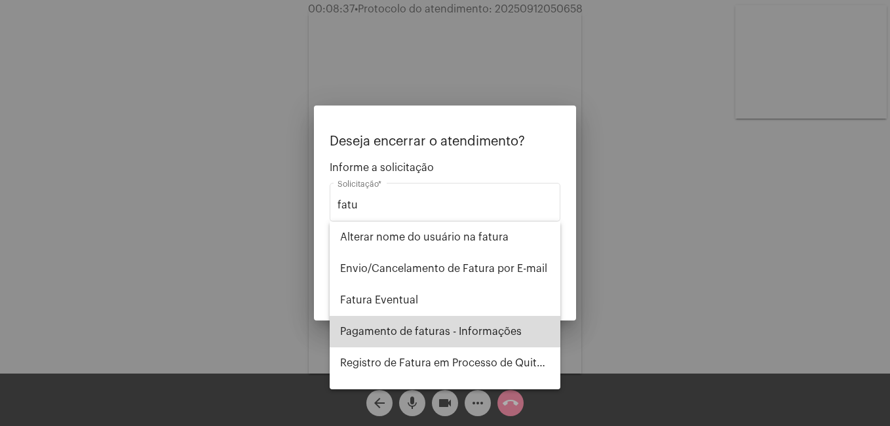
click at [464, 335] on span "Pagamento de faturas - Informações" at bounding box center [445, 331] width 210 height 31
type input "Pagamento de faturas - Informações"
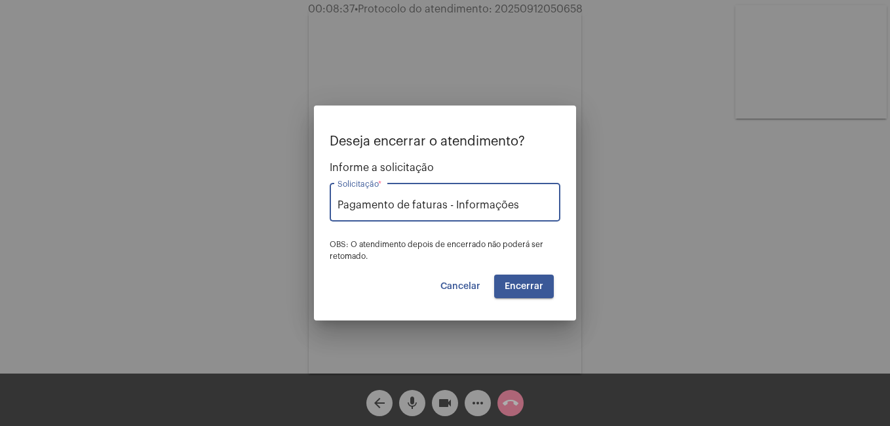
click at [535, 286] on span "Encerrar" at bounding box center [523, 286] width 39 height 9
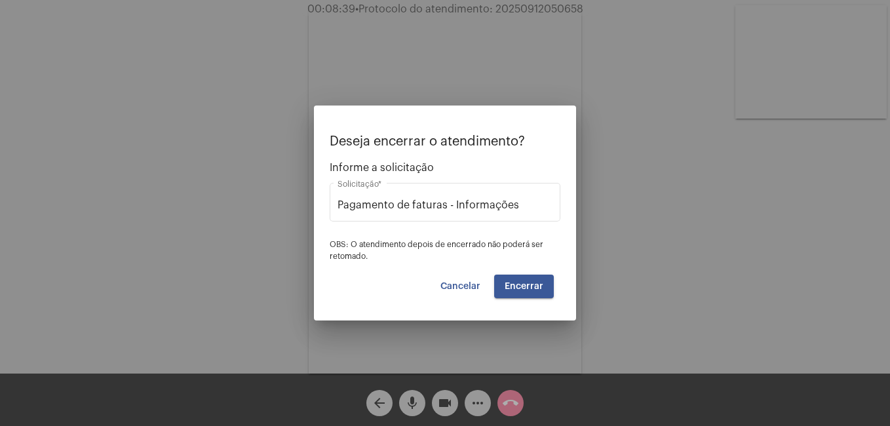
click at [520, 285] on span "Encerrar" at bounding box center [523, 286] width 39 height 9
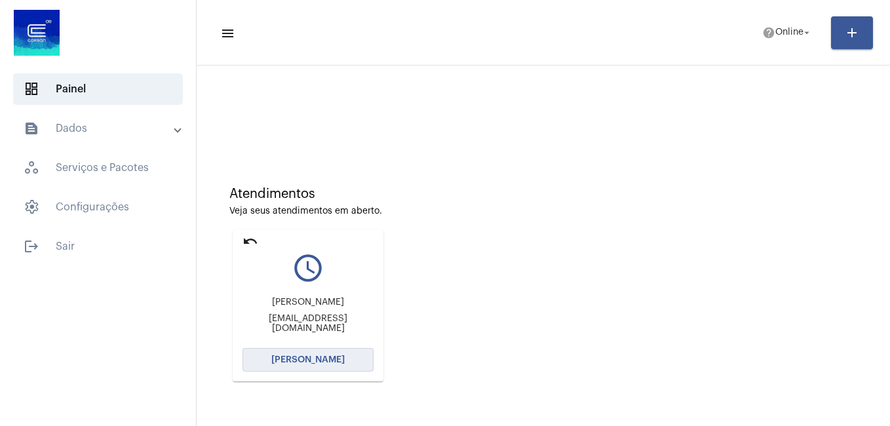
click at [337, 366] on button "[PERSON_NAME]" at bounding box center [307, 360] width 131 height 24
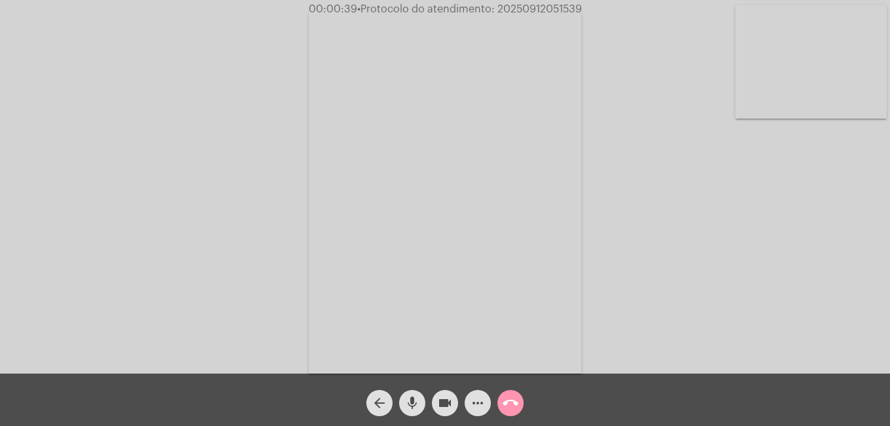
click at [476, 402] on mat-icon "more_horiz" at bounding box center [478, 403] width 16 height 16
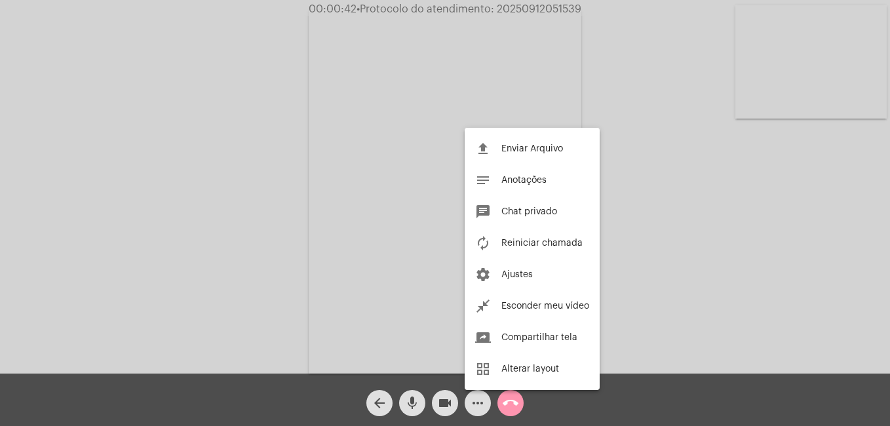
click at [470, 406] on div at bounding box center [445, 213] width 890 height 426
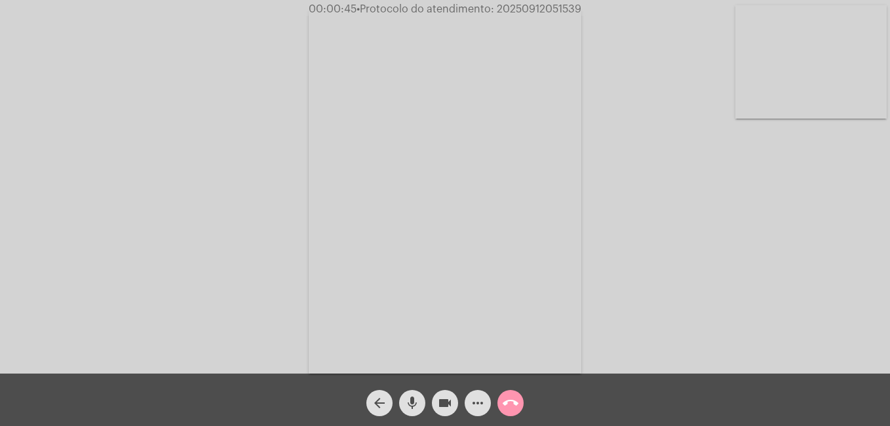
click at [416, 399] on mat-icon "mic" at bounding box center [412, 403] width 16 height 16
click at [416, 399] on mat-icon "mic_off" at bounding box center [412, 403] width 16 height 16
click at [508, 404] on mat-icon "call_end" at bounding box center [510, 403] width 16 height 16
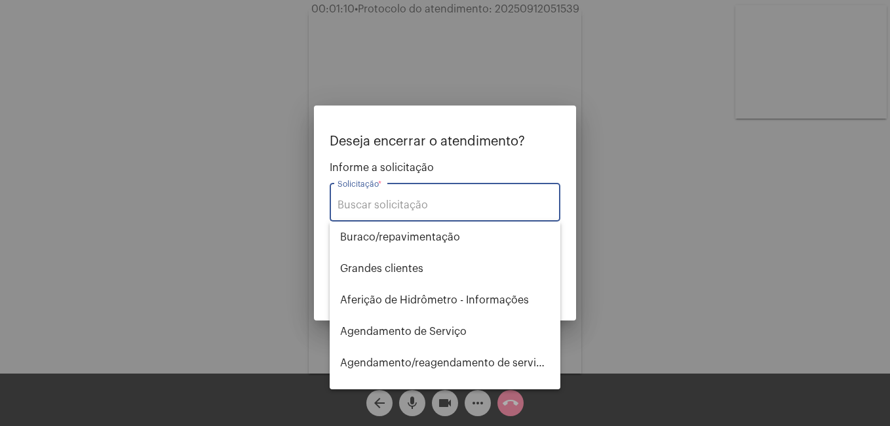
click at [423, 206] on input "Solicitação *" at bounding box center [444, 205] width 215 height 12
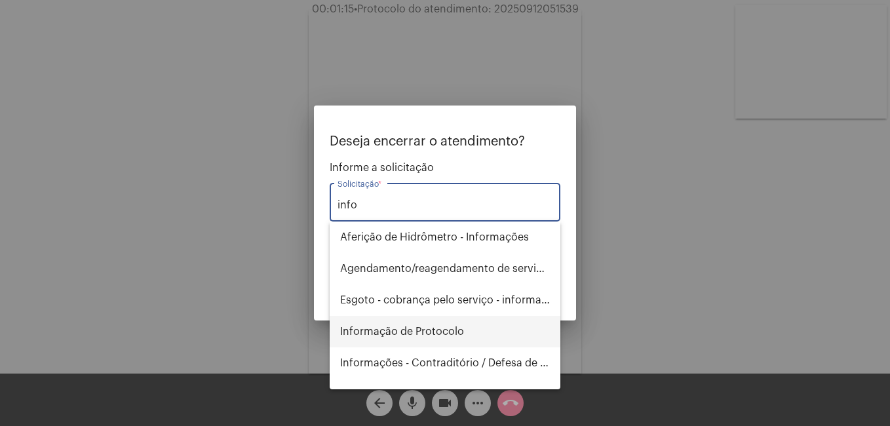
click at [413, 320] on span "Informação de Protocolo" at bounding box center [445, 331] width 210 height 31
type input "Informação de Protocolo"
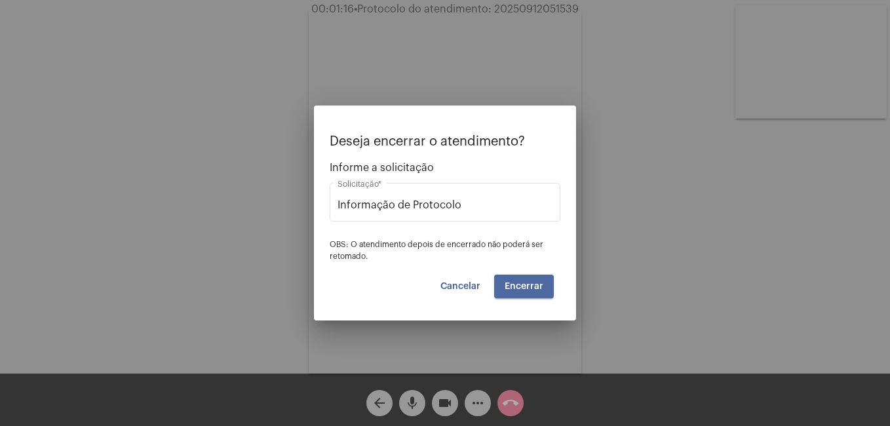
click at [540, 288] on span "Encerrar" at bounding box center [523, 286] width 39 height 9
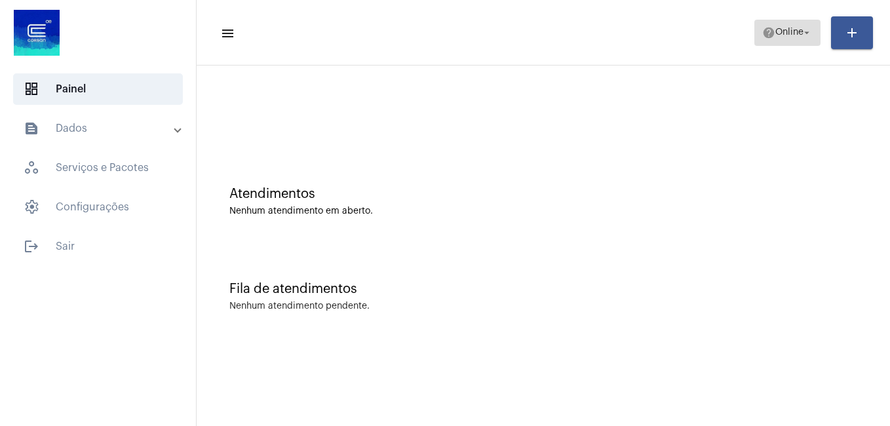
click at [784, 36] on span "Online" at bounding box center [789, 32] width 28 height 9
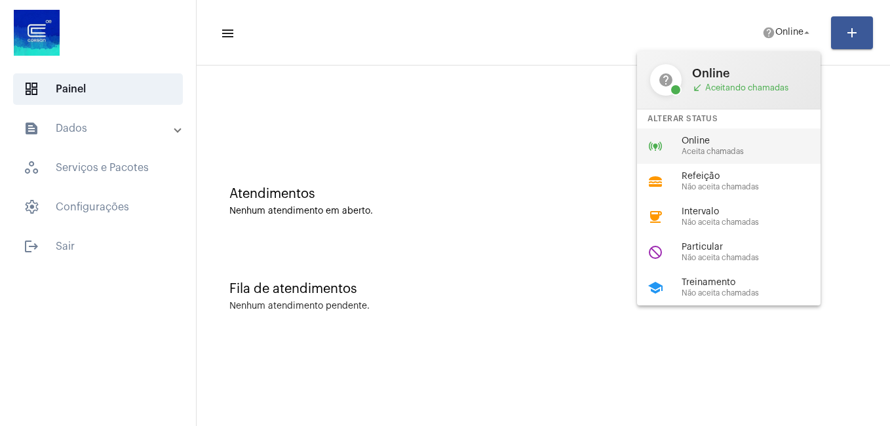
click at [704, 149] on span "Aceita chamadas" at bounding box center [755, 151] width 149 height 9
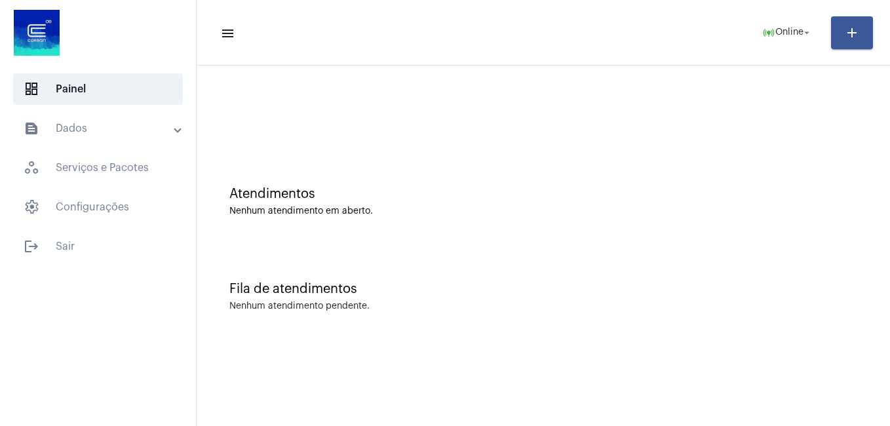
click at [325, 88] on div at bounding box center [543, 109] width 680 height 75
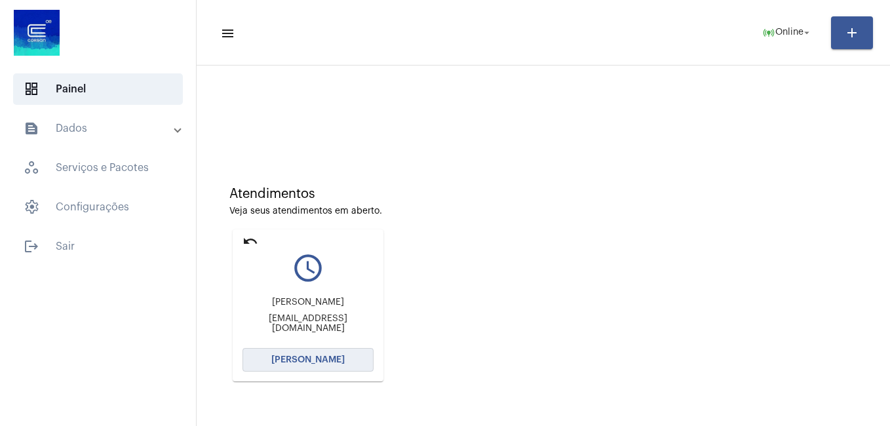
click at [299, 356] on span "[PERSON_NAME]" at bounding box center [307, 359] width 73 height 9
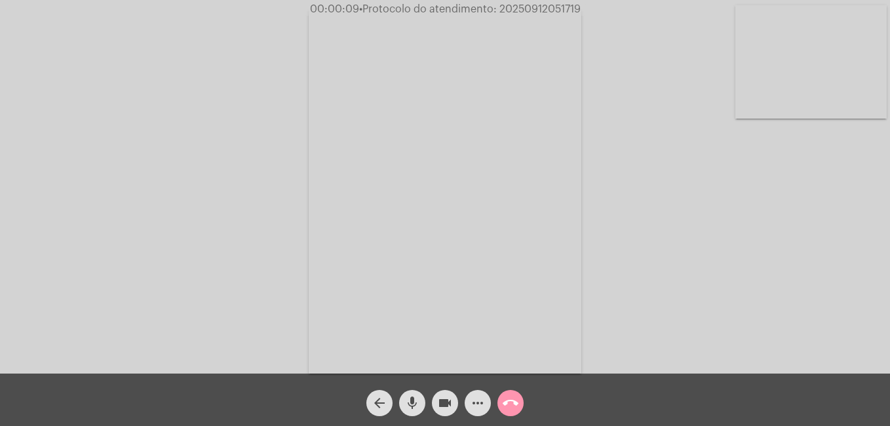
click at [482, 407] on mat-icon "more_horiz" at bounding box center [478, 403] width 16 height 16
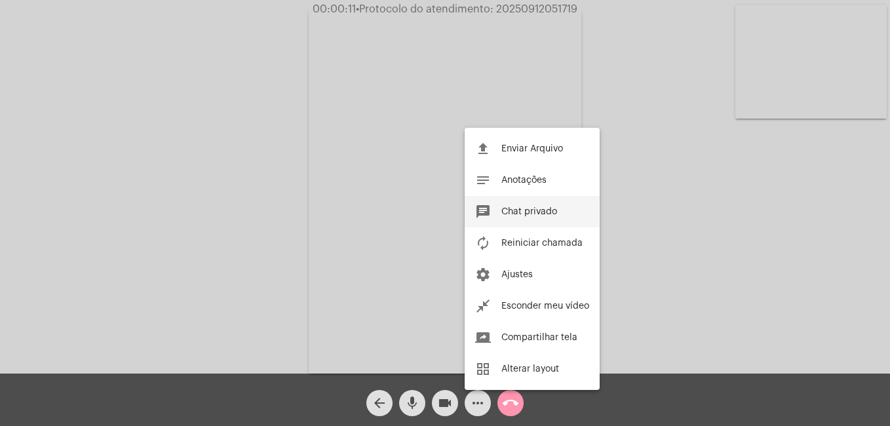
click at [531, 208] on span "Chat privado" at bounding box center [529, 211] width 56 height 9
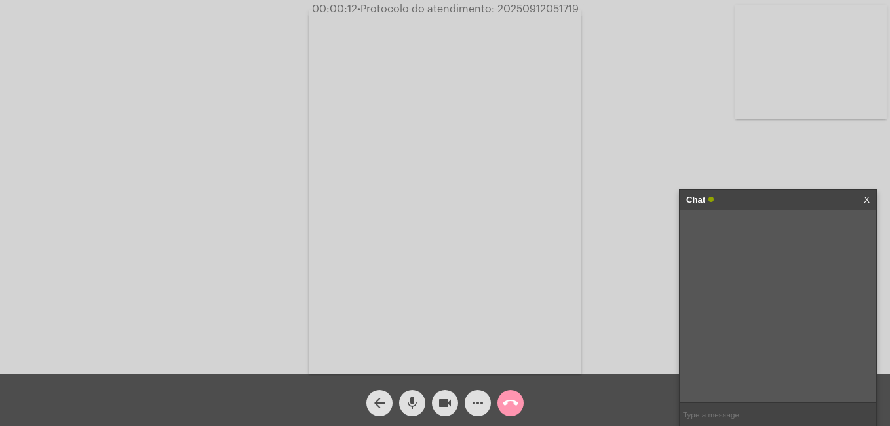
click at [748, 415] on input "text" at bounding box center [777, 414] width 197 height 23
type input "volume esta alto no celular ?"
click at [710, 409] on input "text" at bounding box center [777, 414] width 197 height 23
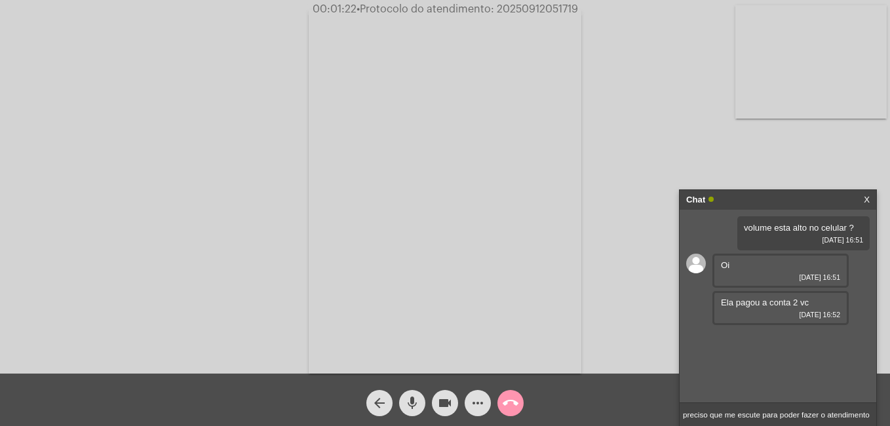
type input "preciso que me escute para poder fazer o atendimento"
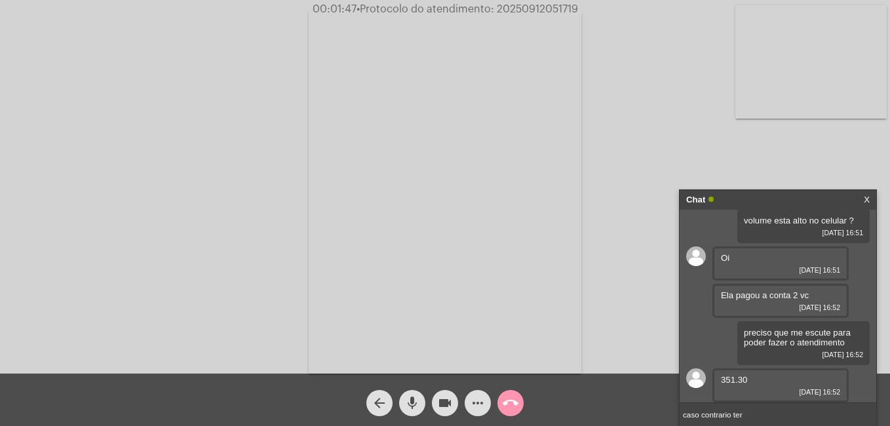
scroll to position [45, 0]
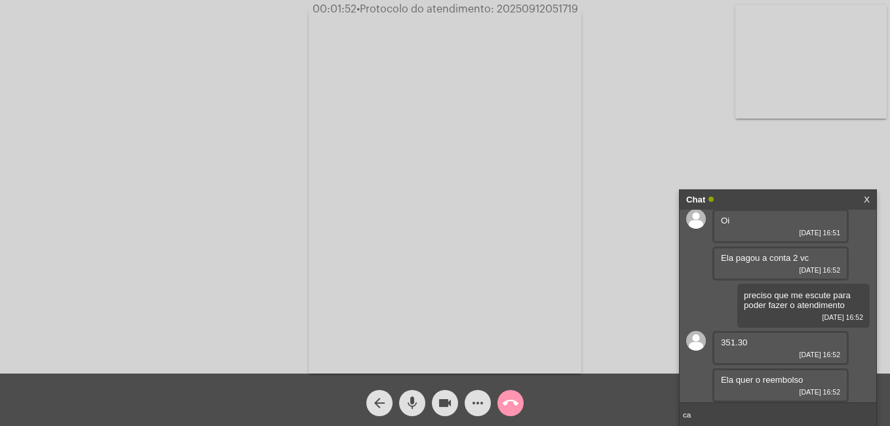
type input "c"
click at [510, 404] on mat-icon "call_end" at bounding box center [510, 403] width 16 height 16
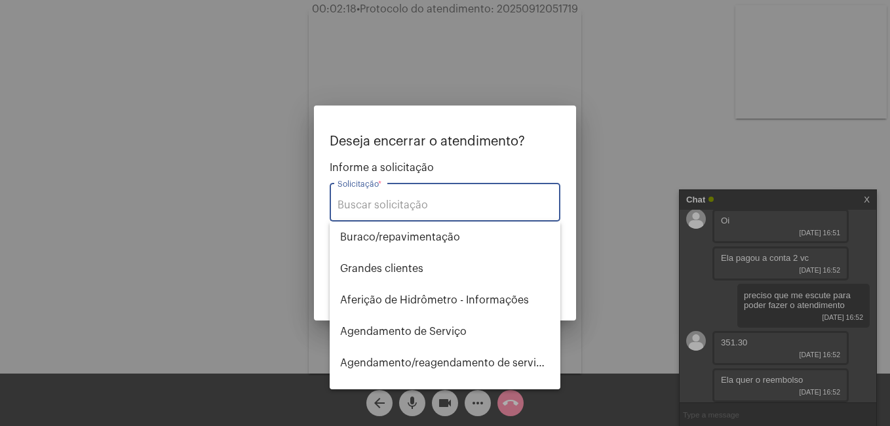
click at [448, 209] on input "Solicitação *" at bounding box center [444, 205] width 215 height 12
type input "i"
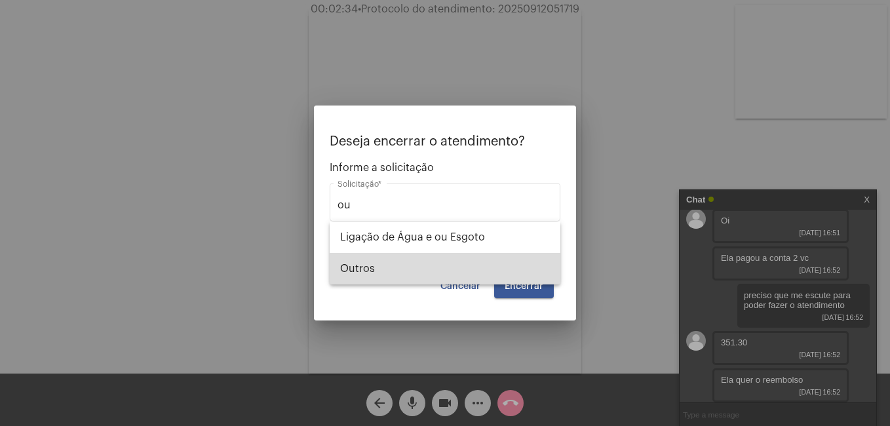
click at [403, 267] on span "Outros" at bounding box center [445, 268] width 210 height 31
type input "Outros"
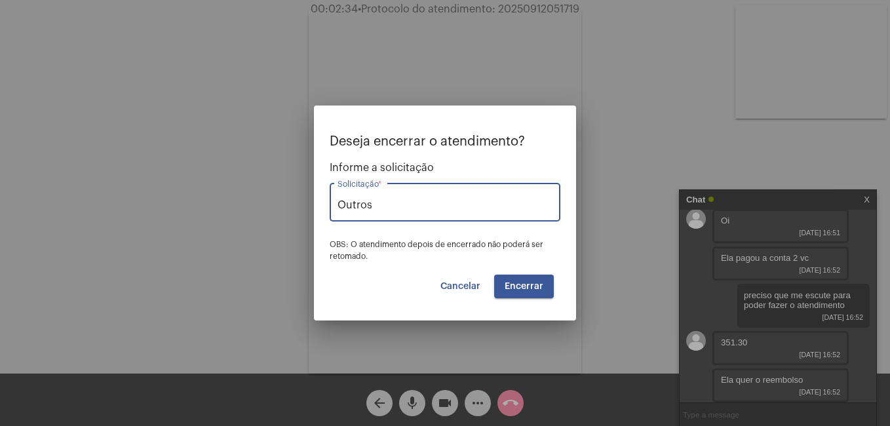
click at [535, 279] on button "Encerrar" at bounding box center [524, 287] width 60 height 24
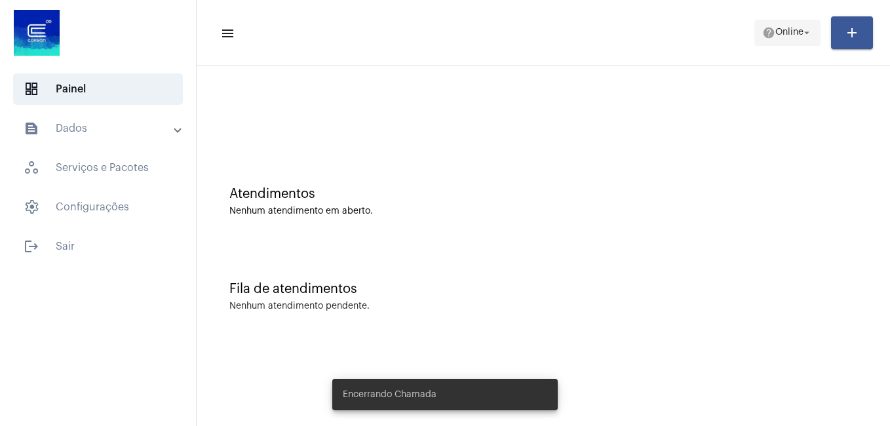
click at [796, 33] on span "Online" at bounding box center [789, 32] width 28 height 9
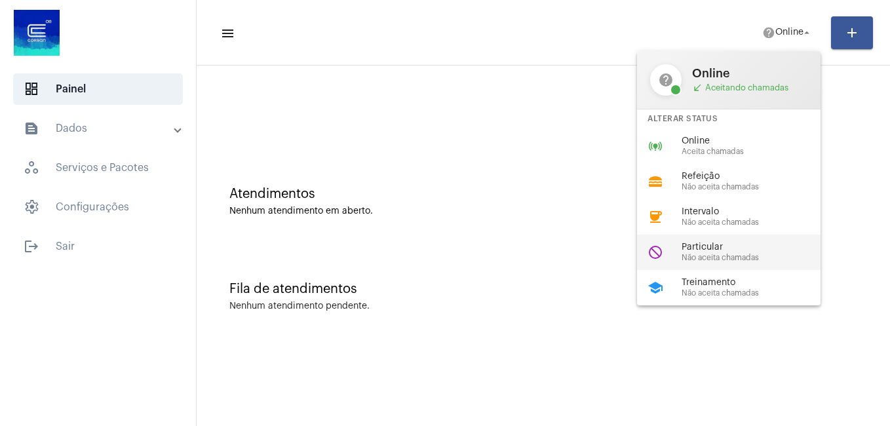
click at [721, 259] on span "Não aceita chamadas" at bounding box center [755, 258] width 149 height 9
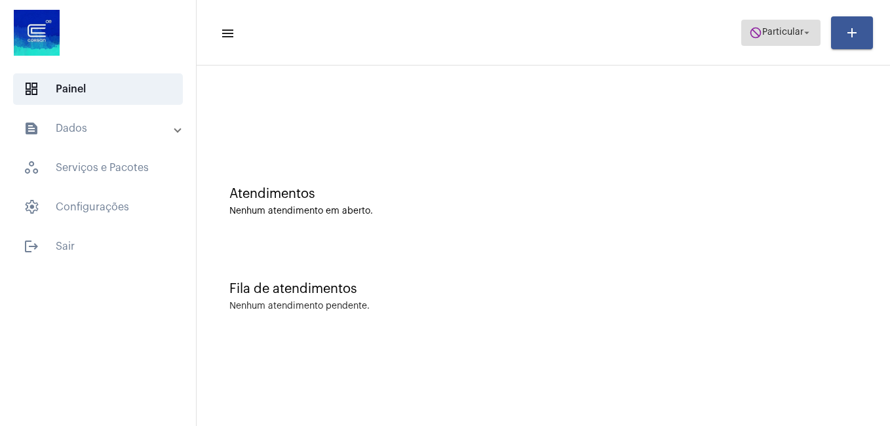
click at [765, 45] on button "do_not_disturb Particular arrow_drop_down" at bounding box center [780, 33] width 79 height 26
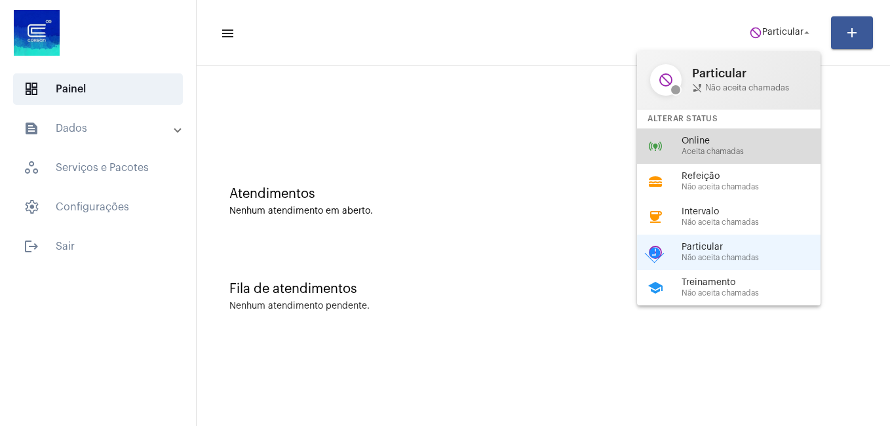
click at [719, 138] on span "Online" at bounding box center [755, 141] width 149 height 10
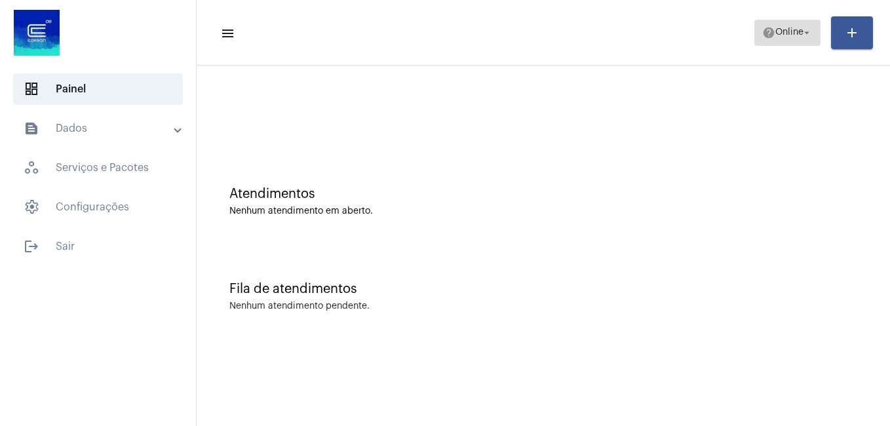
click at [775, 31] on span "Online" at bounding box center [789, 32] width 28 height 9
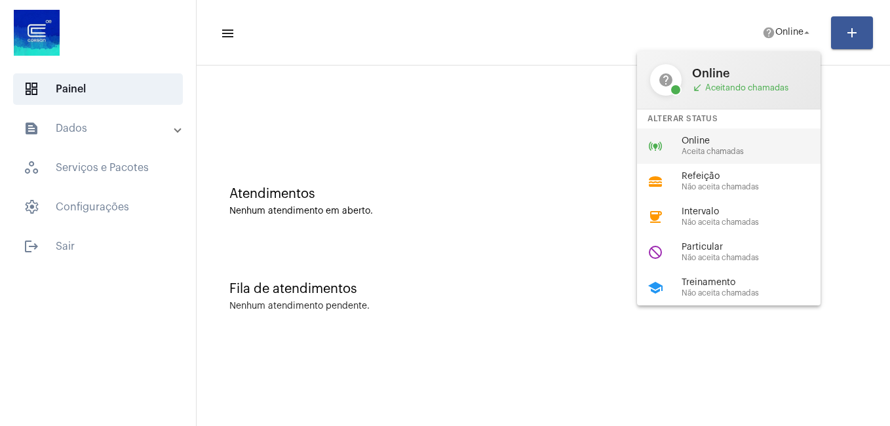
click at [736, 133] on div "online_prediction Online Aceita chamadas" at bounding box center [739, 145] width 204 height 35
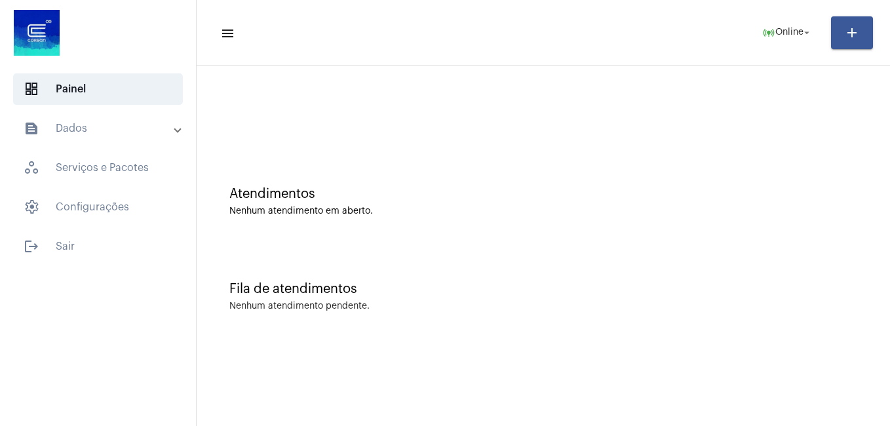
click at [457, 232] on div "Atendimentos Nenhum atendimento em aberto." at bounding box center [543, 194] width 680 height 95
click at [469, 232] on div "Atendimentos Nenhum atendimento em aberto." at bounding box center [543, 194] width 680 height 95
click at [73, 252] on span "logout Sair" at bounding box center [98, 246] width 170 height 31
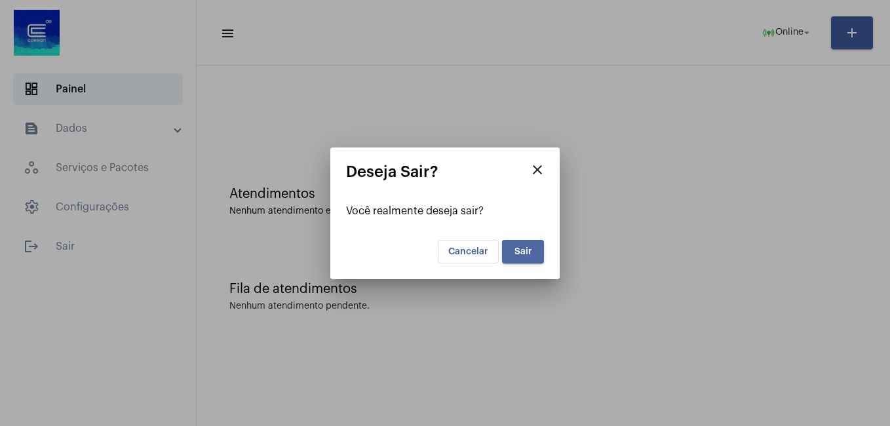
click at [516, 257] on button "Sair" at bounding box center [523, 252] width 42 height 24
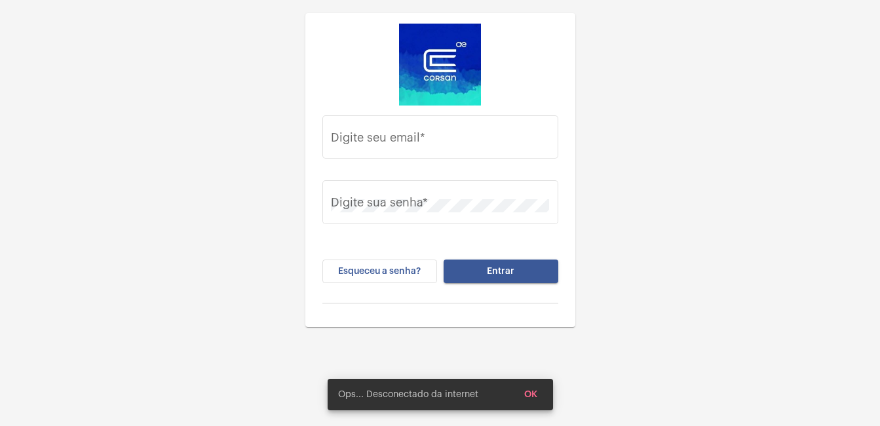
type input "gabriel.oliveira@operacaocorsan.com.br"
